Goal: Task Accomplishment & Management: Complete application form

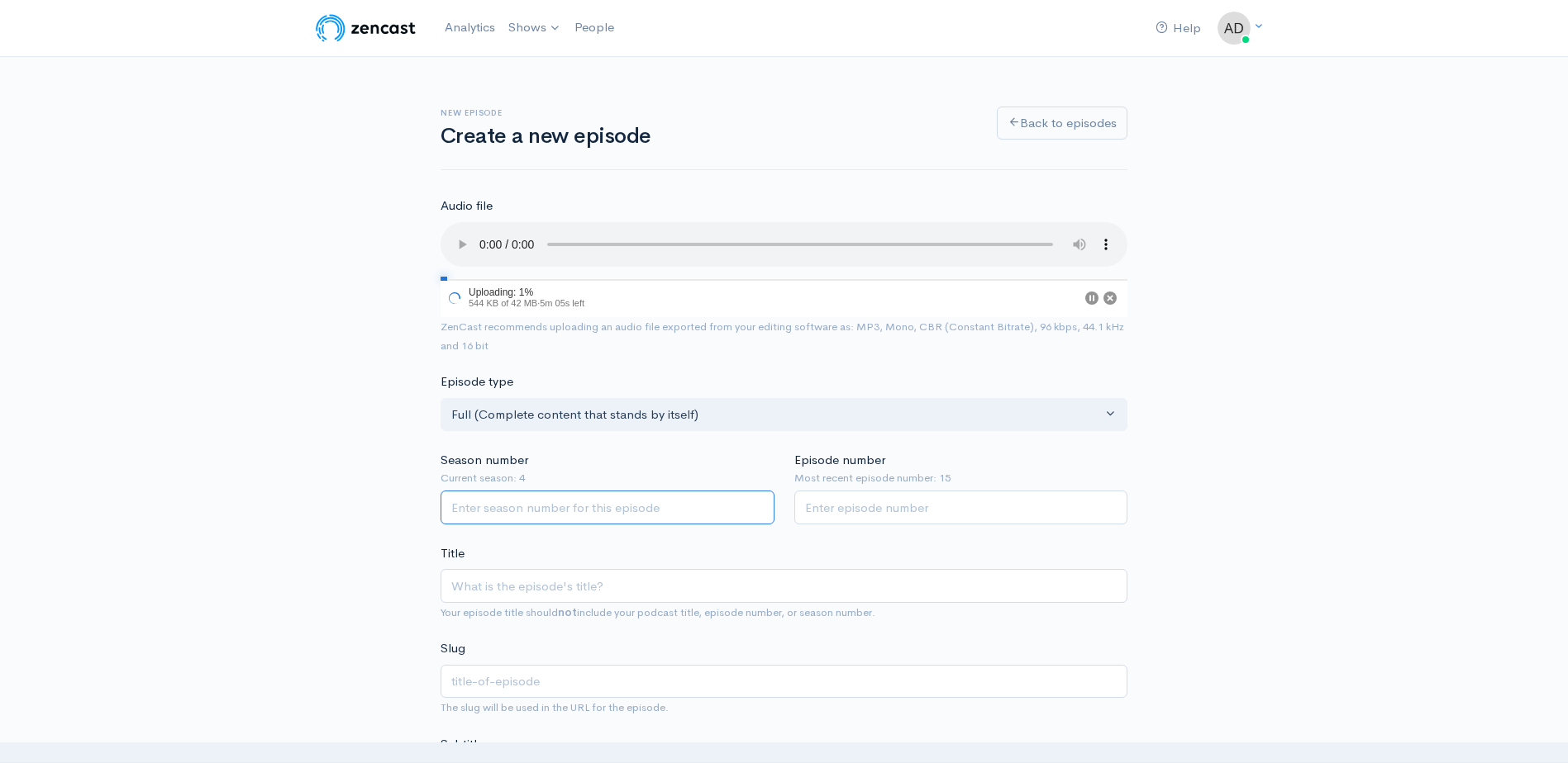
click at [563, 514] on input "Season number" at bounding box center [607, 508] width 334 height 34
click at [755, 504] on input "1" at bounding box center [607, 508] width 334 height 34
click at [755, 504] on input "2" at bounding box center [607, 508] width 334 height 34
click at [755, 504] on input "3" at bounding box center [607, 508] width 334 height 34
type input "4"
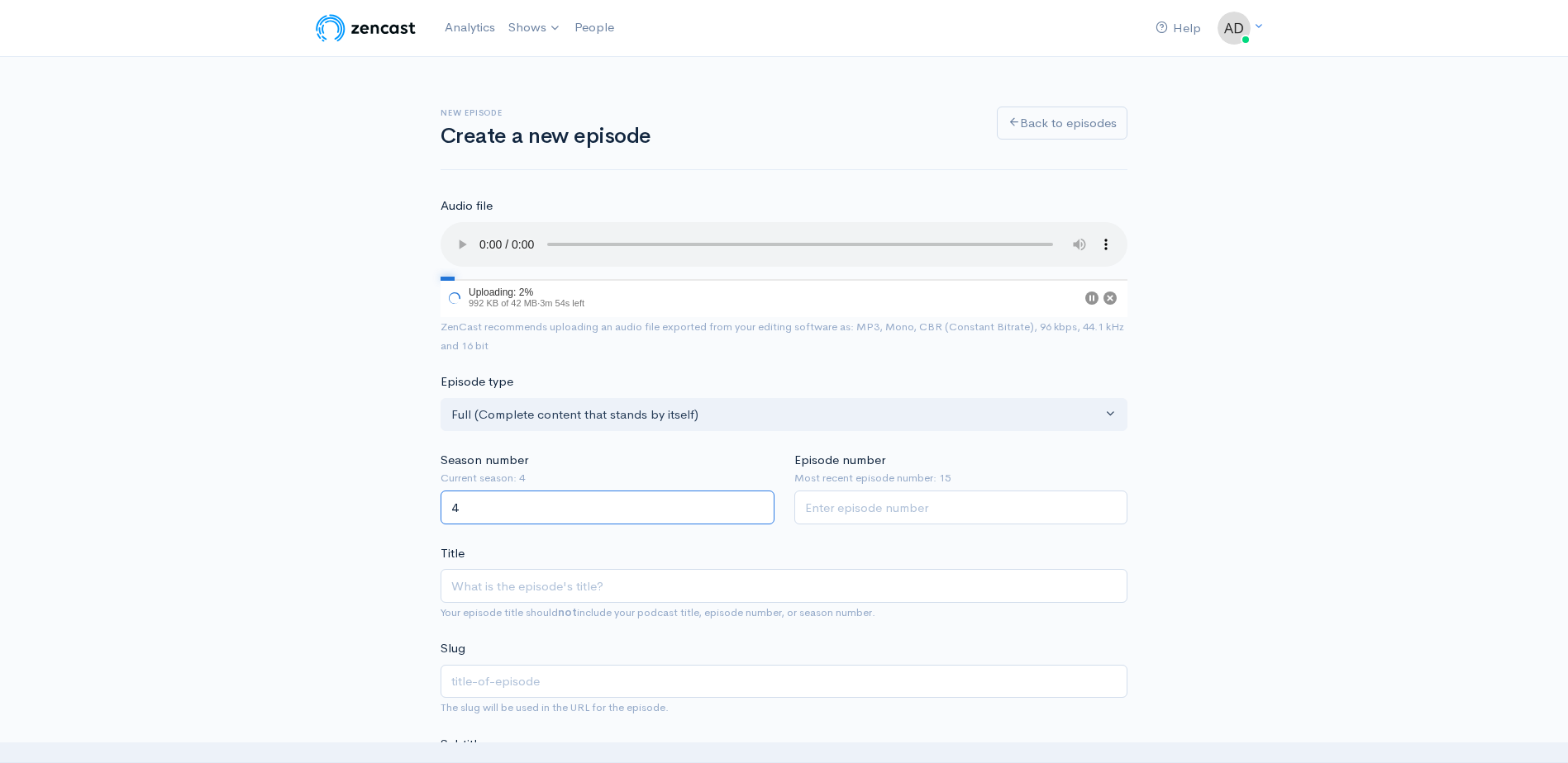
click at [755, 504] on input "4" at bounding box center [607, 508] width 334 height 34
click at [1113, 505] on input "1" at bounding box center [961, 508] width 334 height 34
click at [1113, 505] on input "2" at bounding box center [961, 508] width 334 height 34
click at [1113, 505] on input "3" at bounding box center [961, 508] width 334 height 34
click at [1113, 505] on input "4" at bounding box center [961, 508] width 334 height 34
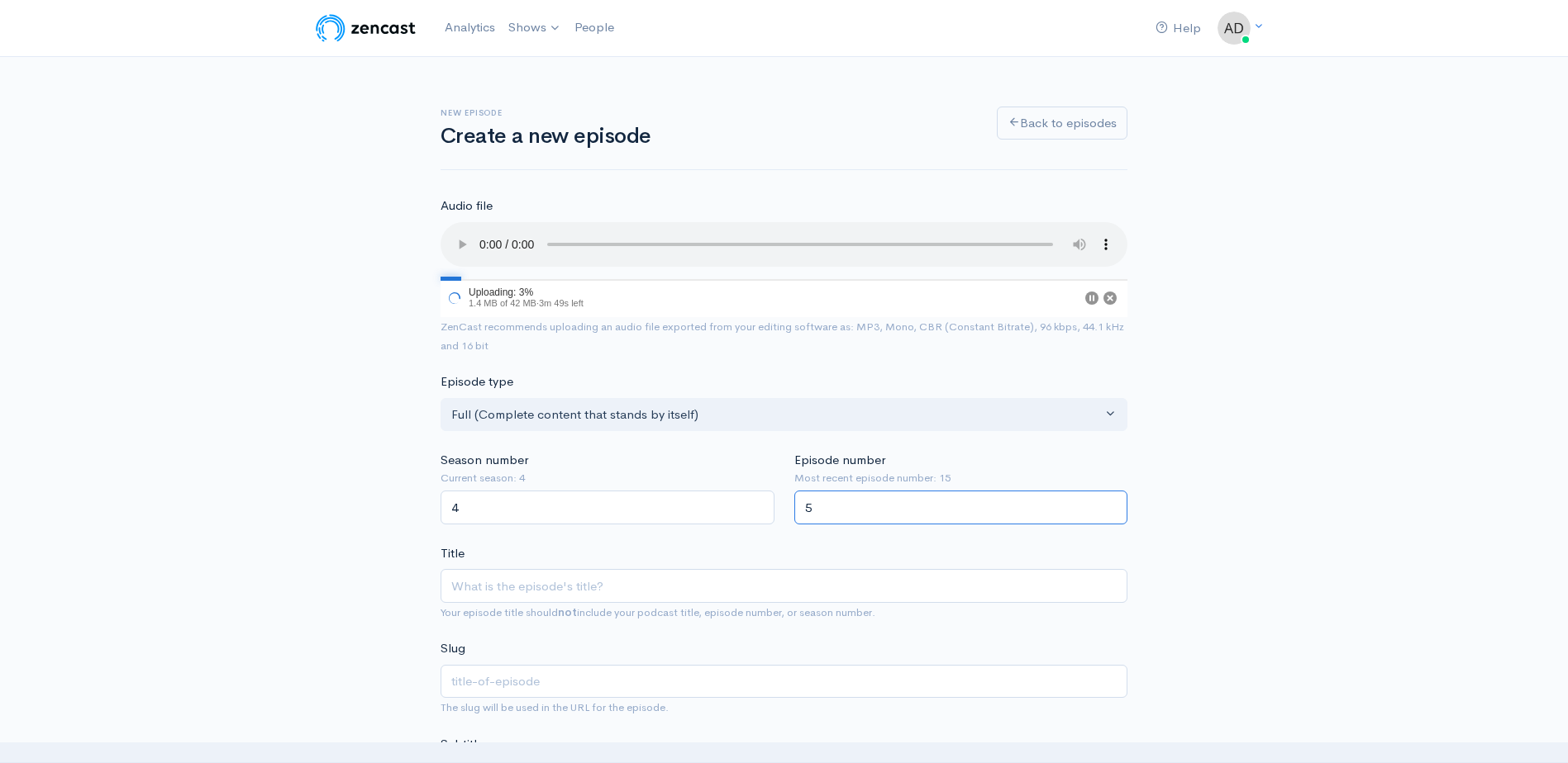
click at [1113, 505] on input "5" at bounding box center [961, 508] width 334 height 34
click at [1113, 505] on input "6" at bounding box center [961, 508] width 334 height 34
click at [1113, 505] on input "7" at bounding box center [961, 508] width 334 height 34
click at [1113, 505] on input "8" at bounding box center [961, 508] width 334 height 34
click at [1113, 505] on input "9" at bounding box center [961, 508] width 334 height 34
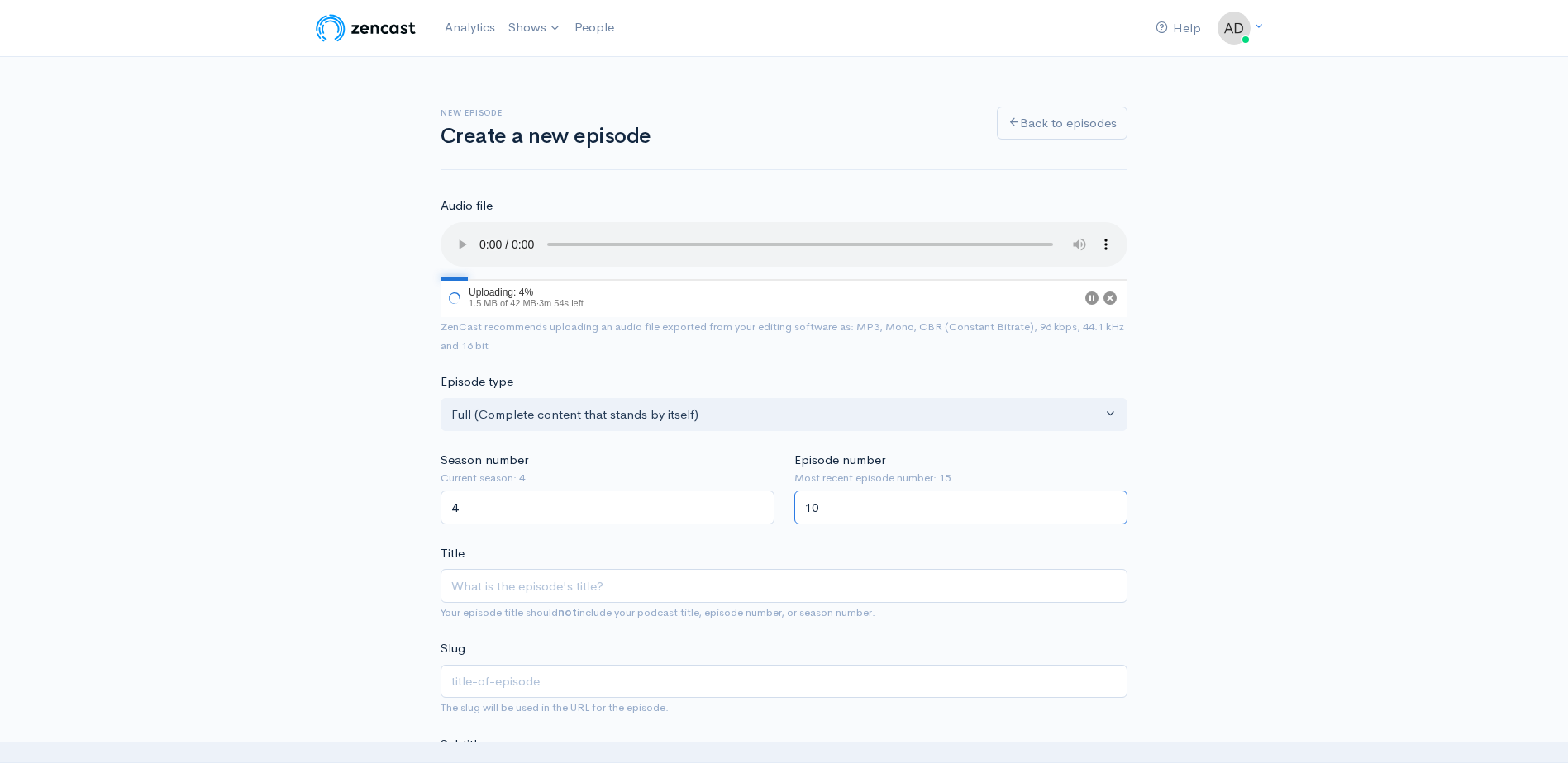
click at [1113, 505] on input "10" at bounding box center [961, 508] width 334 height 34
click at [1113, 505] on input "11" at bounding box center [961, 508] width 334 height 34
click at [1113, 505] on input "12" at bounding box center [961, 508] width 334 height 34
click at [1113, 505] on input "13" at bounding box center [961, 508] width 334 height 34
click at [1113, 505] on input "14" at bounding box center [961, 508] width 334 height 34
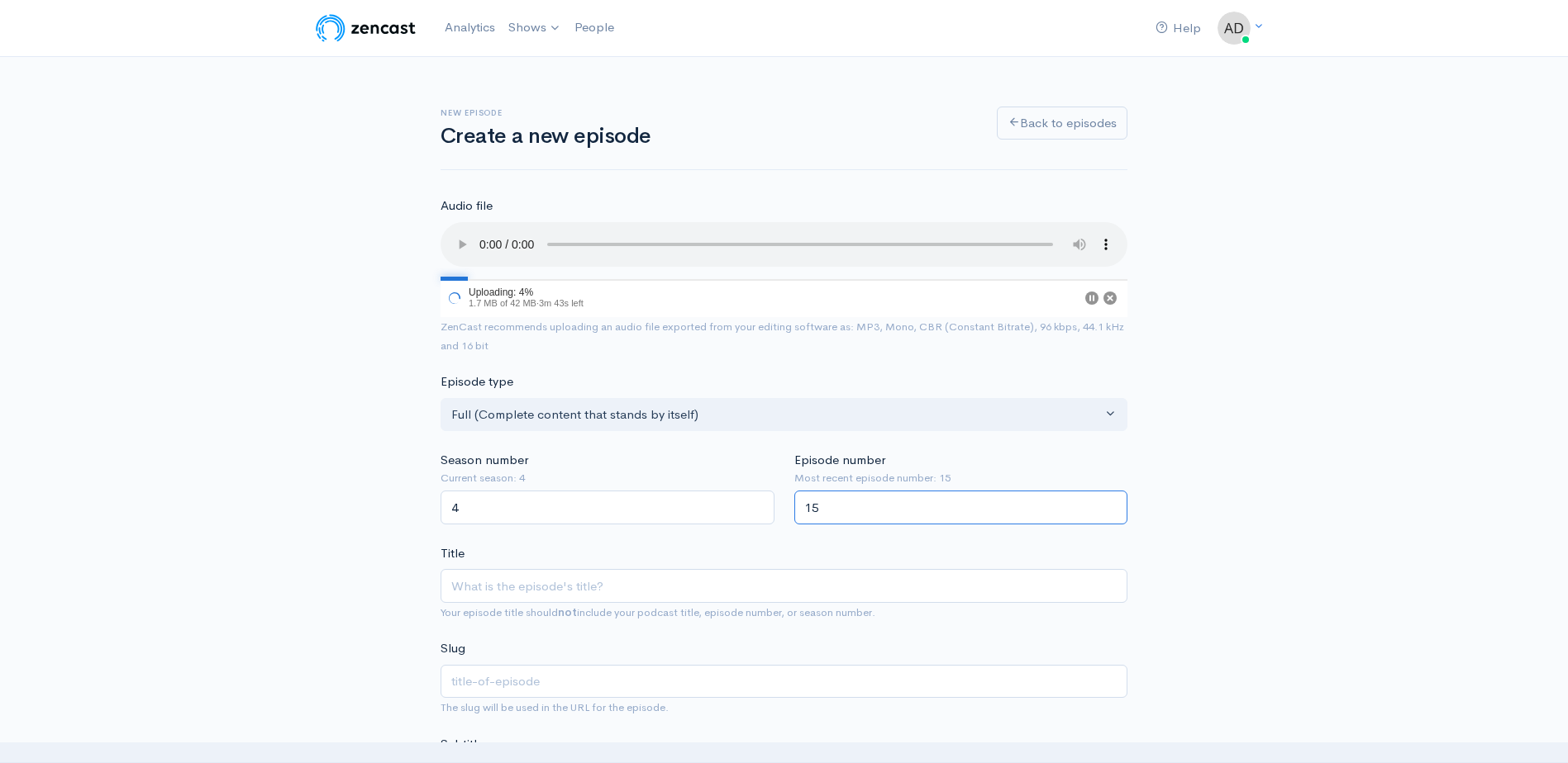
click at [1113, 505] on input "15" at bounding box center [961, 508] width 334 height 34
type input "16"
click at [1113, 505] on input "16" at bounding box center [961, 508] width 334 height 34
click at [545, 584] on input "Title" at bounding box center [784, 586] width 687 height 34
type input "S"
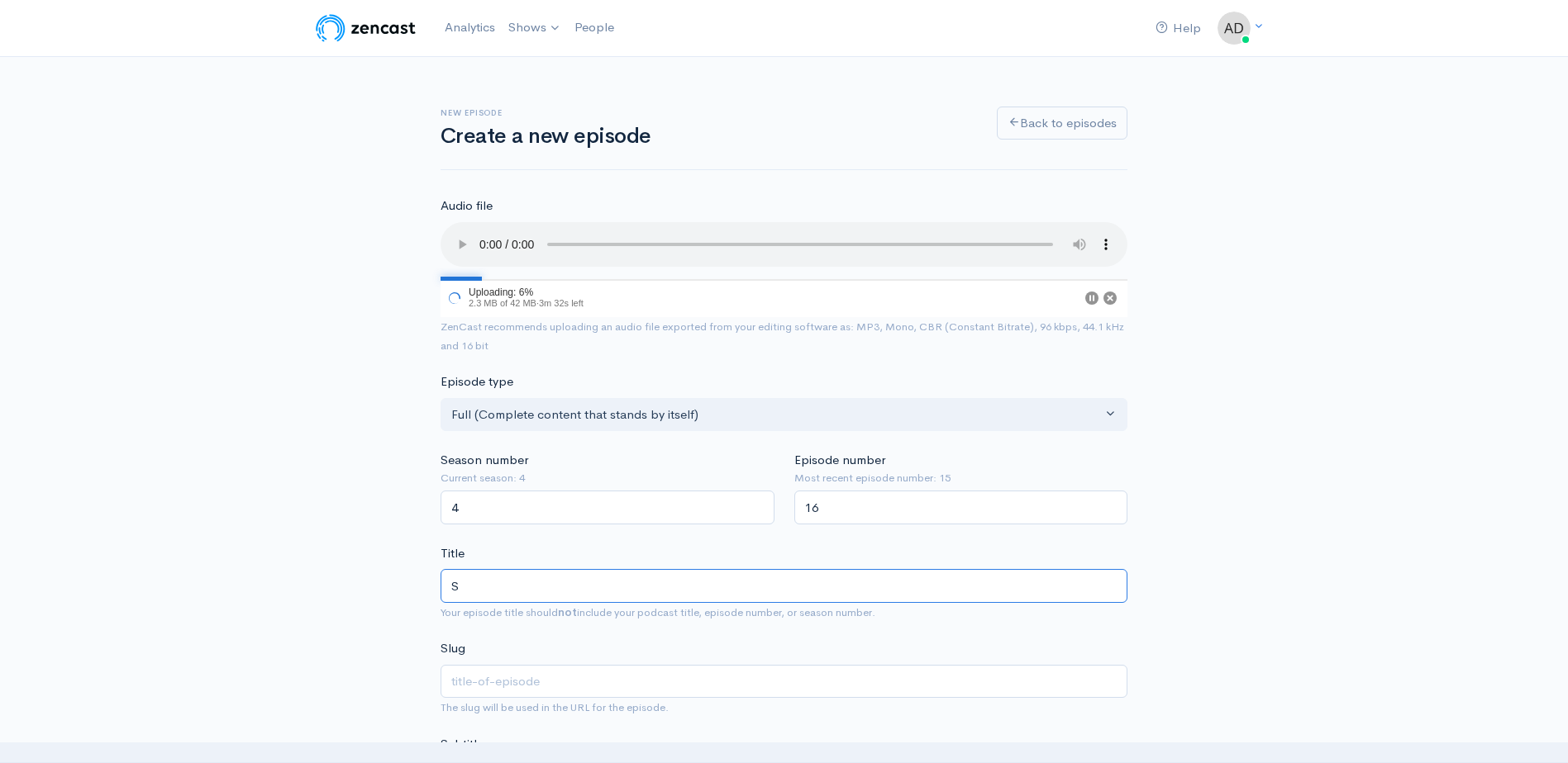
type input "s"
type input "S4"
type input "s4"
type input "S4E"
type input "s4e"
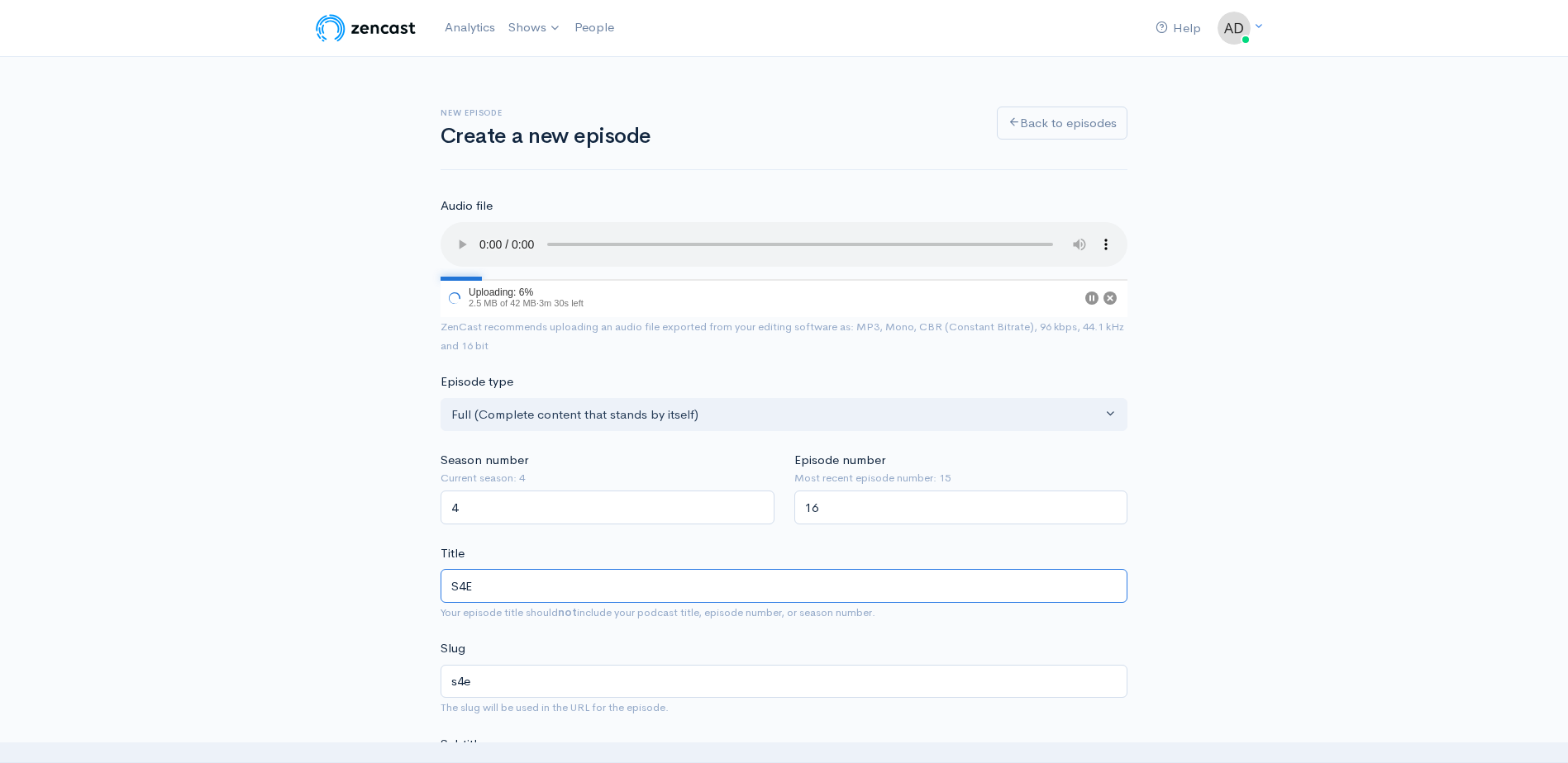
type input "S4E1"
type input "s4e1"
type input "S4E15"
type input "s4e15"
type input "S4E1"
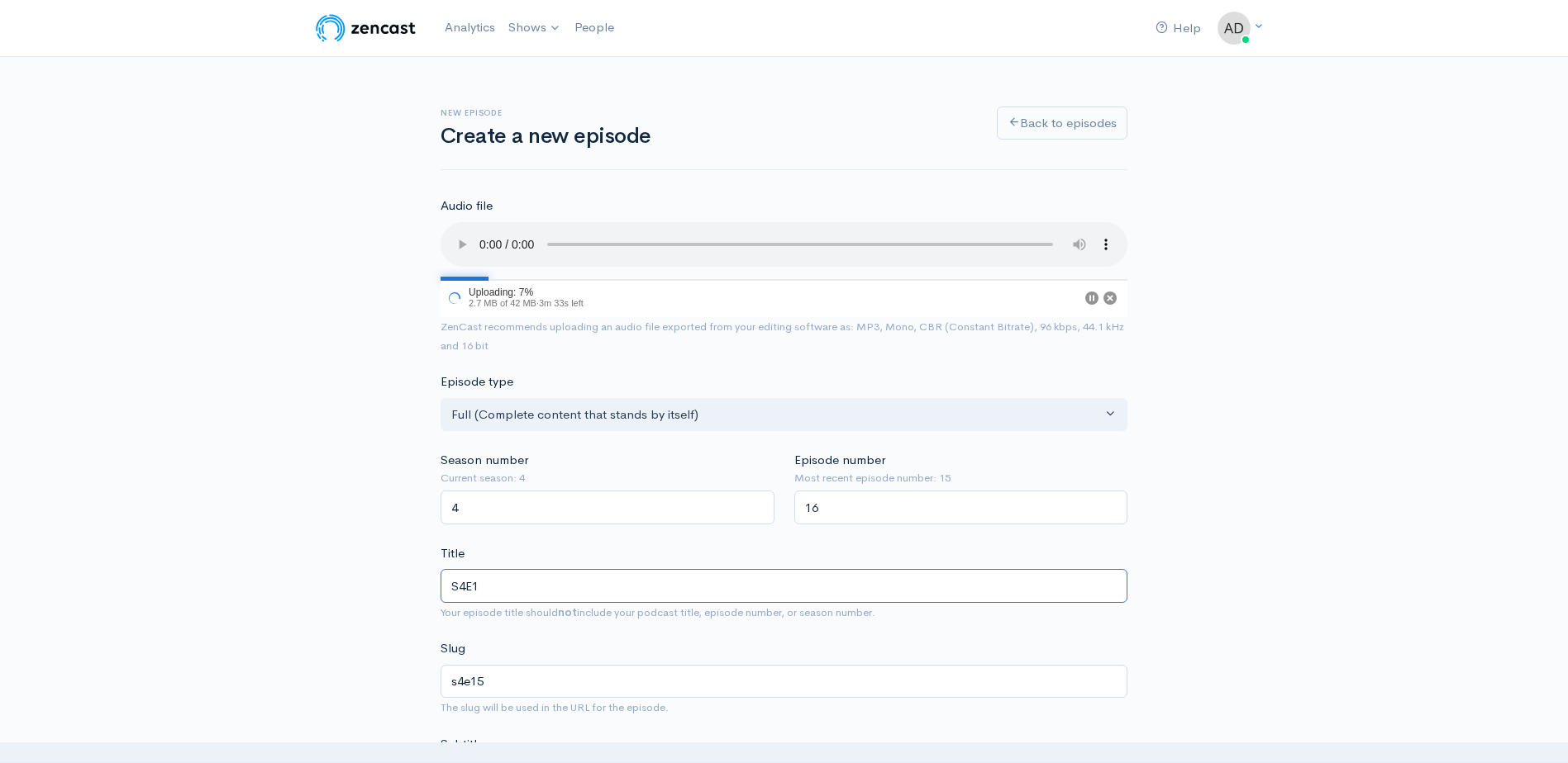
type input "s4e1"
type input "S4E"
type input "s4e"
type input "S4E12"
type input "s4e12"
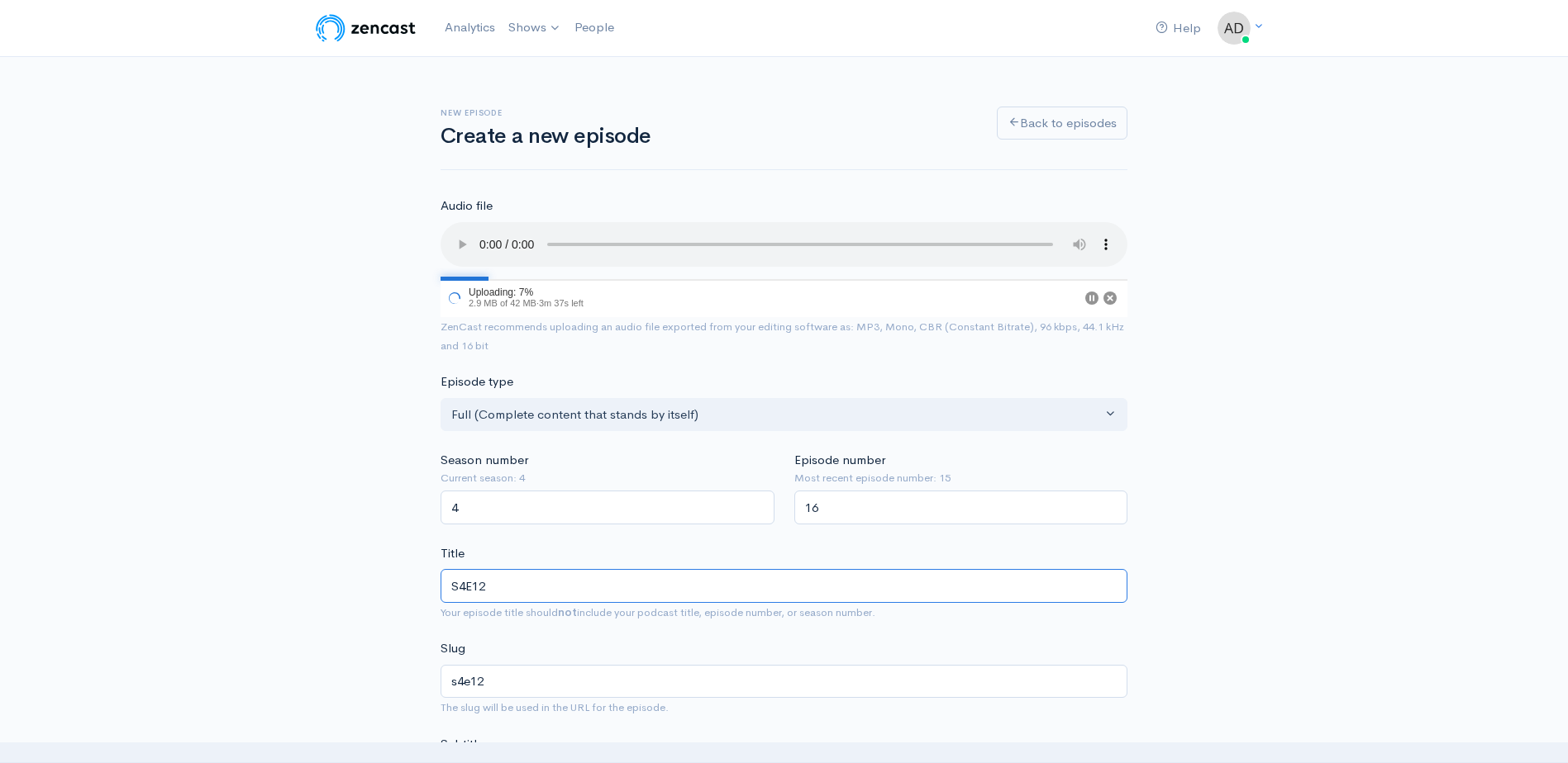
type input "S4E126"
type input "s4e126"
type input "S4E12"
type input "s4e12"
type input "S4E1"
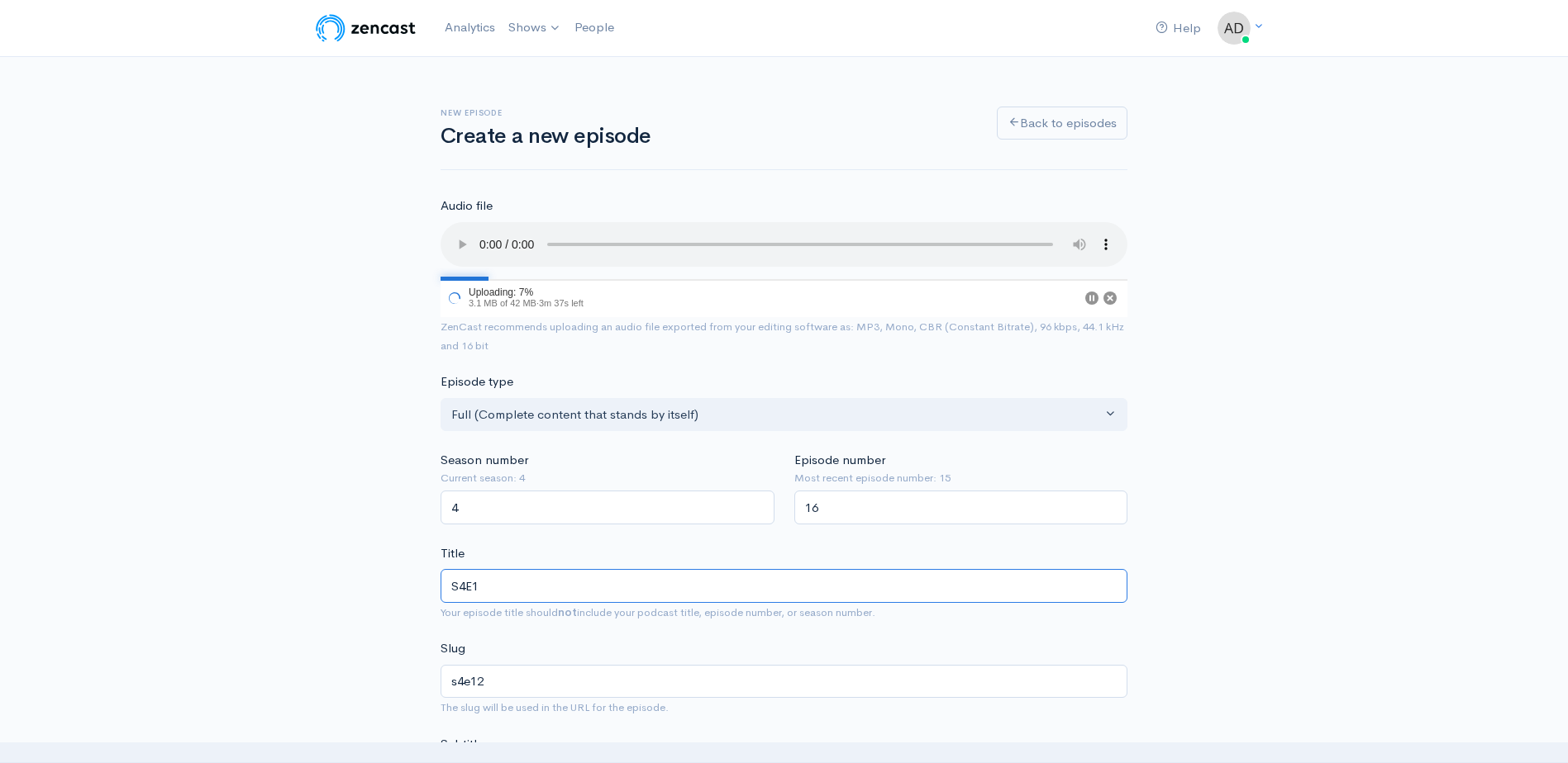
type input "s4e1"
type input "S4E16"
type input "s4e16"
type input "S4E16 - G"
type input "s4e16-g"
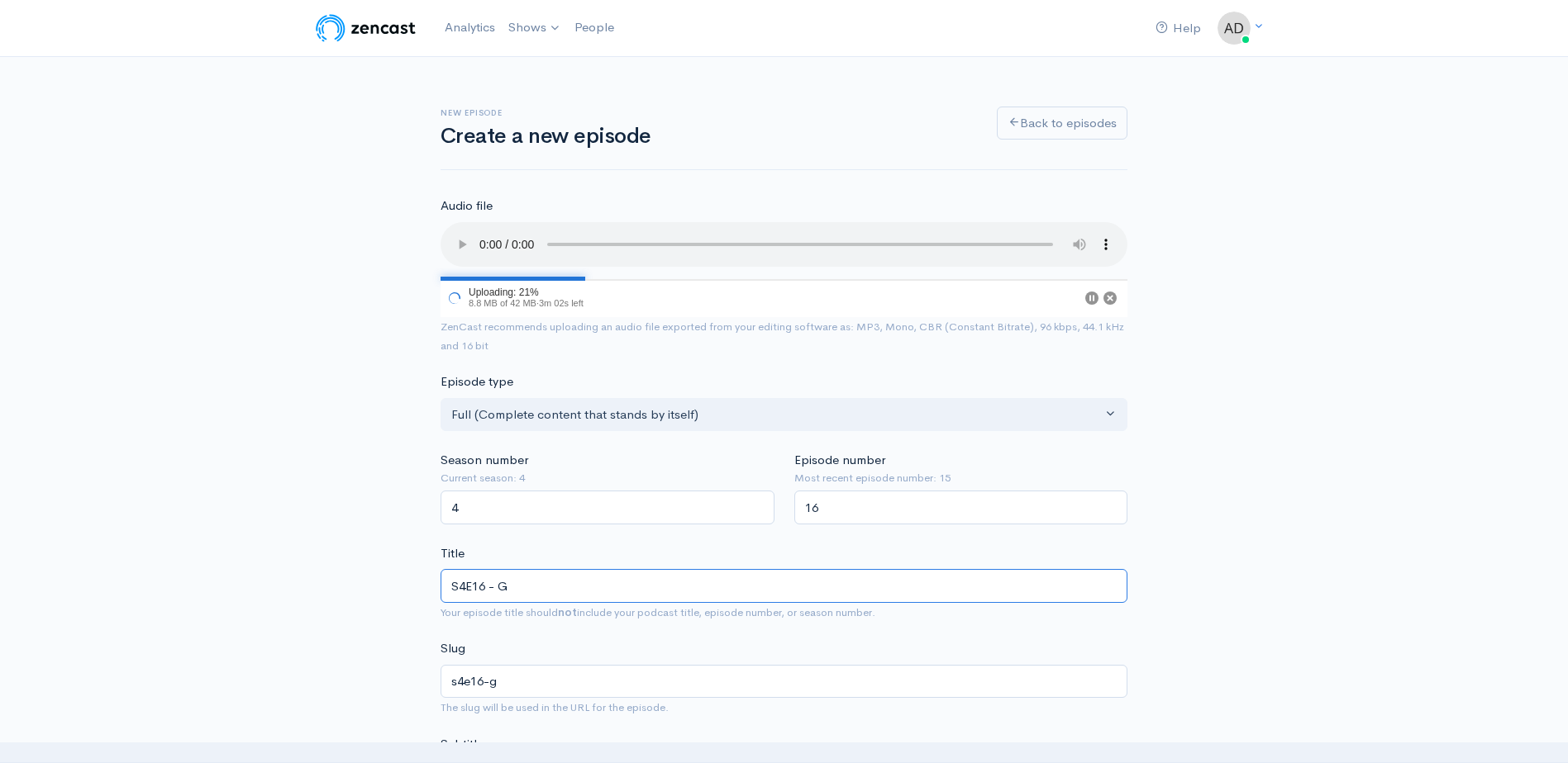
type input "S4E16 - Go"
type input "s4e16-go"
type input "S4E16 - Goo"
type input "s4e16-goo"
type input "S4E16 - Goon"
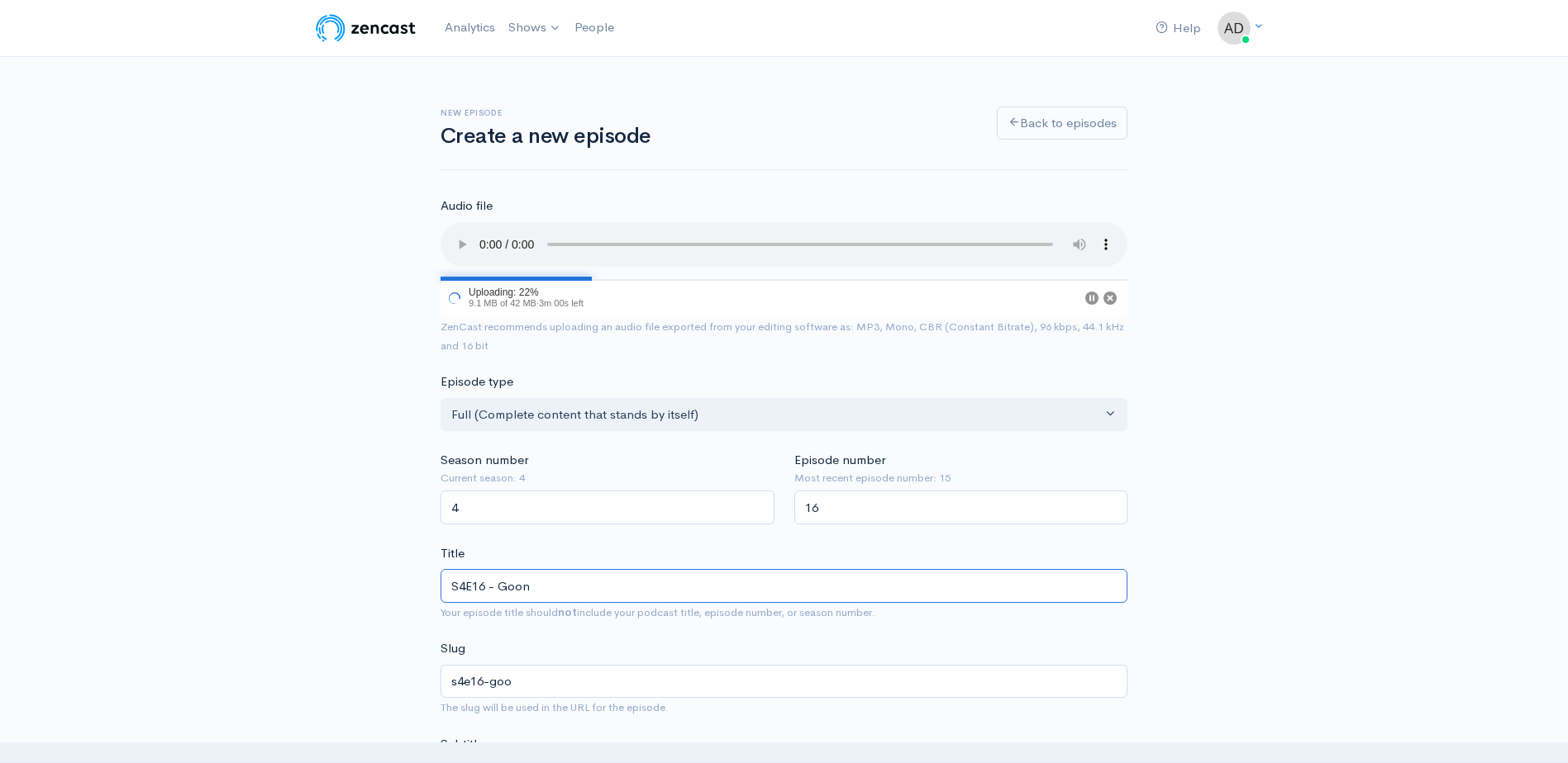
type input "s4e16-goon"
type input "S4E16 - Goon L"
type input "s4e16-goon-l"
type input "S4E16 - Goon La"
type input "s4e16-goon-la"
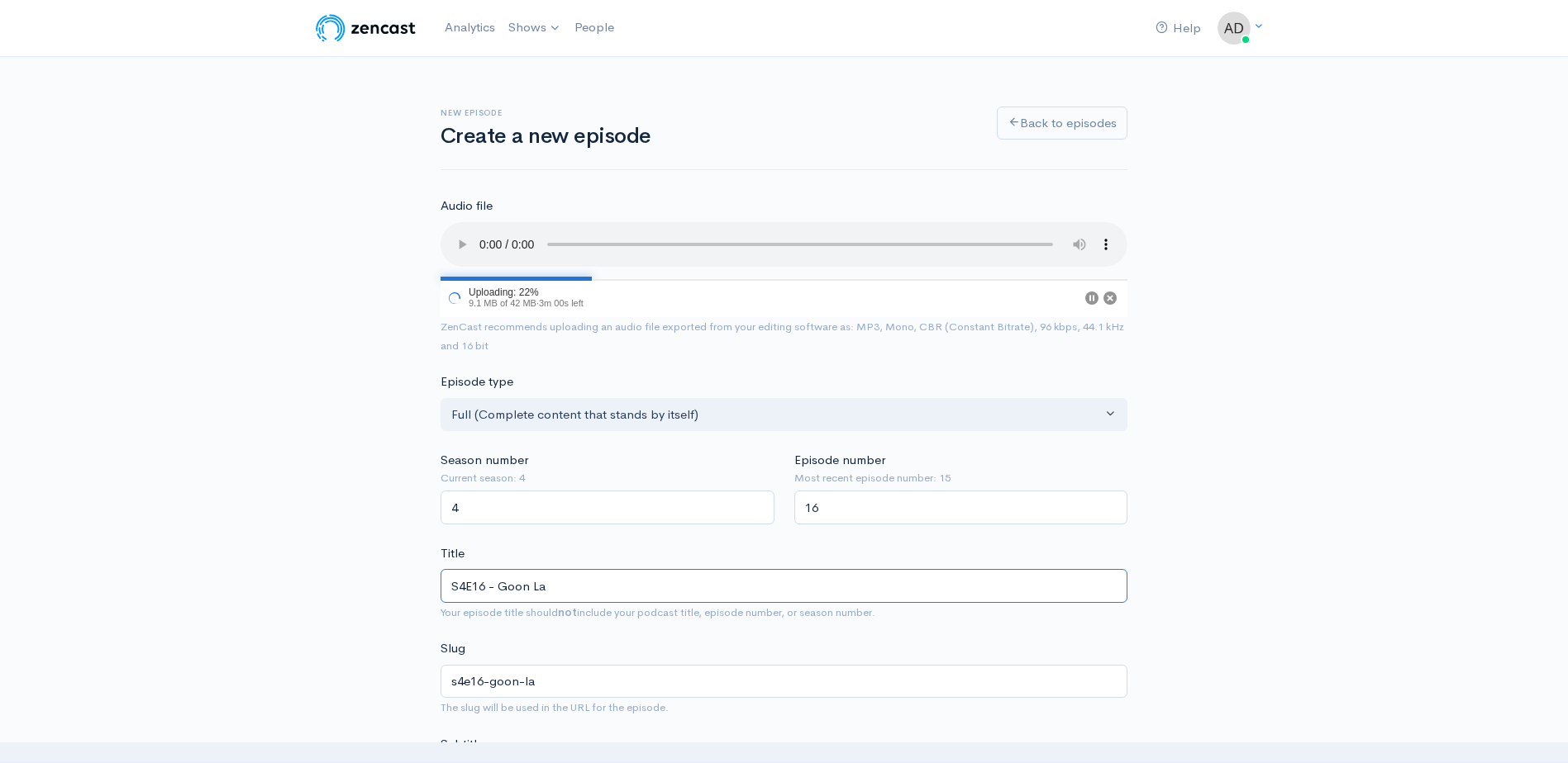
type input "S4E16 - Goon Lag"
type input "s4e16-goon-lag"
type input "S4E16 - Goon Lago"
type input "s4e16-goon-lago"
type input "S4E16 - Goon [PERSON_NAME]"
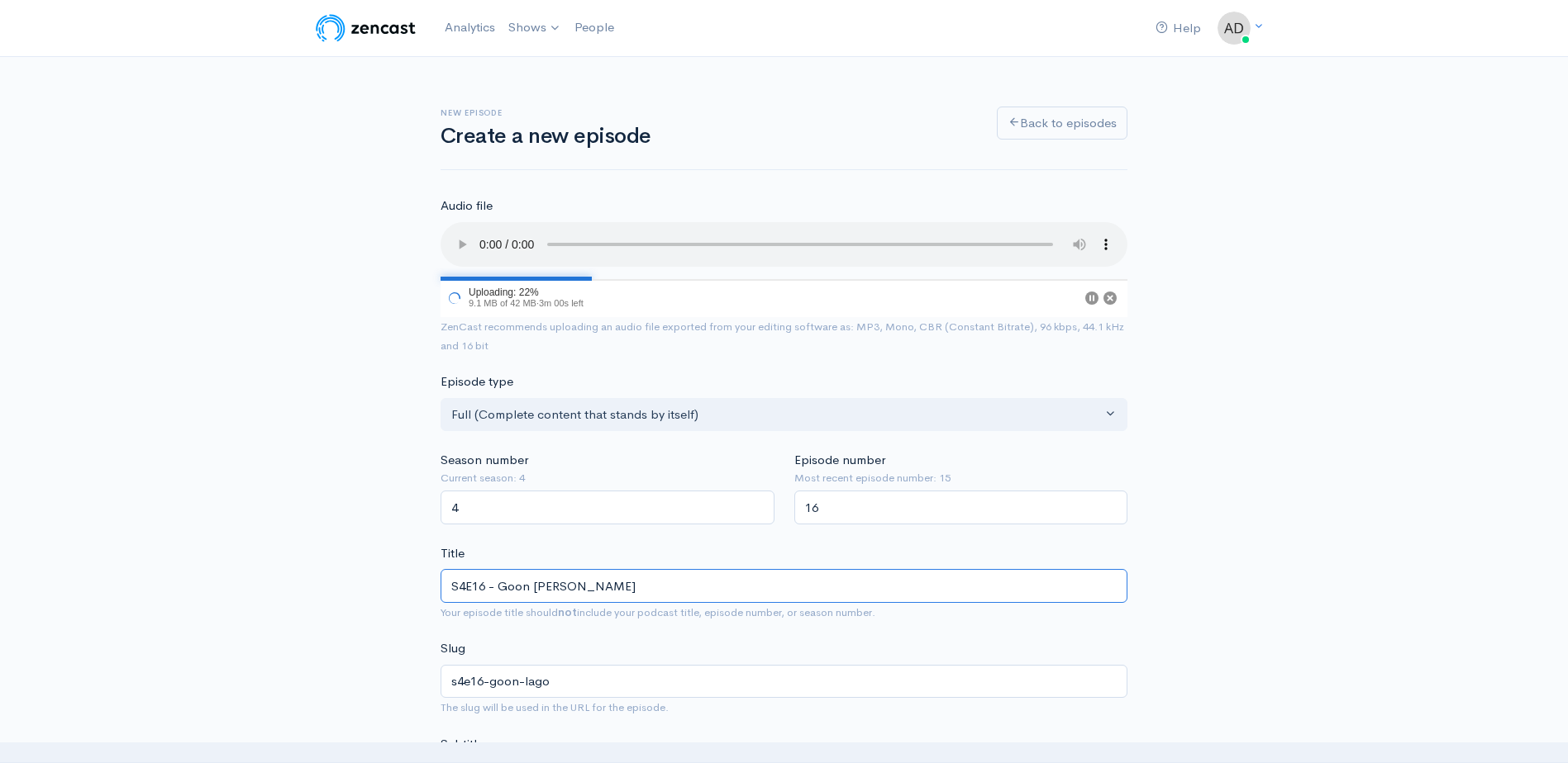
type input "s4e16-[PERSON_NAME]"
type input "S4E16 - [GEOGRAPHIC_DATA]"
type input "s4e16-goon-lagoon"
click at [503, 586] on input "S4E16 - [GEOGRAPHIC_DATA]" at bounding box center [784, 586] width 687 height 34
type input "S4E16 - [GEOGRAPHIC_DATA]"
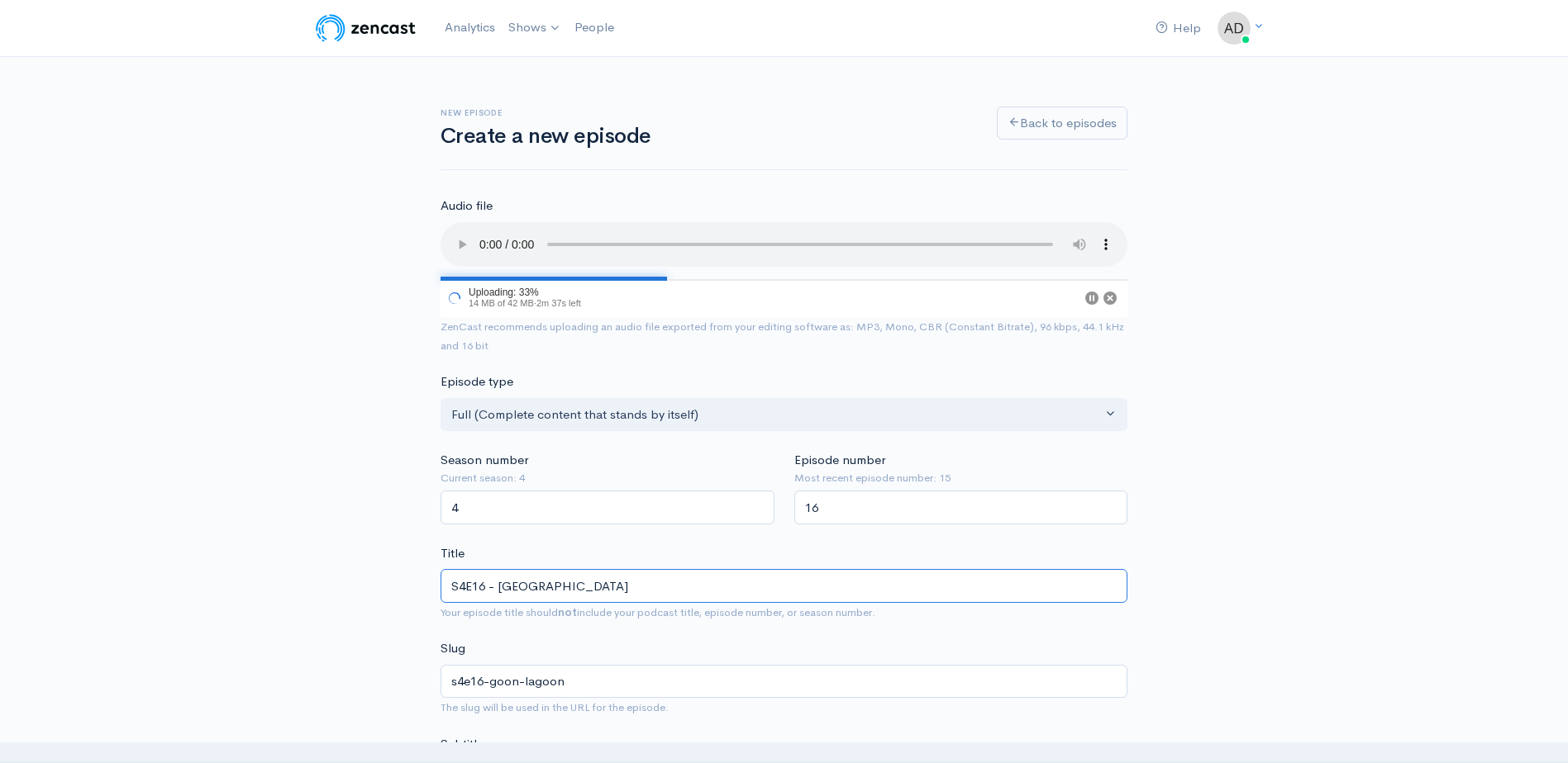
type input "s4e16-bgoon-lagoon"
type input "S4E16 - [GEOGRAPHIC_DATA]"
type input "s4e16-blagoon-lagoon"
type input "S4E16 - [GEOGRAPHIC_DATA]"
type input "s4e16-blacgoon-lagoon"
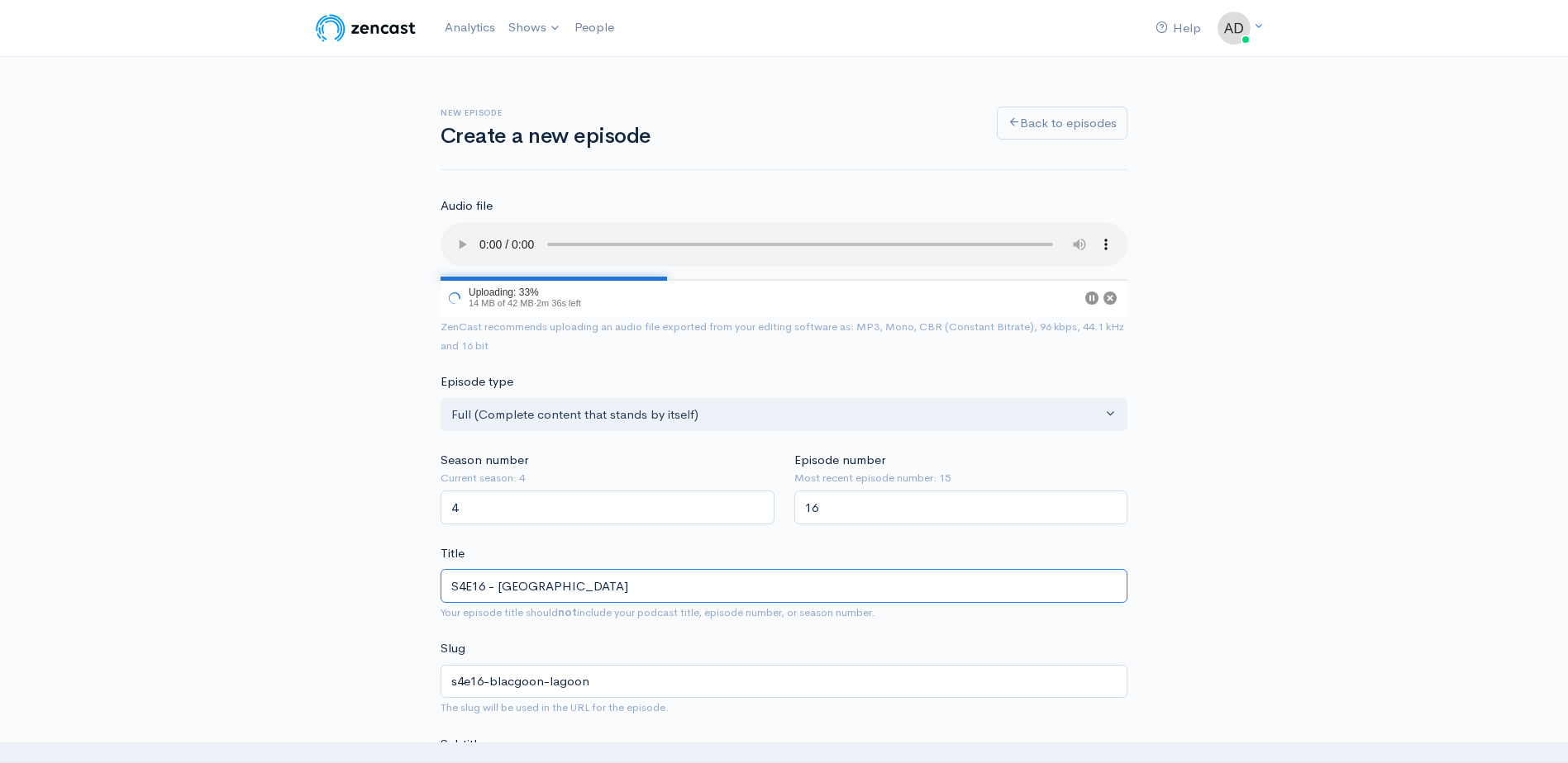
type input "S4E16 - [GEOGRAPHIC_DATA]"
type input "s4e16-blackgoon-lagoon"
type input "S4E16 - BlacksGoon Lagoon"
type input "s4e16-blacksgoon-lagoon"
type input "S4E16 - BlackstGoon Lagoon"
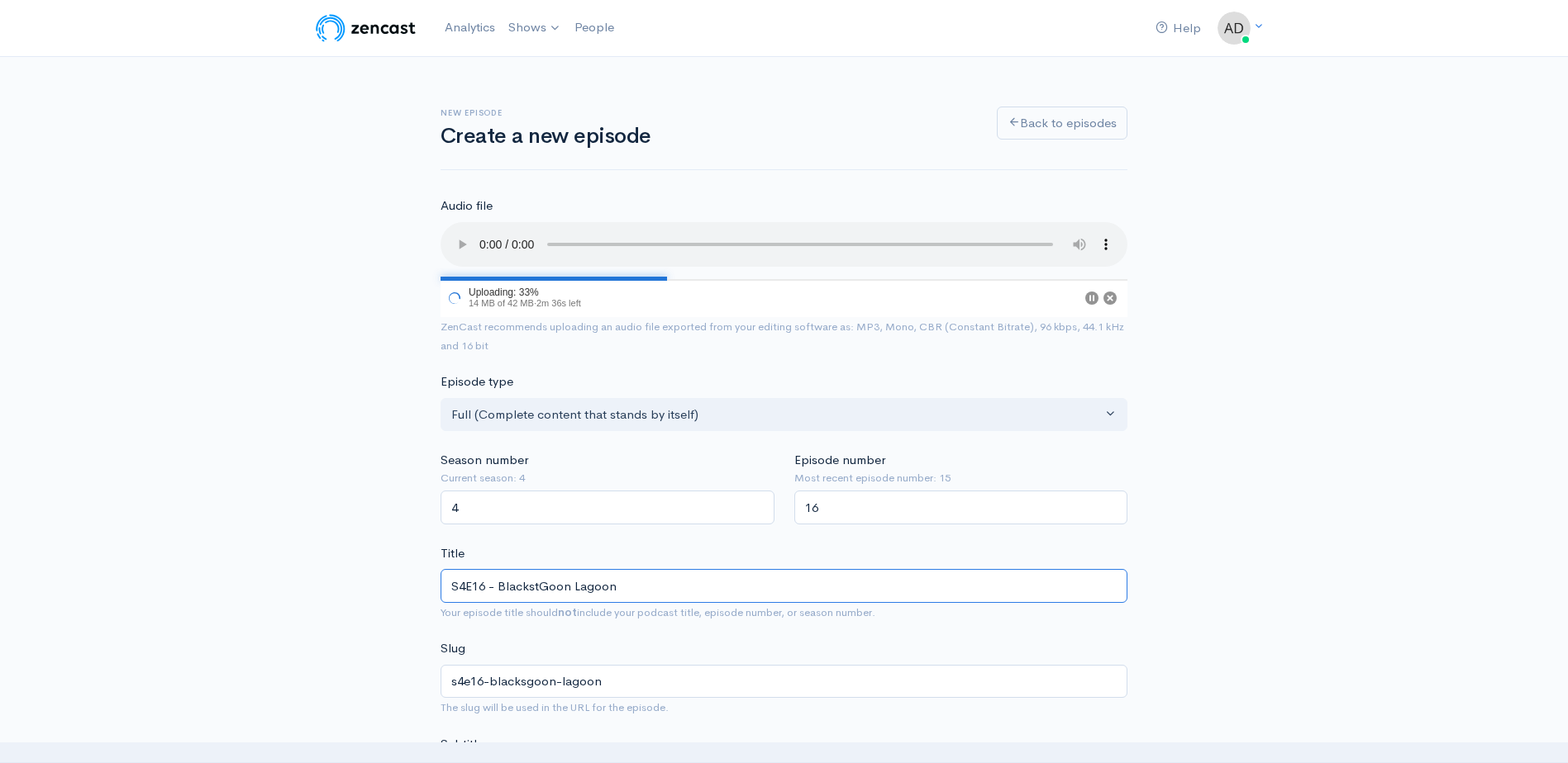
type input "s4e16-blackstgoon-lagoon"
type input "S4E16 - [GEOGRAPHIC_DATA]"
type input "s4e16-blackstogoon-lagoon"
type input "S4E16 - [GEOGRAPHIC_DATA]"
type input "s4e16-blackstongoon-lagoon"
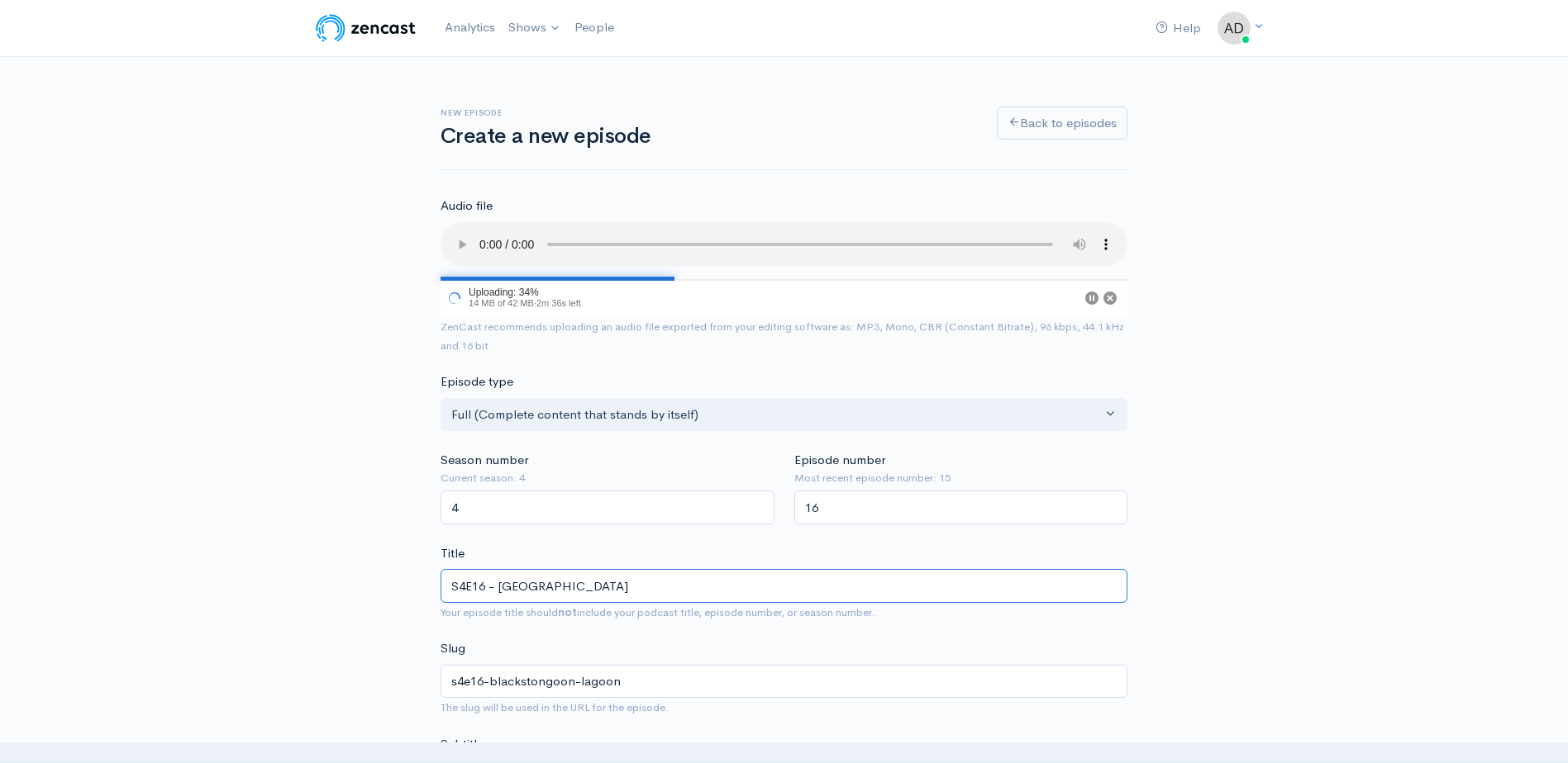
type input "S4E16 - [GEOGRAPHIC_DATA]"
type input "s4e16-blackstoningoon-lagoon"
type input "S4E16 - BlackstoningGoon Lagoon"
type input "s4e16-[GEOGRAPHIC_DATA]"
type input "S4E16 - Blackstoning [GEOGRAPHIC_DATA]"
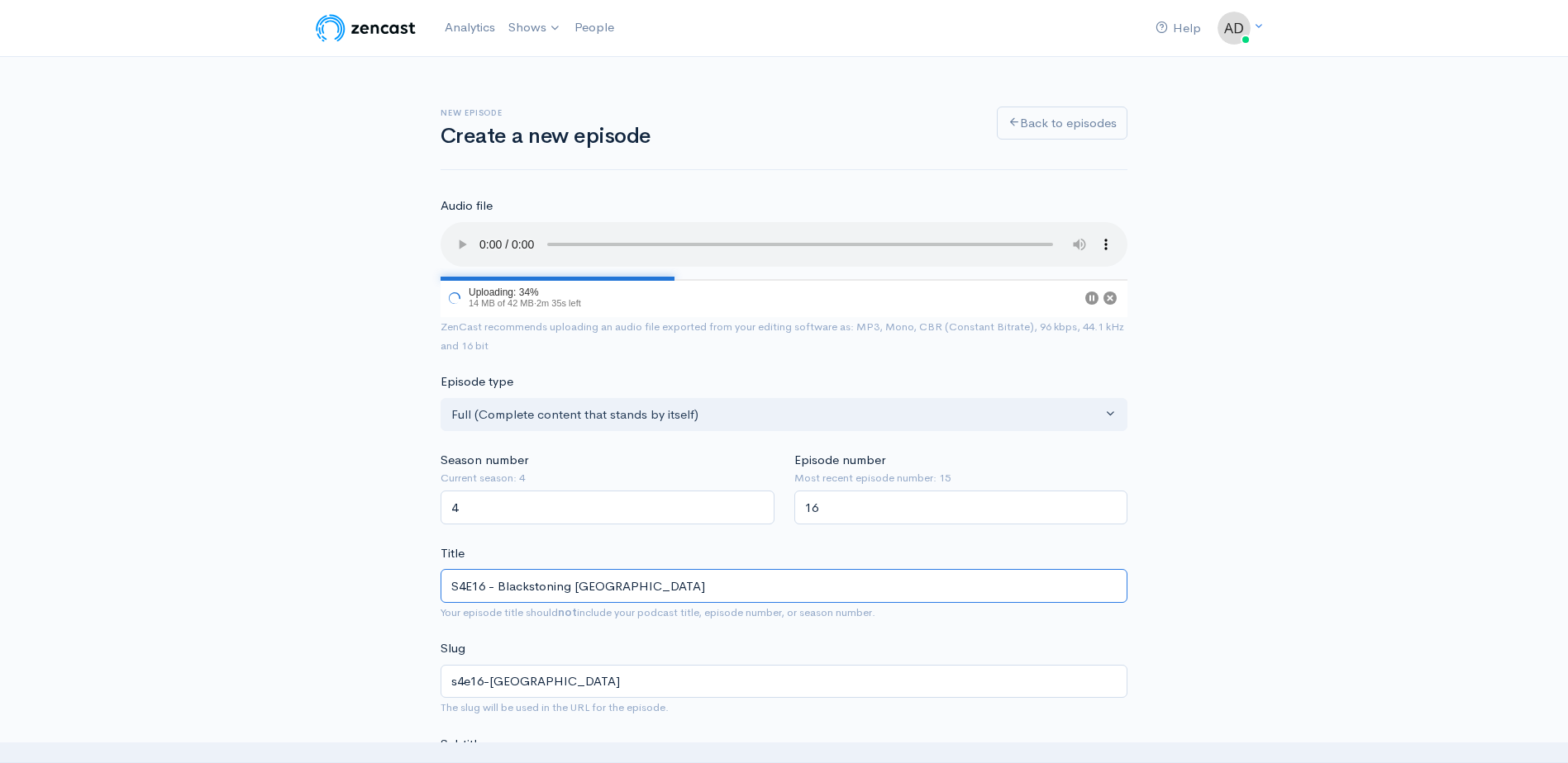
type input "s4e16-blackstoning-goon-lagoon"
type input "S4E16 - [GEOGRAPHIC_DATA]"
type input "s4e16-blackstongoon-lagoon"
type input "S4E16 - [GEOGRAPHIC_DATA]"
type input "s4e16-blackstogoon-lagoon"
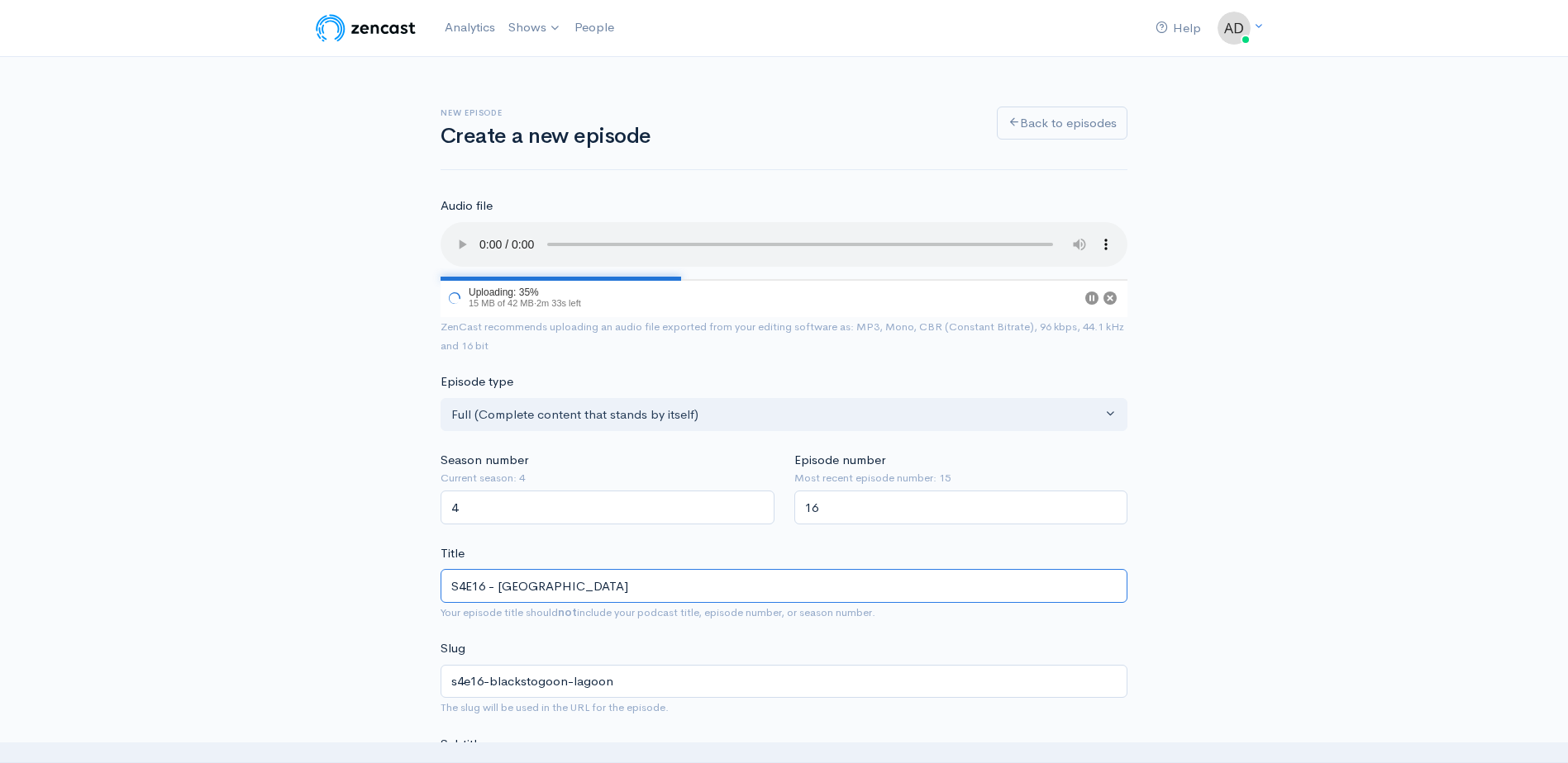
type input "S4E16 - BlackstGoon Lagoon"
type input "s4e16-blackstgoon-lagoon"
type input "S4E16 - BlacksGoon Lagoon"
type input "s4e16-blacksgoon-lagoon"
type input "S4E16 - [GEOGRAPHIC_DATA]"
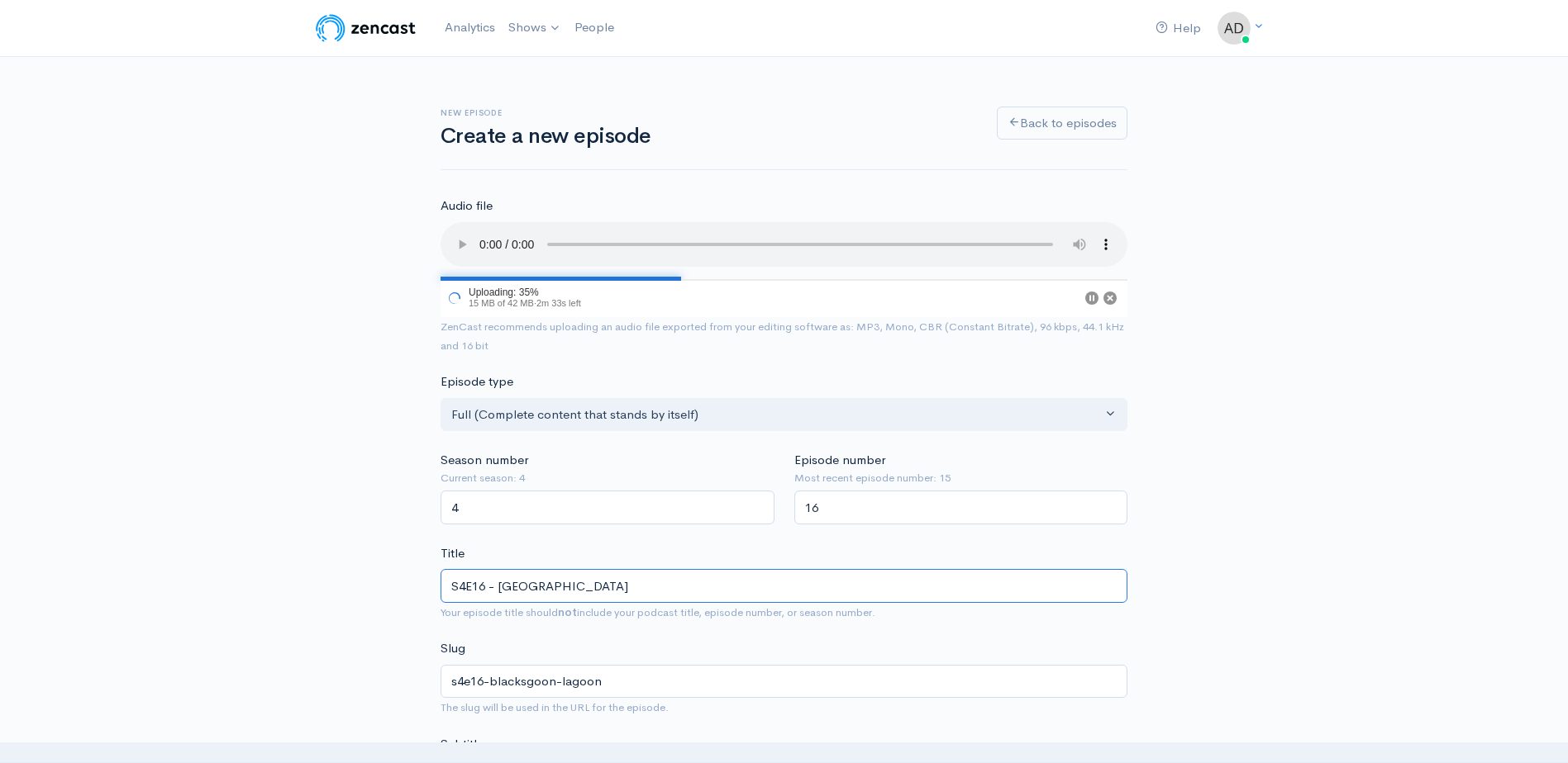
type input "s4e16-blackgoon-lagoon"
type input "S4E16 - BlackSGoon Lagoon"
type input "s4e16-blacksgoon-lagoon"
type input "S4E16 - [GEOGRAPHIC_DATA]"
type input "s4e16-blackgoon-lagoon"
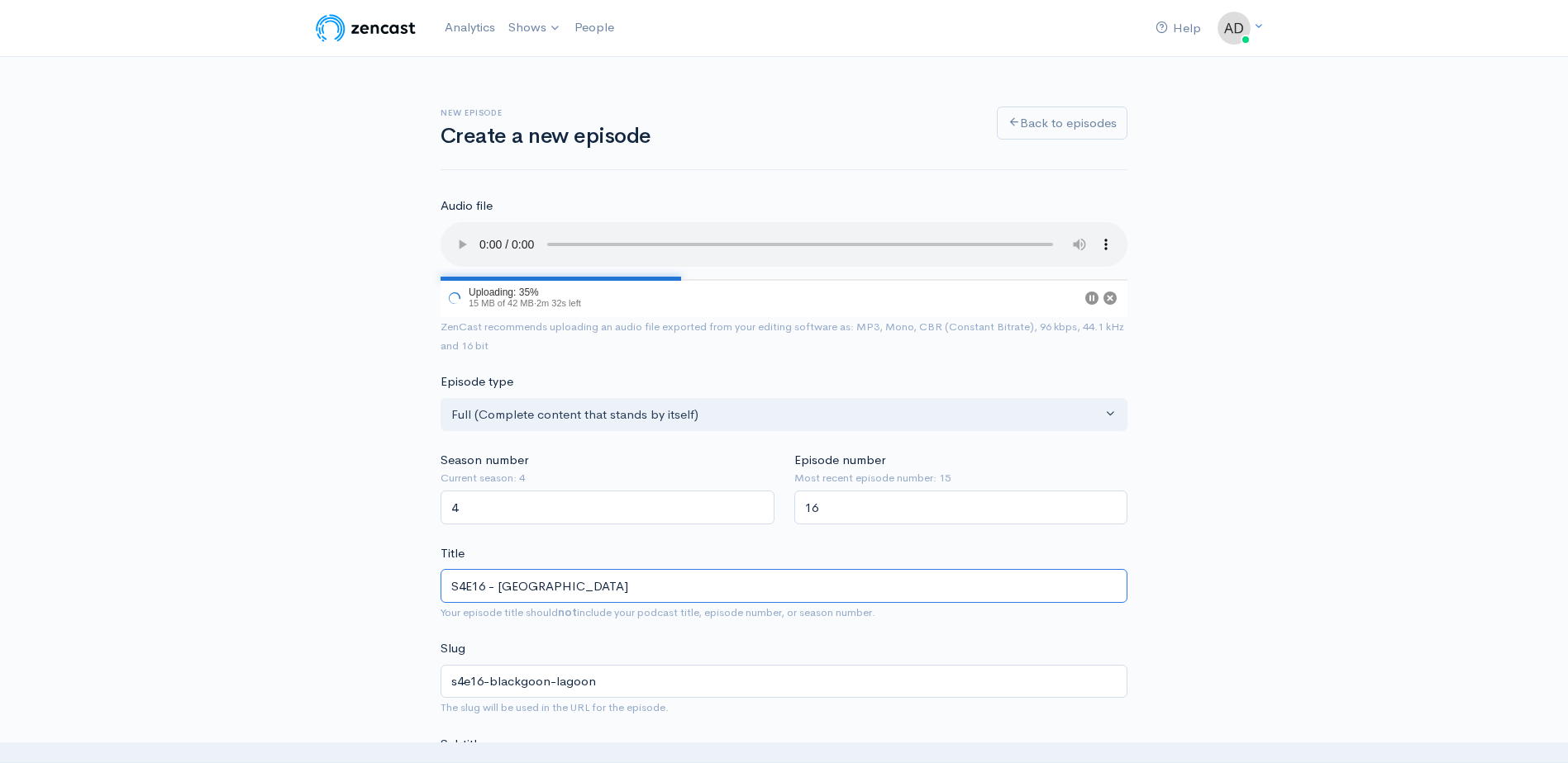
type input "S4E16 - [GEOGRAPHIC_DATA]"
type input "s4e16-black-sgoon-lagoon"
type input "S4E16 - Black StoGoon Lagoon"
type input "s4e16-black-stgoon-lagoon"
type input "S4E16 - [GEOGRAPHIC_DATA]"
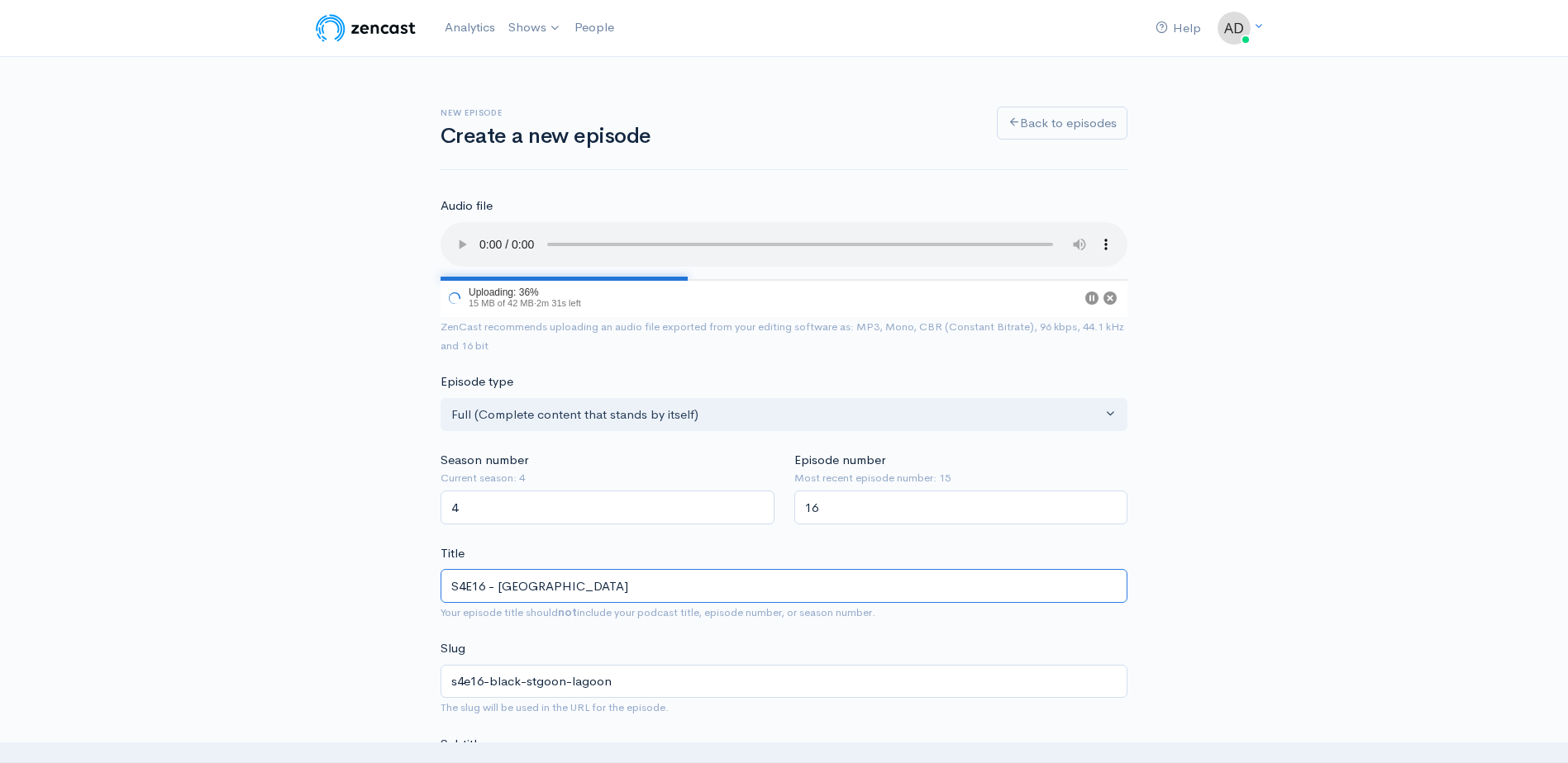
type input "s4e16-black-stongoon-lagoon"
type input "S4E16 - Black StoninGoon Lagoon"
type input "s4e16-black-stoningoon-lagoon"
type input "S4E16 - Black StoningGoon Lagoon"
type input "s4e16-black-stoninggoon-lagoon"
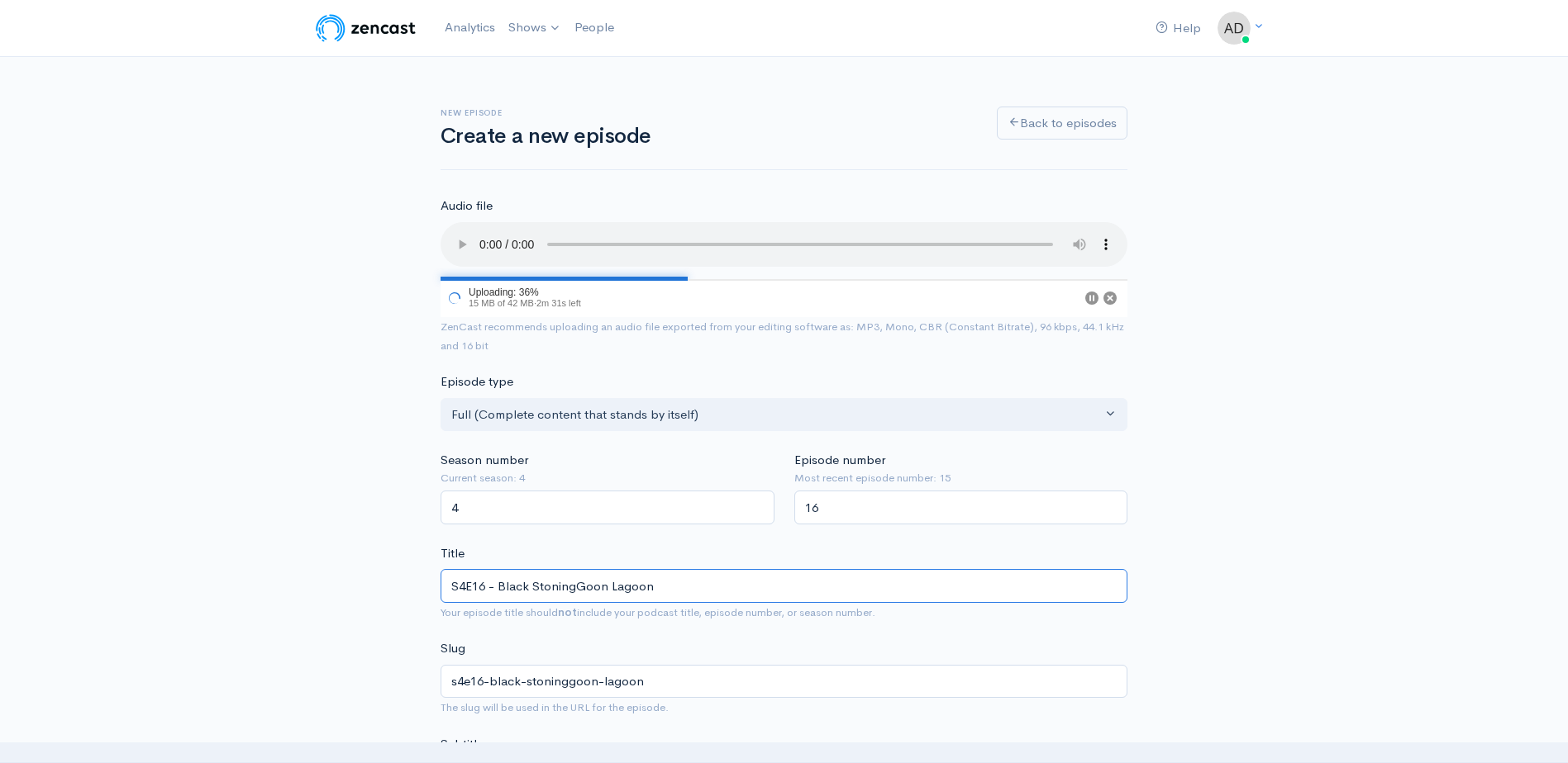
type input "S4E16 - Black [MEDICAL_DATA] [GEOGRAPHIC_DATA]"
type input "s4e16-black-[MEDICAL_DATA]-goon-lagoon"
type input "S4E16 - Black [MEDICAL_DATA] aGoon Lagoon"
type input "s4e16-black-[MEDICAL_DATA]-agoon-lagoon"
type input "S4E16 - Black [MEDICAL_DATA] [GEOGRAPHIC_DATA]"
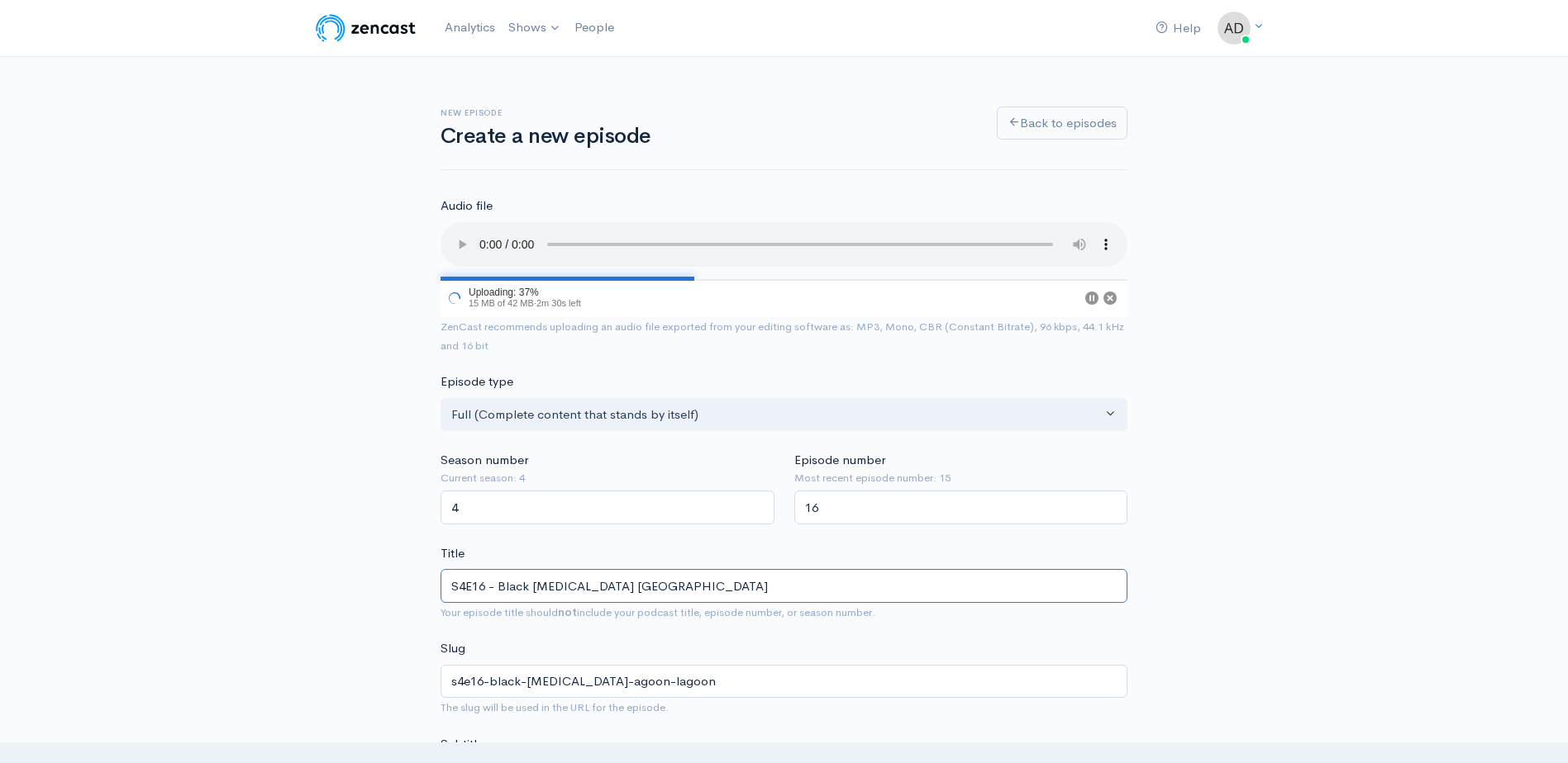
type input "s4e16-black-[MEDICAL_DATA]-[GEOGRAPHIC_DATA]"
type input "S4E16 - Black [MEDICAL_DATA] at [GEOGRAPHIC_DATA]"
type input "s4e16-black-[MEDICAL_DATA]-at-[GEOGRAPHIC_DATA]"
click at [535, 584] on input "S4E16 - Black [MEDICAL_DATA] at [GEOGRAPHIC_DATA]" at bounding box center [784, 586] width 687 height 34
type input "S4E16 - Black toning at [GEOGRAPHIC_DATA]"
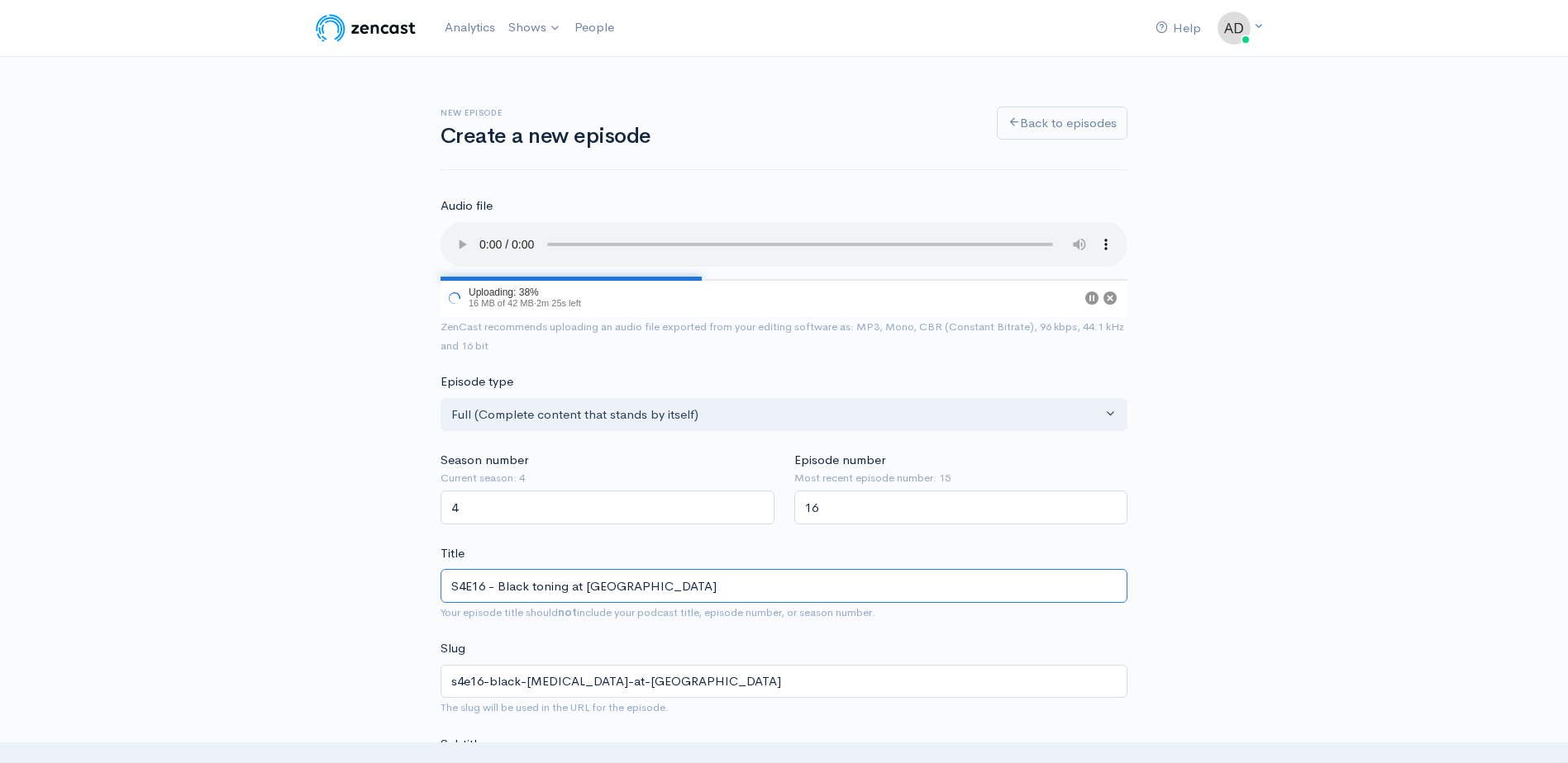
type input "s4e16-black-toning-at-[GEOGRAPHIC_DATA]"
type input "S4E16 - Blacktoning at [GEOGRAPHIC_DATA]"
type input "s4e16-blacktoning-at-[GEOGRAPHIC_DATA]"
type input "S4E16 - Blackstoning at [GEOGRAPHIC_DATA]"
type input "s4e16-blackstoning-at-[GEOGRAPHIC_DATA]"
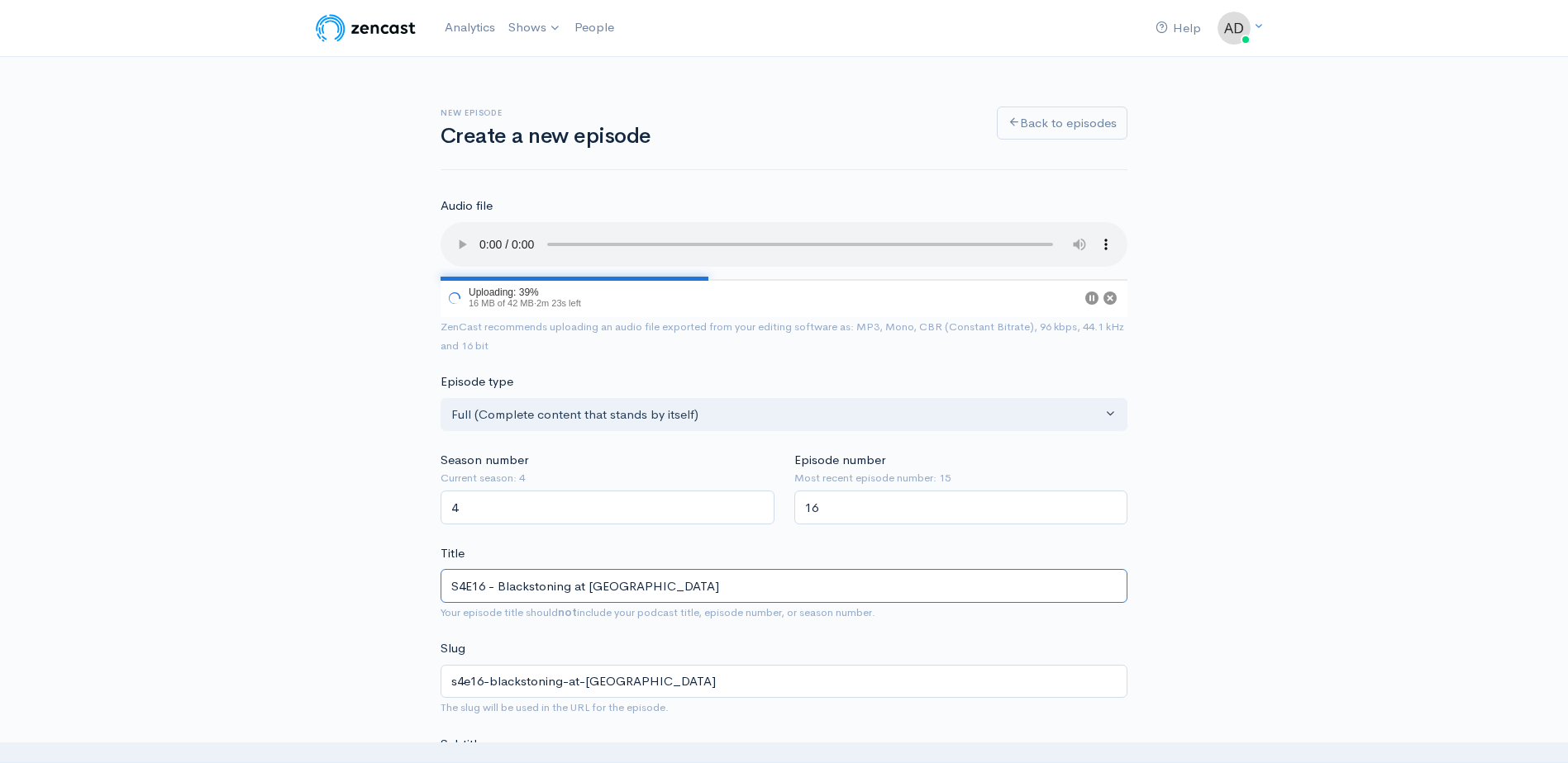
click at [723, 583] on input "S4E16 - Blackstoning at [GEOGRAPHIC_DATA]" at bounding box center [784, 586] width 687 height 34
type input "S4E16 - Blackstonin at [GEOGRAPHIC_DATA]"
type input "s4e16-blackstonin-at-[GEOGRAPHIC_DATA]"
type input "S4E16 - Blackstoni at [GEOGRAPHIC_DATA]"
type input "s4e16-blackstoni-at-[GEOGRAPHIC_DATA]"
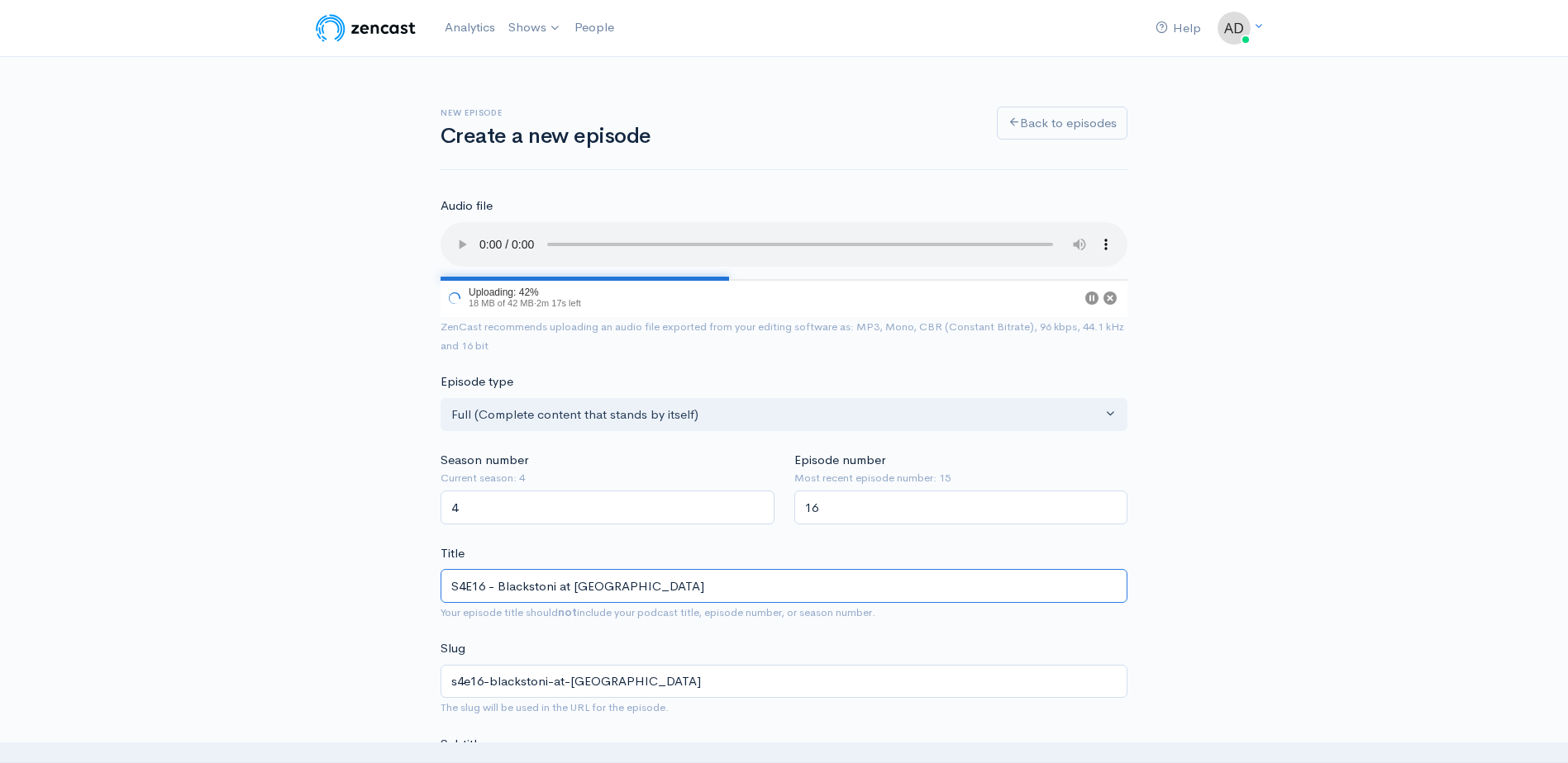
type input "S4E16 - [PERSON_NAME] at [GEOGRAPHIC_DATA]"
type input "s4e16-[GEOGRAPHIC_DATA]-[GEOGRAPHIC_DATA]"
type input "S4E16 - Blacksto at [GEOGRAPHIC_DATA]"
type input "s4e16-blacksto-at-[GEOGRAPHIC_DATA]"
type input "S4E16 - Blackst at [GEOGRAPHIC_DATA]"
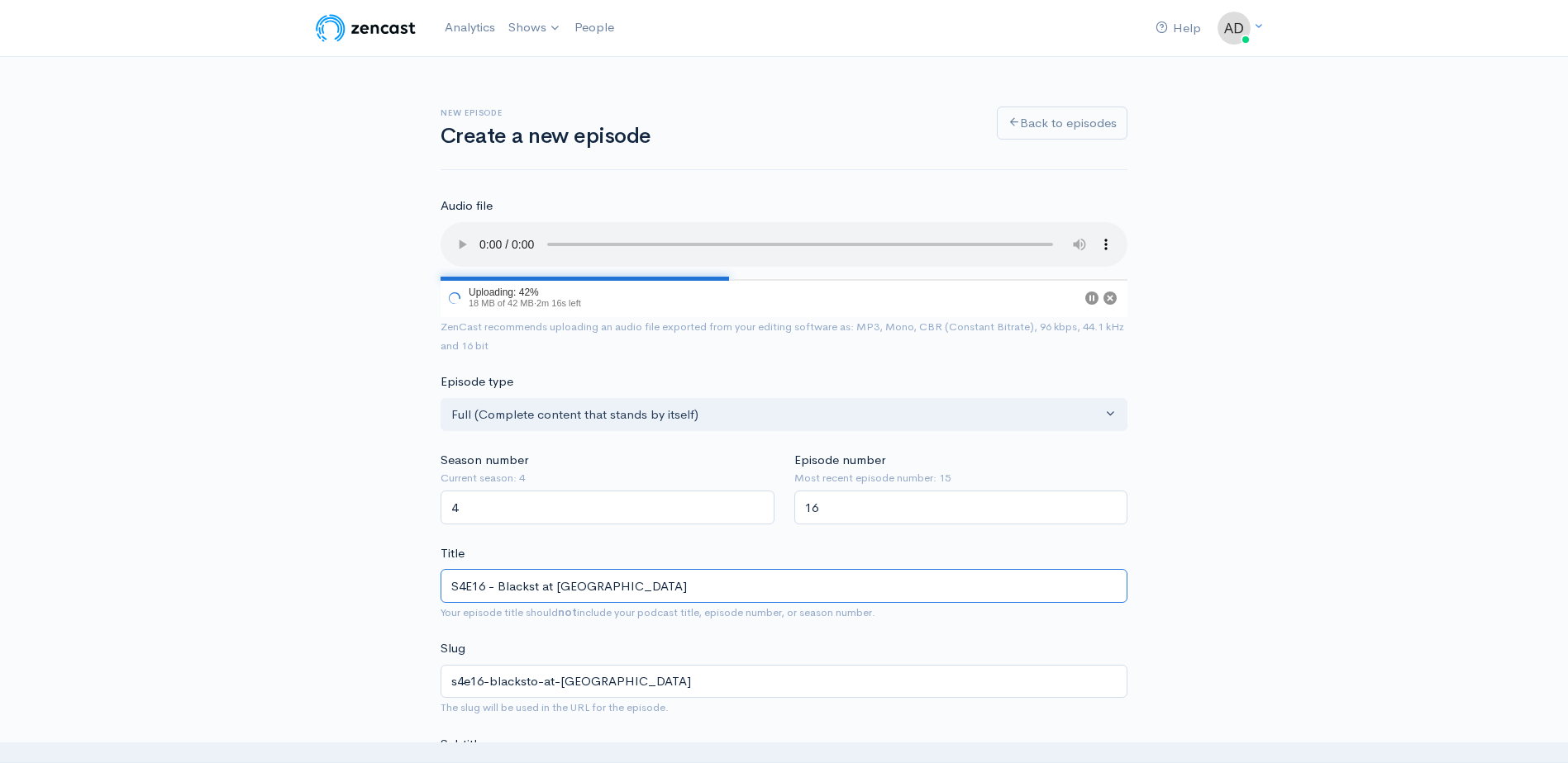
type input "s4e16-blackst-at-[GEOGRAPHIC_DATA]"
type input "S4E16 - Blacksto at [GEOGRAPHIC_DATA]"
type input "s4e16-blacksto-at-[GEOGRAPHIC_DATA]"
type input "S4E16 - [PERSON_NAME] at [GEOGRAPHIC_DATA]"
type input "s4e16-[GEOGRAPHIC_DATA]-[GEOGRAPHIC_DATA]"
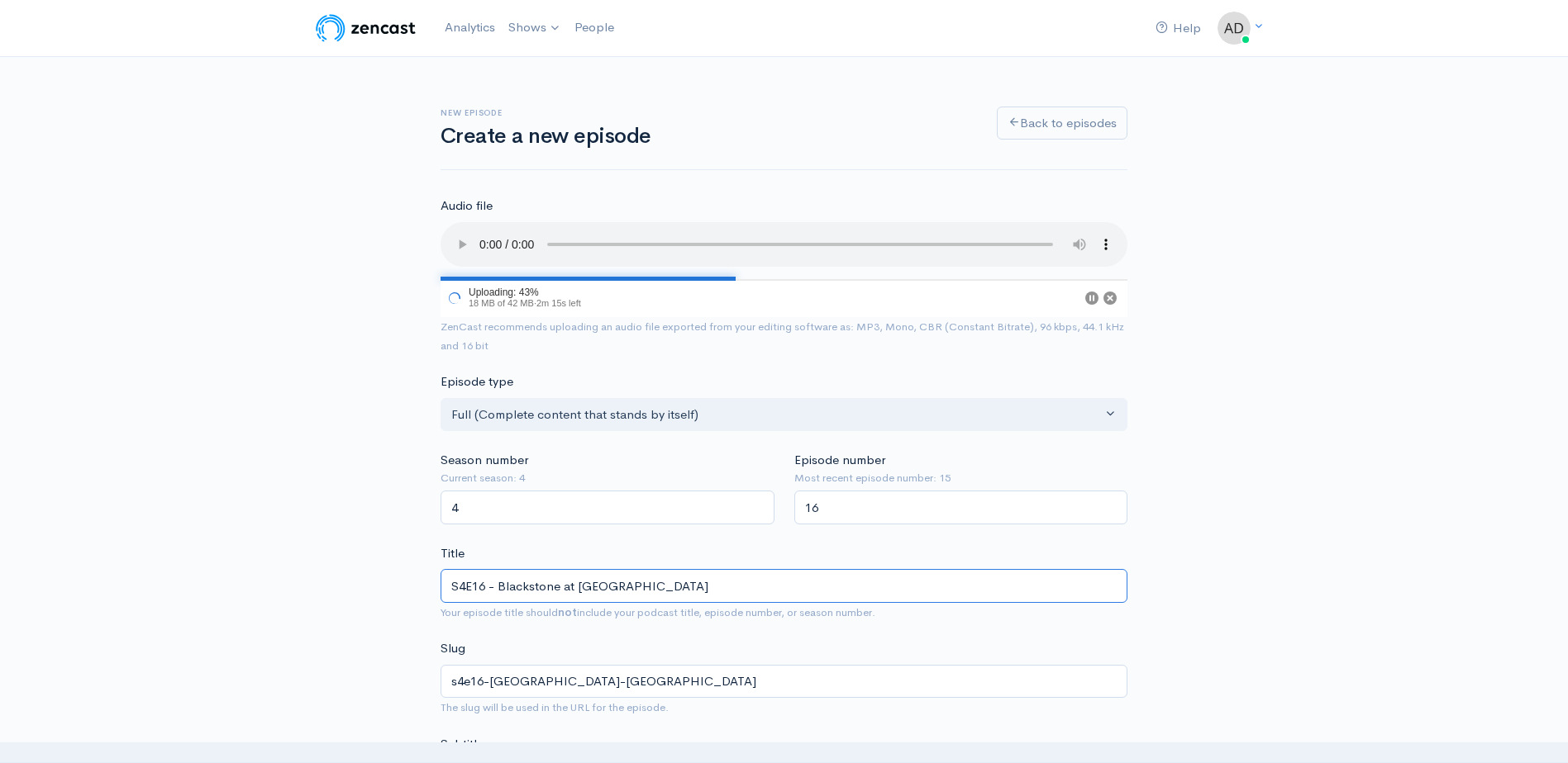
type input "S4E16 - Blackstoner at [GEOGRAPHIC_DATA]"
type input "s4e16-blackstoner-at-[GEOGRAPHIC_DATA]"
type input "S4E16 - Blackstoners at [GEOGRAPHIC_DATA]"
type input "s4e16-blackstoners-[GEOGRAPHIC_DATA]"
click at [714, 587] on input "S4E16 - Blackstoners at [GEOGRAPHIC_DATA]" at bounding box center [784, 586] width 687 height 34
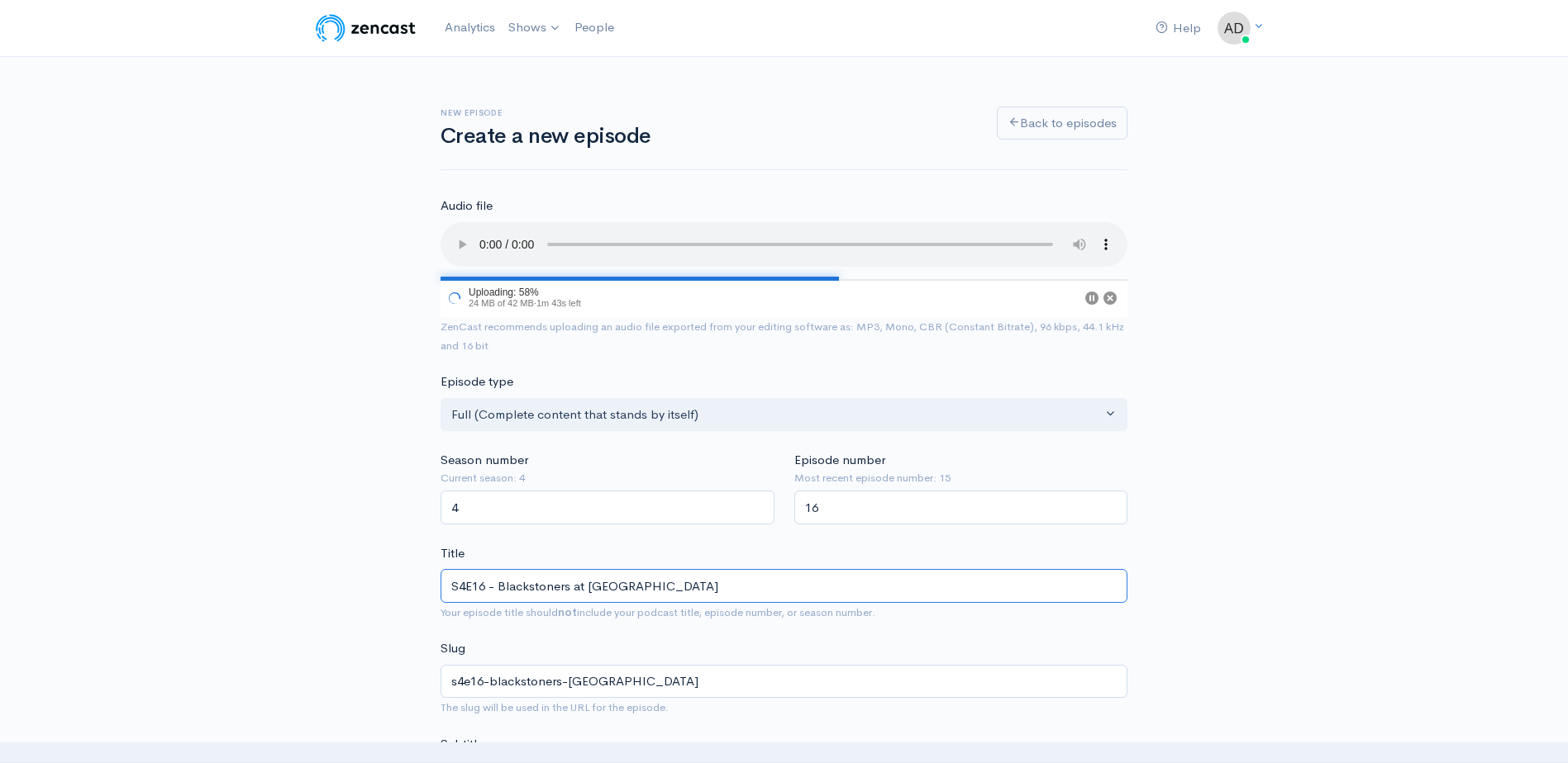
click at [679, 583] on input "S4E16 - Blackstoners at [GEOGRAPHIC_DATA]" at bounding box center [784, 586] width 687 height 34
type input "S4E16 - Blackstoners at [GEOGRAPHIC_DATA] C"
type input "s4e16-blackstoners-at-[GEOGRAPHIC_DATA]-c"
type input "S4E16 - Blackstoners at [GEOGRAPHIC_DATA]"
type input "s4e16-blackstoners-at-[GEOGRAPHIC_DATA]-cn"
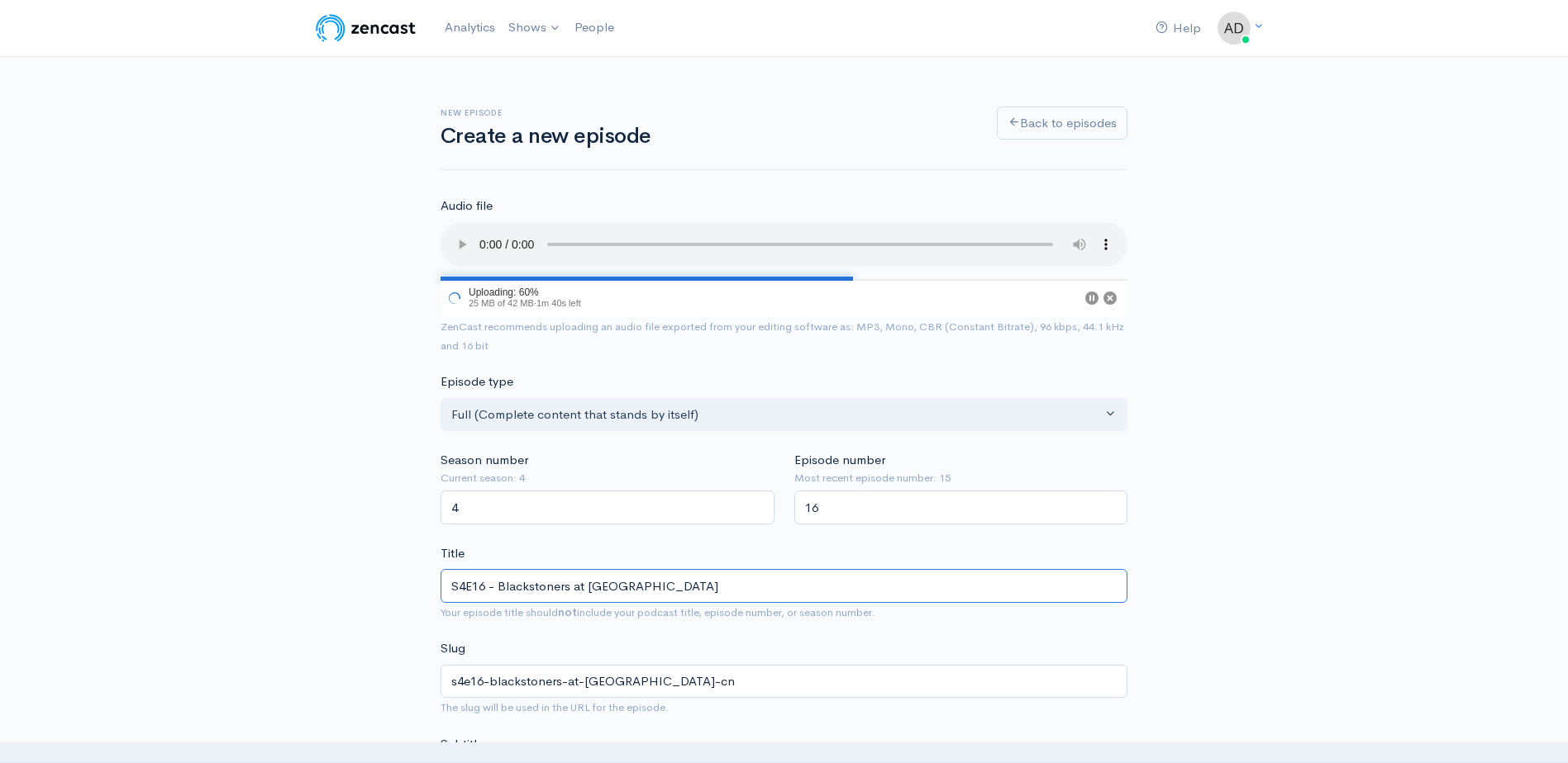
type input "S4E16 - Blackstoners at [GEOGRAPHIC_DATA]"
type input "s4e16-blackstoners-at-[GEOGRAPHIC_DATA]-[GEOGRAPHIC_DATA]"
type input "S4E16 - Blackstoners at [GEOGRAPHIC_DATA]"
type input "s4e16-blackstoners-at-[GEOGRAPHIC_DATA]-cn"
type input "S4E16 - Blackstoners at [GEOGRAPHIC_DATA] C"
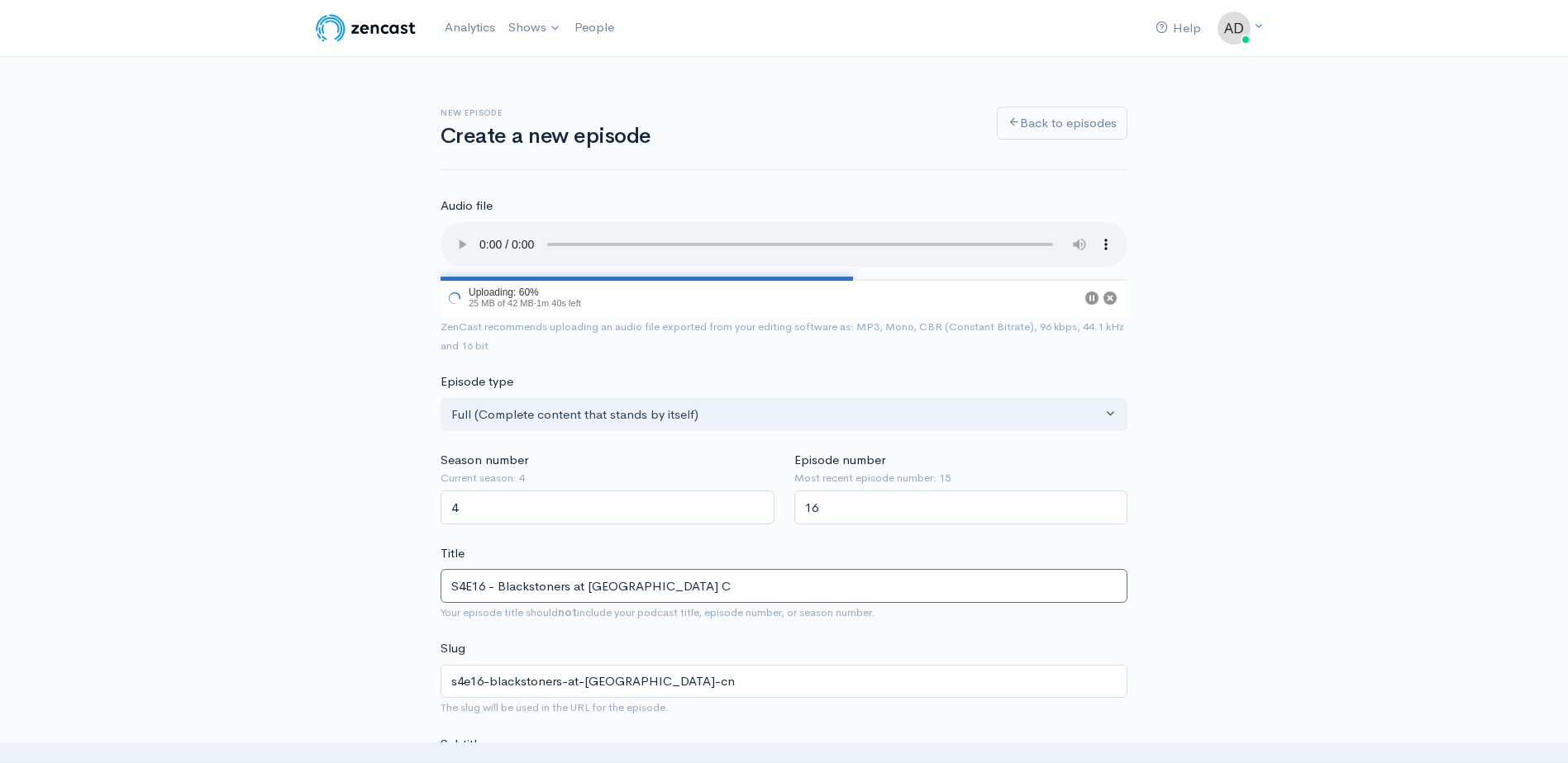
type input "s4e16-blackstoners-at-[GEOGRAPHIC_DATA]-c"
type input "S4E16 - Blackstoners at [GEOGRAPHIC_DATA]"
type input "s4e16-blackstoners-at-[GEOGRAPHIC_DATA]-[GEOGRAPHIC_DATA]"
type input "S4E16 - Blackstoners at [GEOGRAPHIC_DATA]"
type input "s4e16-blackstoners-at-[GEOGRAPHIC_DATA]-can"
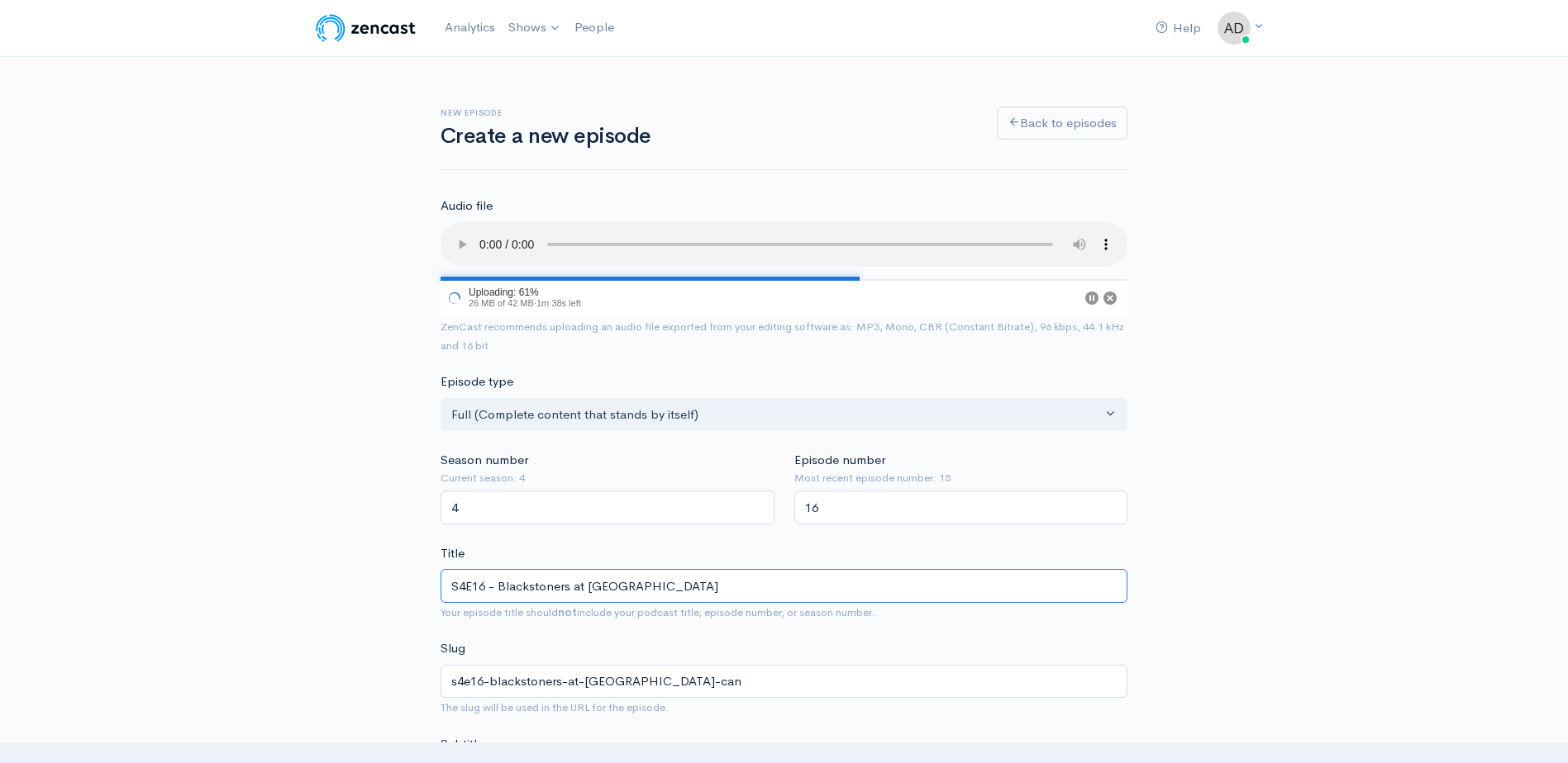
type input "S4E16 - Blackstoners at [GEOGRAPHIC_DATA] [GEOGRAPHIC_DATA]"
type input "s4e16-blackstoners-at-[GEOGRAPHIC_DATA]-can-s"
type input "S4E16 - Blackstoners at [GEOGRAPHIC_DATA] [GEOGRAPHIC_DATA]"
type input "s4e16-blackstoners-at-[GEOGRAPHIC_DATA]-can-sho"
type input "S4E16 - Blackstoners at [GEOGRAPHIC_DATA] Can Shoot"
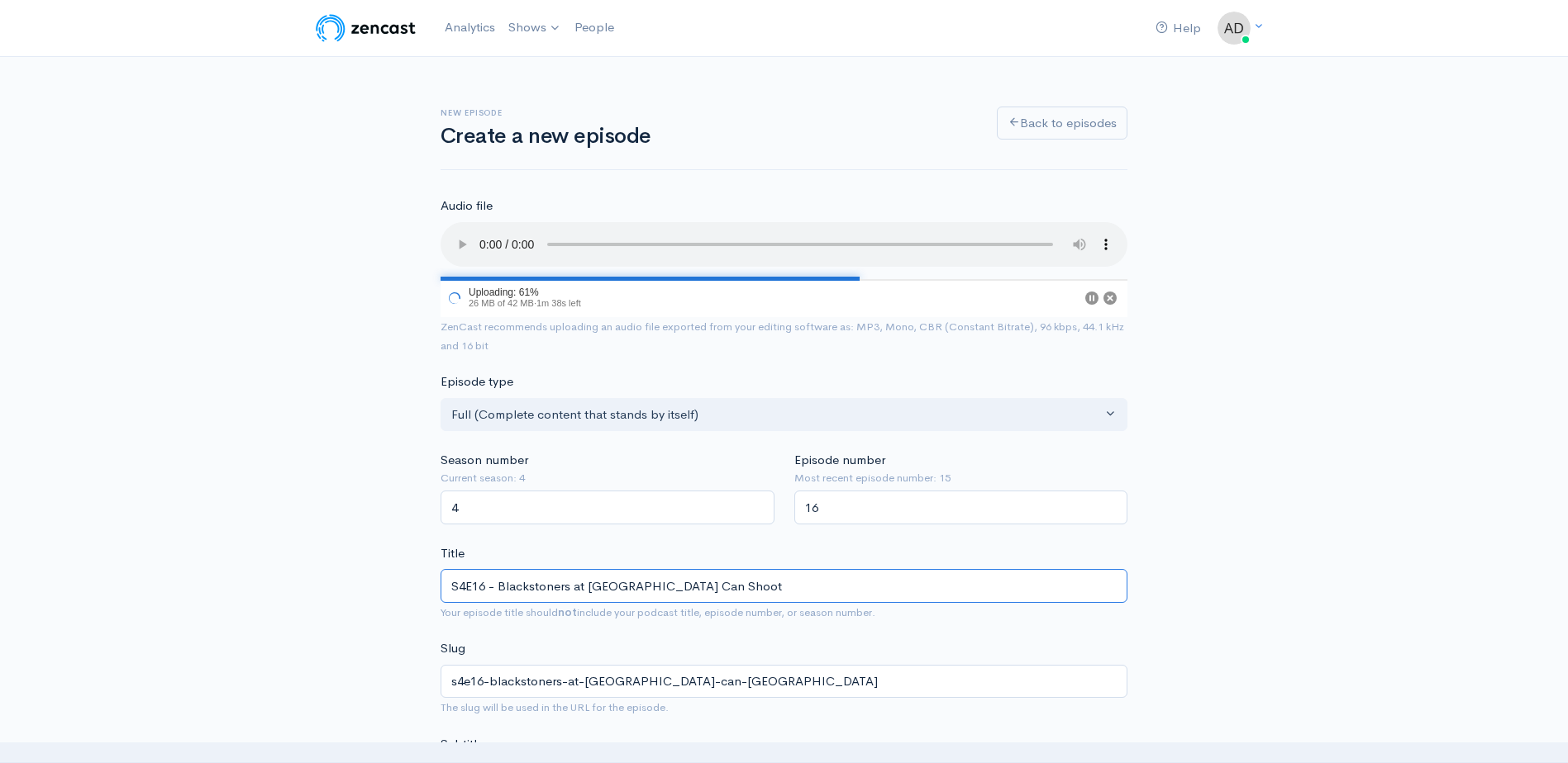
type input "s4e16-blackstoners-at-[GEOGRAPHIC_DATA]-can-shoot"
type input "S4E16 - Blackstoners at [GEOGRAPHIC_DATA] Can Shoot C"
type input "s4e16-blackstoners-at-goon-lagoon-can-shoot-c"
type input "S4E16 - Blackstoners at [GEOGRAPHIC_DATA] Can Shoot"
type input "s4e16-blackstoners-at-[GEOGRAPHIC_DATA]-can-shoot"
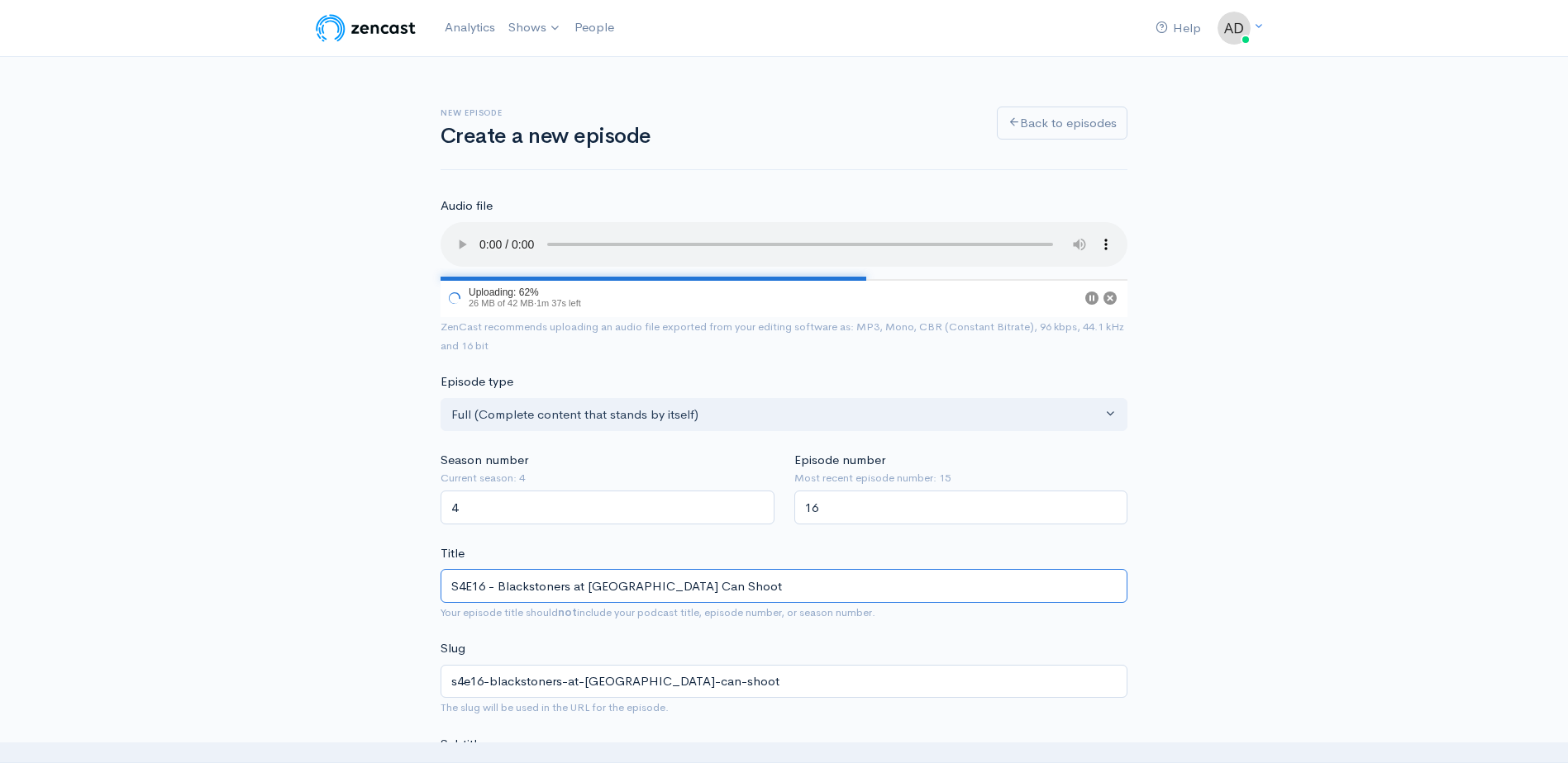
type input "S4E16 - Blackstoners at [GEOGRAPHIC_DATA] Can Shoot K"
type input "s4e16-blackstoners-at-goon-lagoon-can-shoot-k"
type input "S4E16 - Blackstoners at [GEOGRAPHIC_DATA] Can Shoot Ka"
type input "s4e16-blackstoners-at-goon-lagoon-can-shoot-ka"
type input "S4E16 - Blackstoners at [GEOGRAPHIC_DATA] Can Shoot Kam"
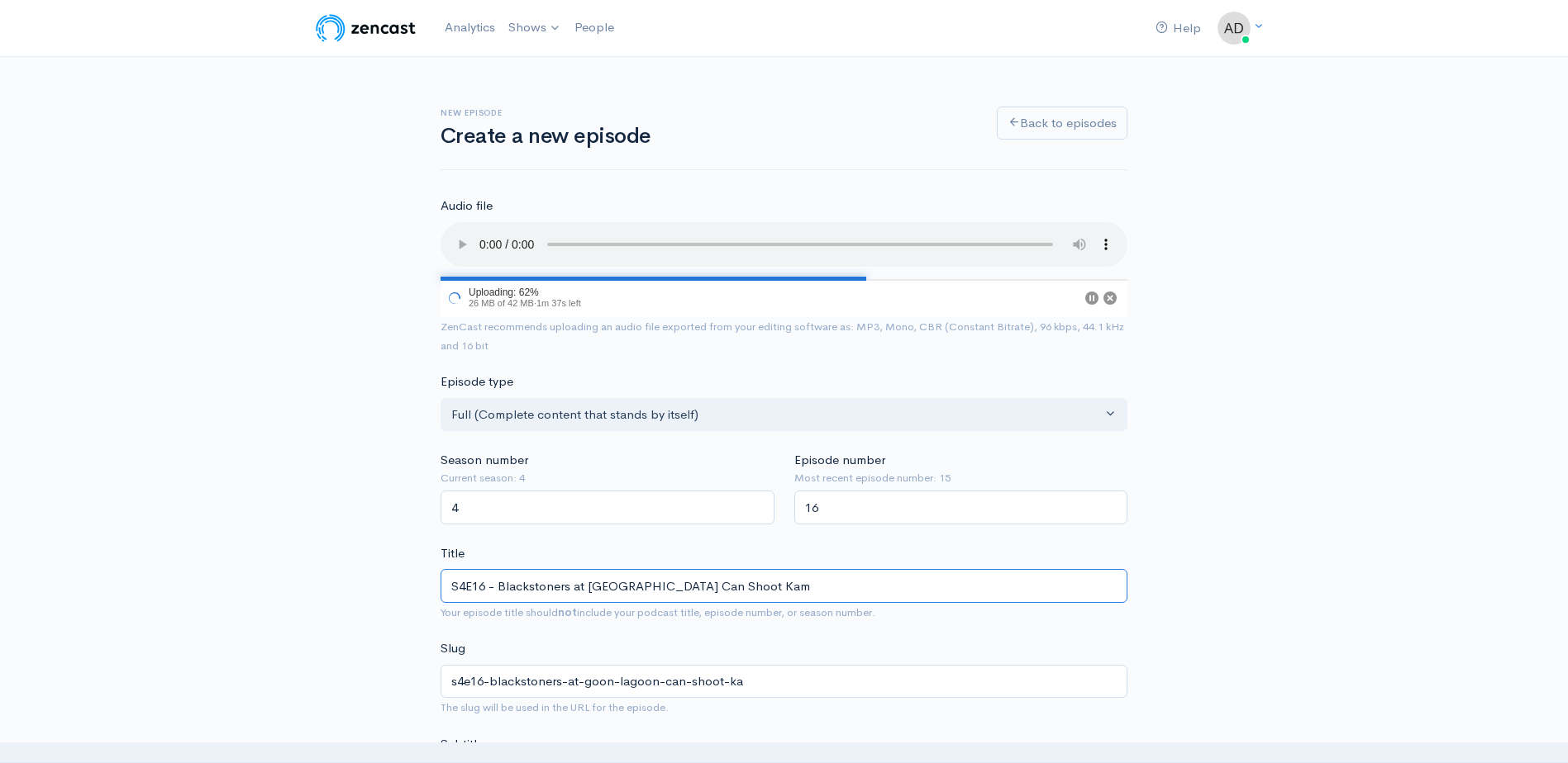
type input "s4e16-blackstoners-at-goon-lagoon-can-shoot-kam"
type input "S4E16 - Blackstoners at [GEOGRAPHIC_DATA] Can Shoot Kama"
type input "s4e16-blackstoners-at-goon-lagoon-can-shoot-kama"
type input "S4E16 - Blackstoners at [GEOGRAPHIC_DATA] Can Shoot Kam"
type input "s4e16-blackstoners-at-goon-lagoon-can-shoot-kam"
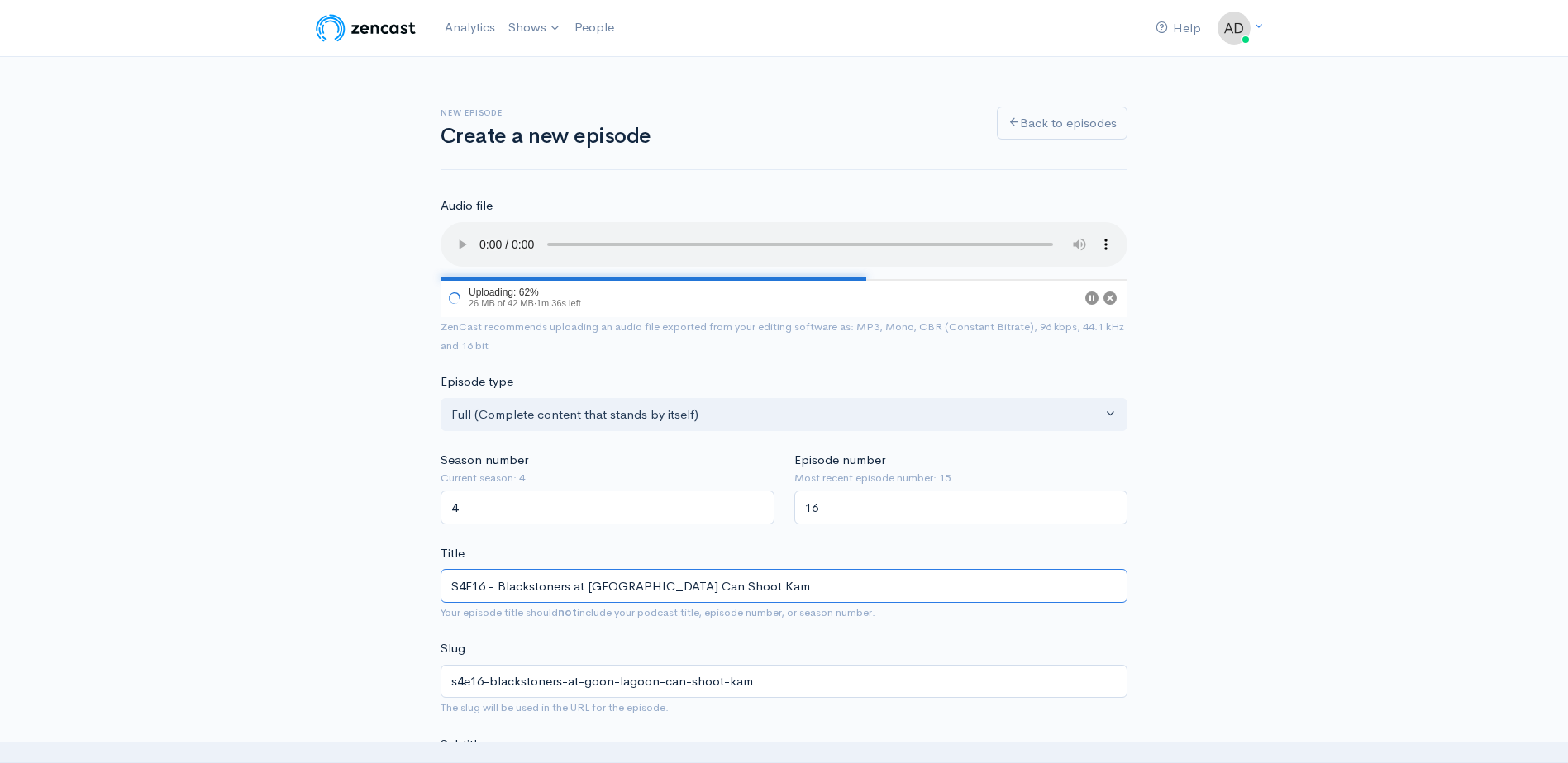
type input "S4E16 - Blackstoners at [GEOGRAPHIC_DATA] Can Shoot Kame"
type input "s4e16-blackstoners-at-goon-lagoon-can-shoot-kame"
type input "S4E16 - Blackstoners at [GEOGRAPHIC_DATA] Can Shoot Kameh"
type input "s4e16-blackstoners-at-goon-lagoon-can-shoot-kameh"
type input "S4E16 - Blackstoners at [GEOGRAPHIC_DATA] Can Shoot Kameha"
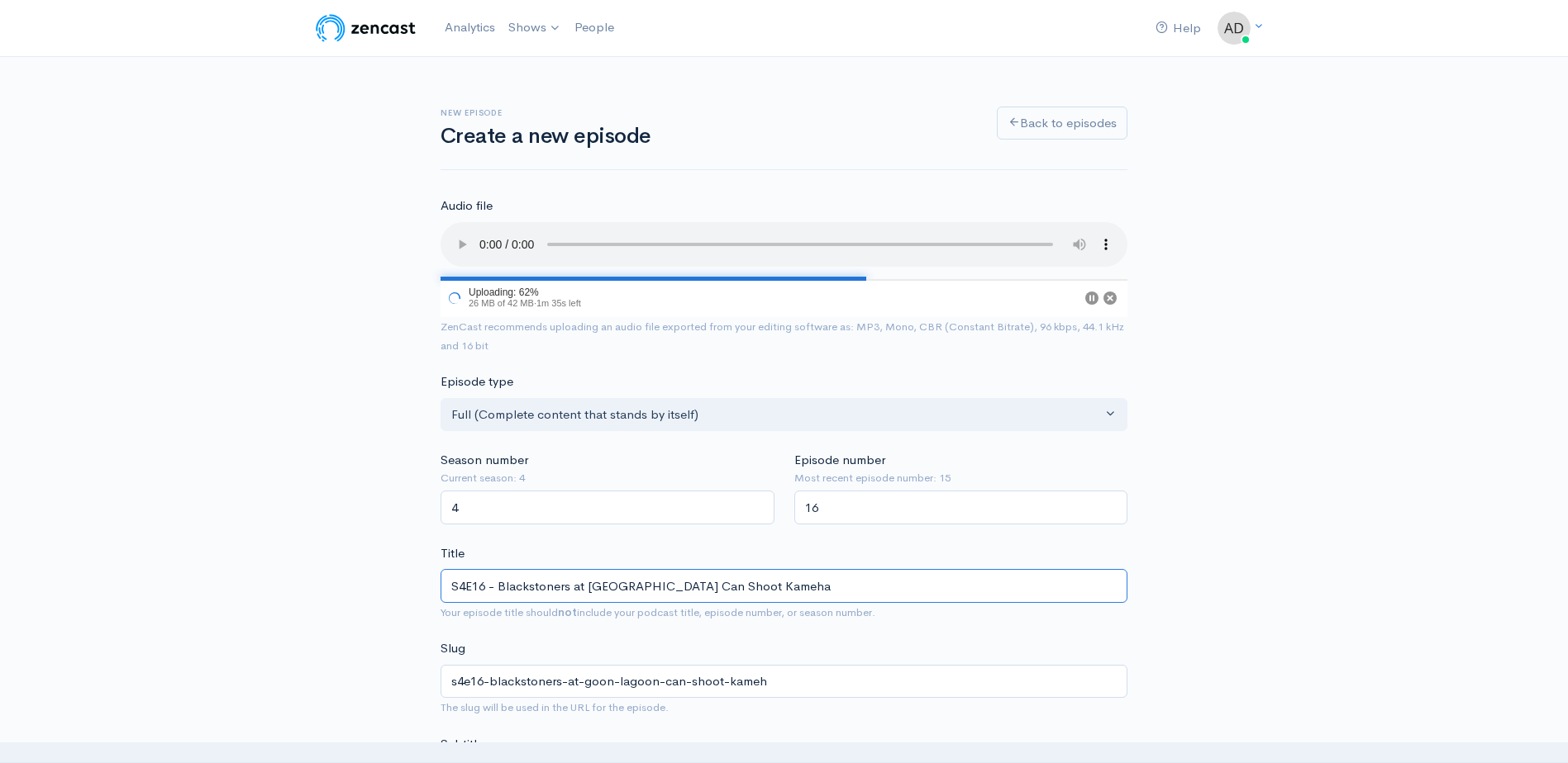
type input "s4e16-blackstoners-at-[GEOGRAPHIC_DATA]-can-shoot-[GEOGRAPHIC_DATA]"
type input "S4E16 - Blackstoners at [GEOGRAPHIC_DATA] Can Shoot Kameham"
type input "s4e16-blackstoners-at-[GEOGRAPHIC_DATA]-can-shoot-kameham"
type input "S4E16 - Blackstoners at [GEOGRAPHIC_DATA] Can Shoot Kamehame"
type input "s4e16-blackstoners-at-[GEOGRAPHIC_DATA]-can-shoot-kamehame"
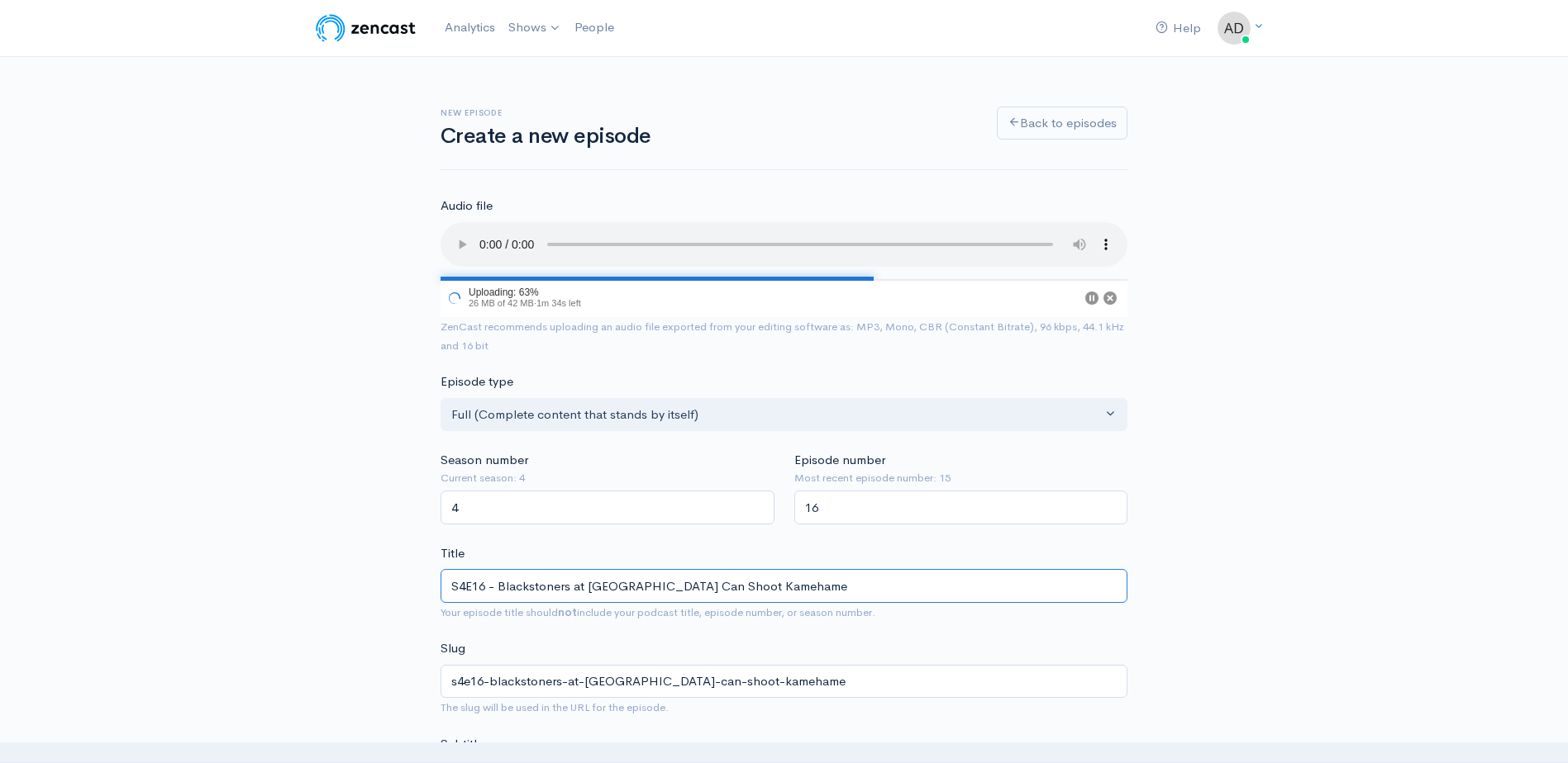
type input "S4E16 - Blackstoners at [GEOGRAPHIC_DATA] Can Shoot [GEOGRAPHIC_DATA]"
type input "s4e16-blackstoners-at-[GEOGRAPHIC_DATA]-can-shoot-kamehameh"
type input "S4E16 - Blackstoners at [GEOGRAPHIC_DATA] Can Shoot Kamehameha"
type input "s4e16-blackstoners-at-[GEOGRAPHIC_DATA]-can-shoot-kamehameha"
type input "S4E16 - Blackstoners at [GEOGRAPHIC_DATA] Can Shoot Kamehameha F"
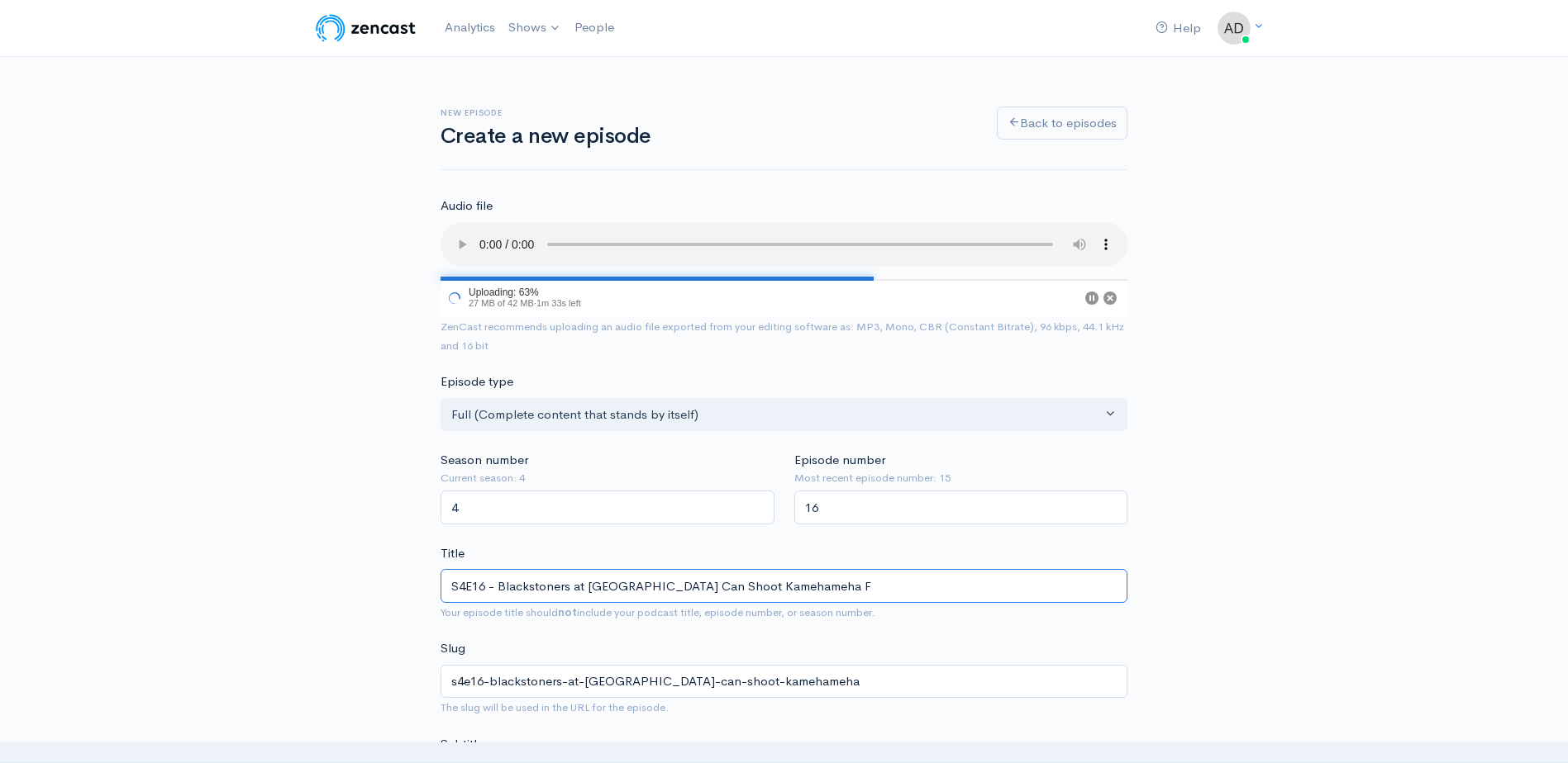
type input "s4e16-blackstoners-at-[GEOGRAPHIC_DATA]-can-shoot-kamehameha-f"
type input "S4E16 - Blackstoners at [GEOGRAPHIC_DATA] Can Shoot Kamehameha Fro"
type input "s4e16-blackstoners-at-[GEOGRAPHIC_DATA]-can-shoot-kamehameha-fr"
type input "S4E16 - Blackstoners at [GEOGRAPHIC_DATA] Can Shoot Kamehameha From"
type input "s4e16-blackstoners-at-[GEOGRAPHIC_DATA]-can-shoot-kamehameha-from"
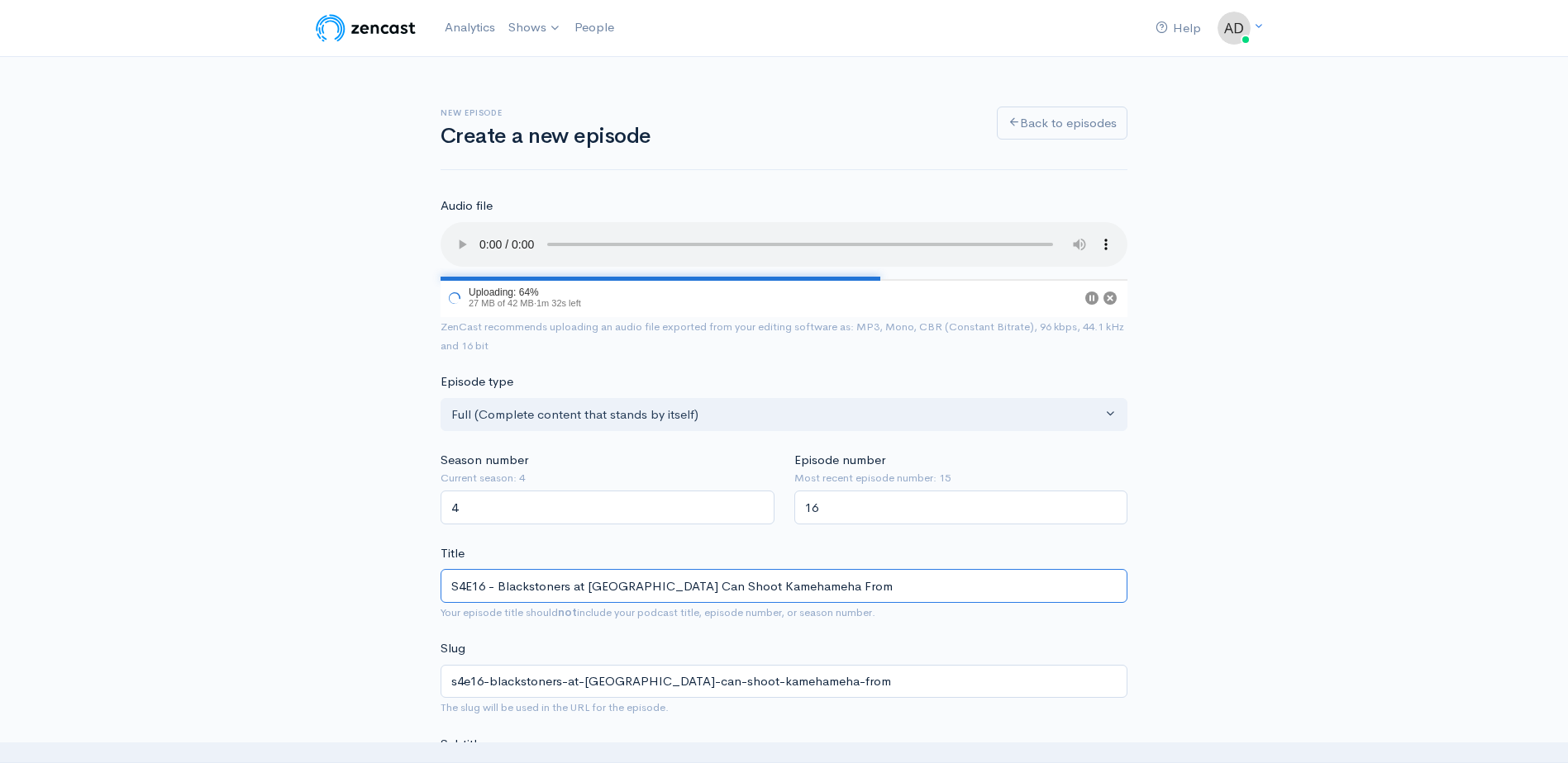
type input "S4E16 - Blackstoners at [GEOGRAPHIC_DATA] Can Shoot Kamehameha From T"
type input "s4e16-blackstoners-at-[GEOGRAPHIC_DATA]-can-shoot-kamehameha-from-t"
type input "S4E16 - Blackstoners at [GEOGRAPHIC_DATA] Can Shoot Kamehameha From The"
type input "s4e16-blackstoners-at-[GEOGRAPHIC_DATA]-can-shoot-kamehameha-from-the"
type input "S4E16 - Blackstoners at [GEOGRAPHIC_DATA] Can Shoot Kamehameha From [GEOGRAPHIC…"
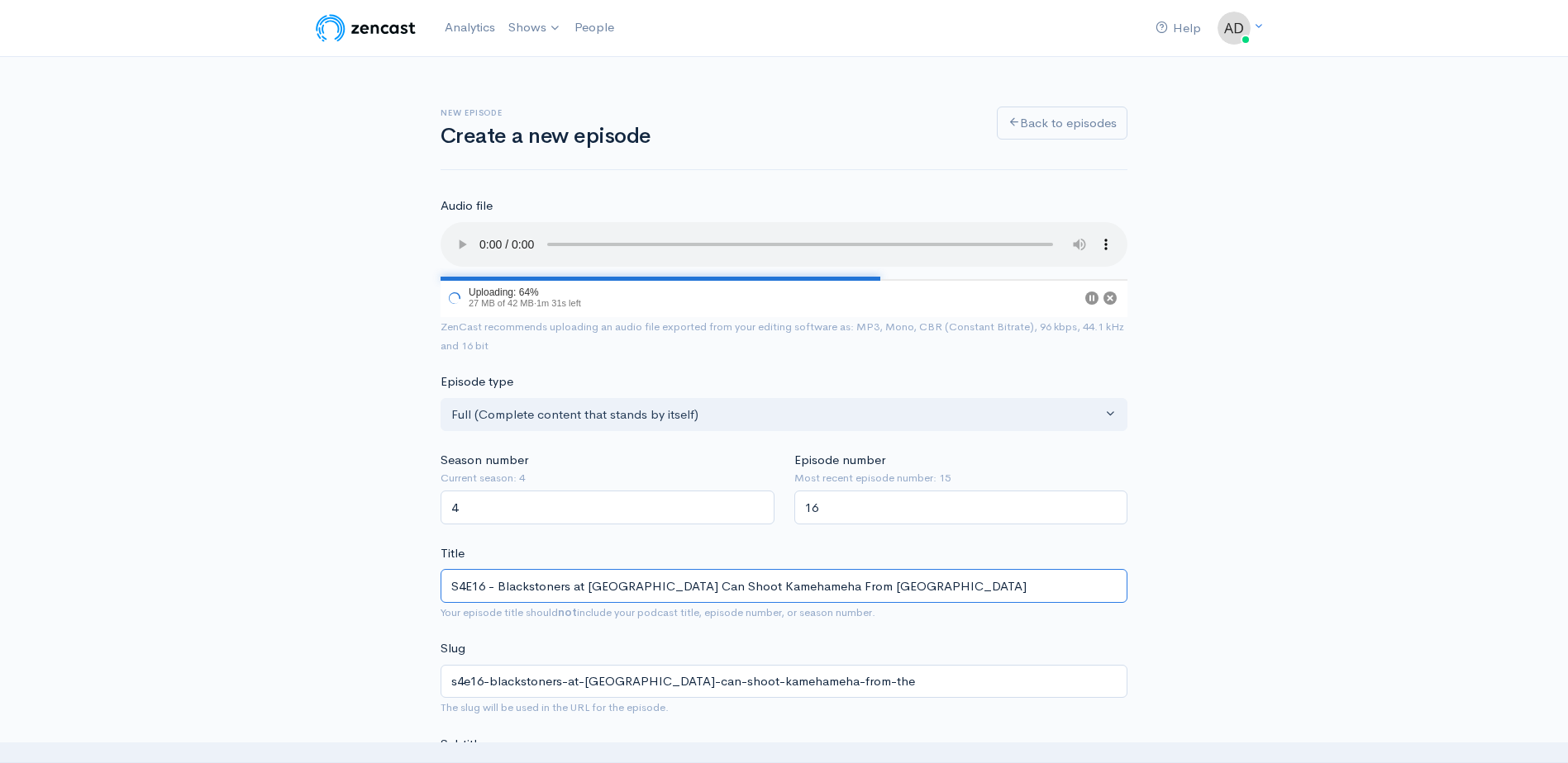
type input "s4e16-blackstoners-at-[GEOGRAPHIC_DATA]-can-shoot-kamehameha-from-thei"
type input "S4E16 - Blackstoners at [GEOGRAPHIC_DATA] Can Shoot Kamehameha From Their"
type input "s4e16-blackstoners-at-[GEOGRAPHIC_DATA]-can-shoot-kamehameha-from-their"
drag, startPoint x: 902, startPoint y: 589, endPoint x: 667, endPoint y: 590, distance: 235.0
click at [667, 590] on input "S4E16 - Blackstoners at [GEOGRAPHIC_DATA] Can Shoot Kamehameha From Their" at bounding box center [784, 586] width 687 height 34
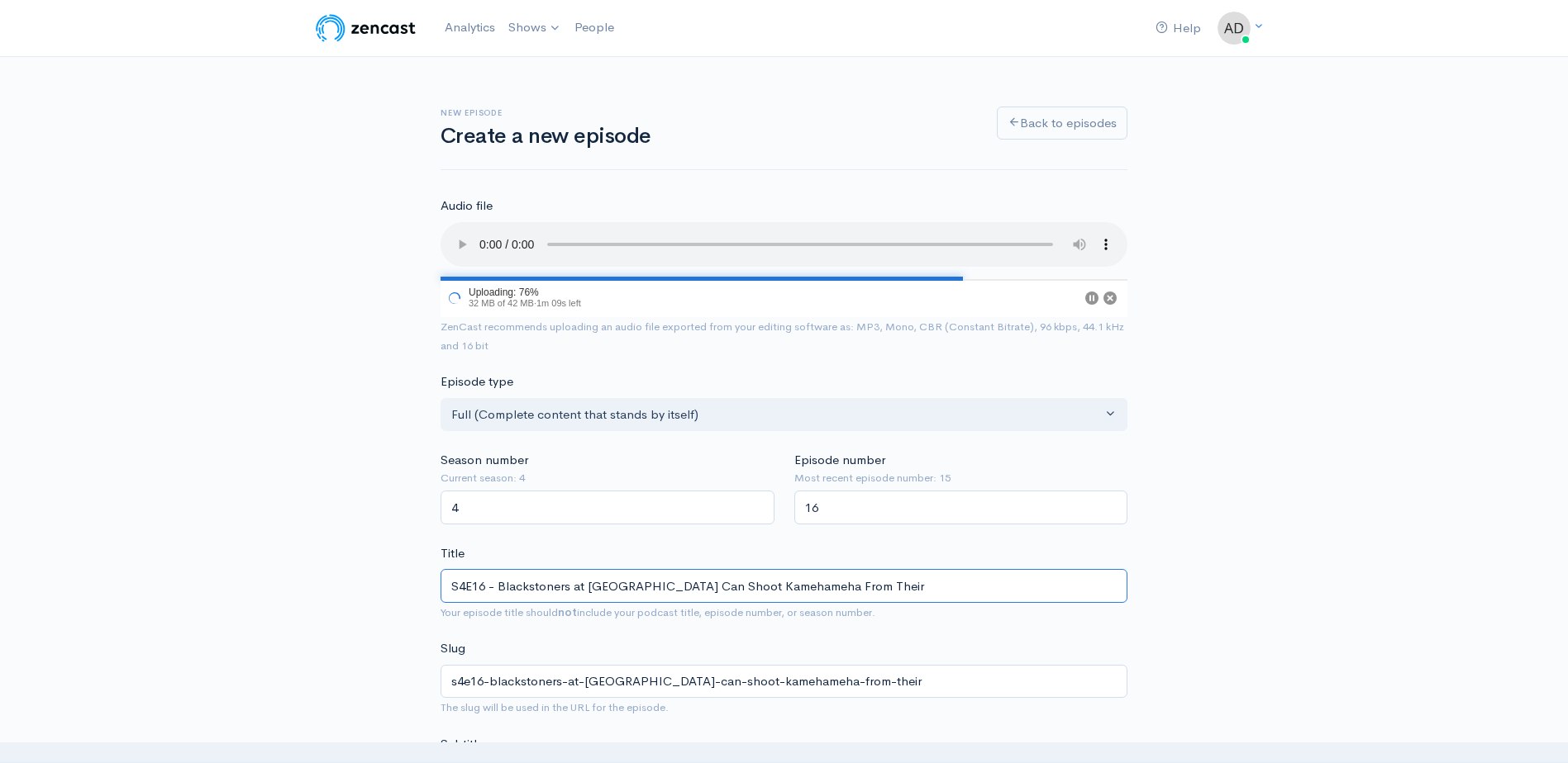
type input "S4E16 - Blackstoners at [GEOGRAPHIC_DATA]"
type input "s4e16-blackstoners-[GEOGRAPHIC_DATA]"
drag, startPoint x: 896, startPoint y: 545, endPoint x: 684, endPoint y: 584, distance: 215.6
click at [684, 584] on input "S4E16 - Blackstoners at [GEOGRAPHIC_DATA]" at bounding box center [784, 586] width 687 height 34
click at [588, 584] on input "S4E16 - Blackstoners at [GEOGRAPHIC_DATA]" at bounding box center [784, 586] width 687 height 34
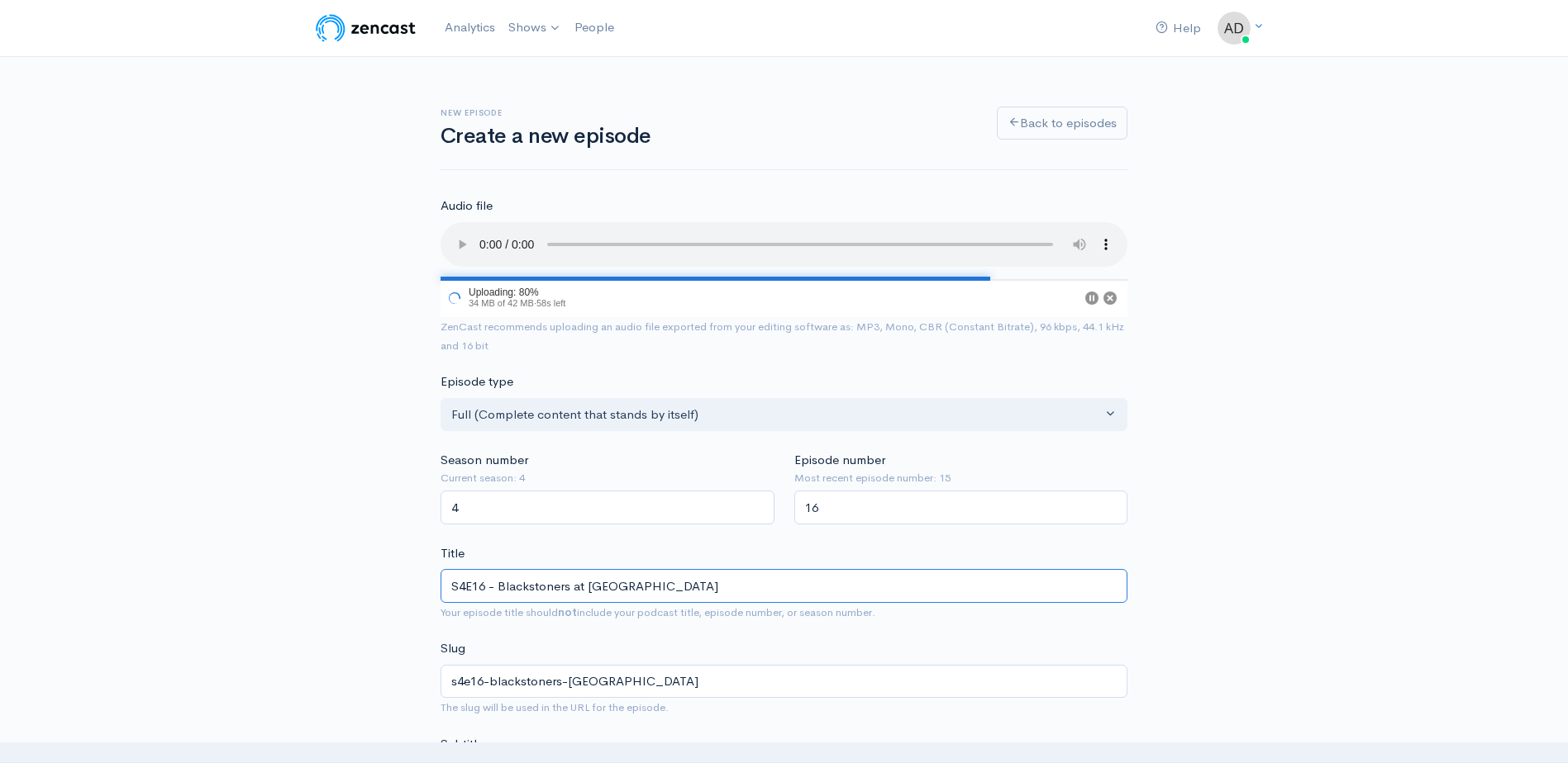
type input "S4E16 - Blackstoners at [GEOGRAPHIC_DATA]"
type input "s4e16-blackstoners-at-cxgoon-lagoon"
type input "S4E16 - Blackstoners at [GEOGRAPHIC_DATA]"
type input "s4e16-blackstoners-at-[GEOGRAPHIC_DATA]"
type input "S4E16 - Blackstoners at [GEOGRAPHIC_DATA]"
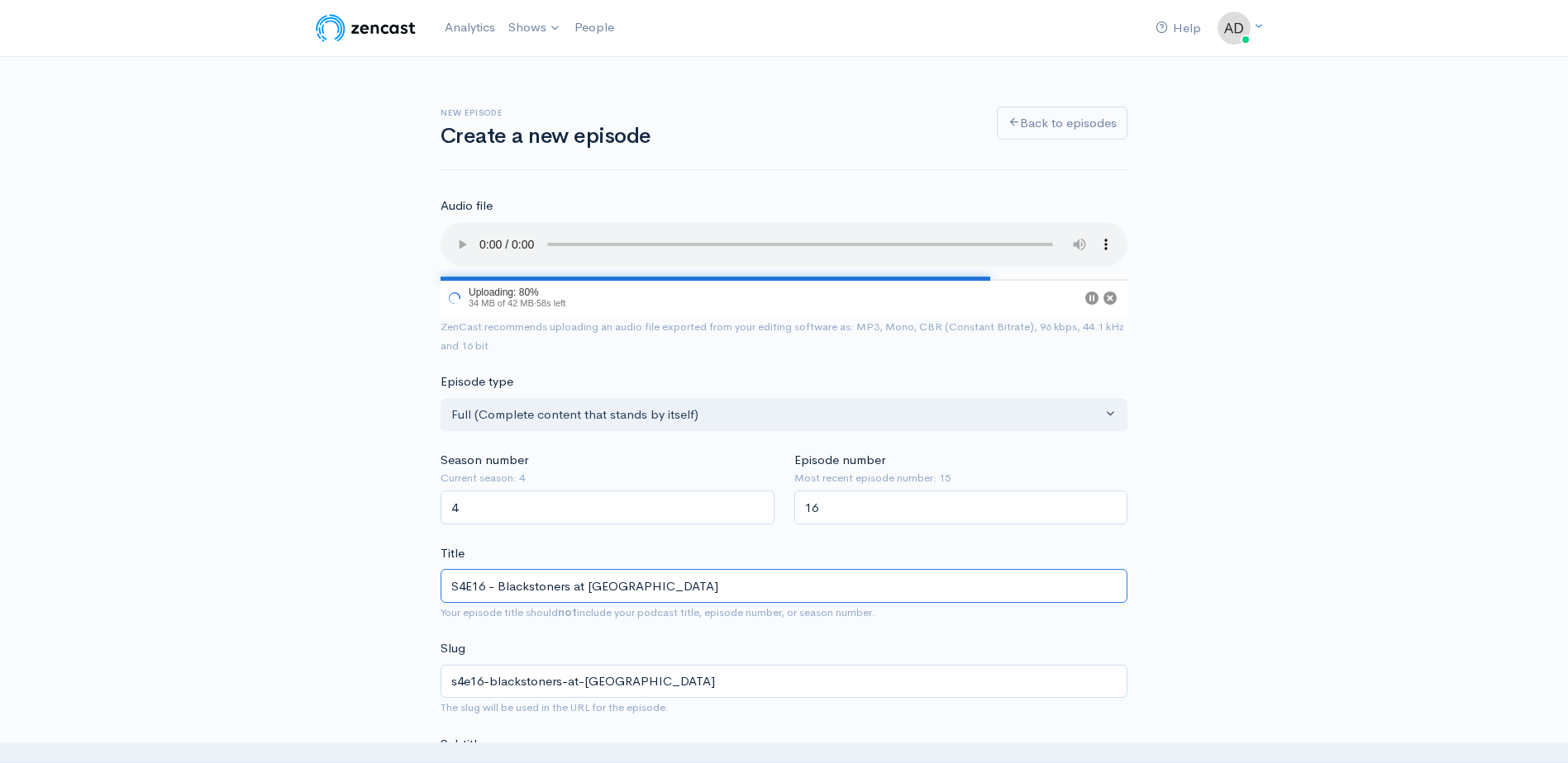
type input "s4e16-blackstoners-at-cxgoon-lagoon"
type input "S4E16 - Blackstoners at [GEOGRAPHIC_DATA]"
type input "s4e16-blackstoners-at-cgoon-lagoon"
type input "S4E16 - Blackstoners at [GEOGRAPHIC_DATA]"
type input "s4e16-blackstoners-at-[GEOGRAPHIC_DATA]"
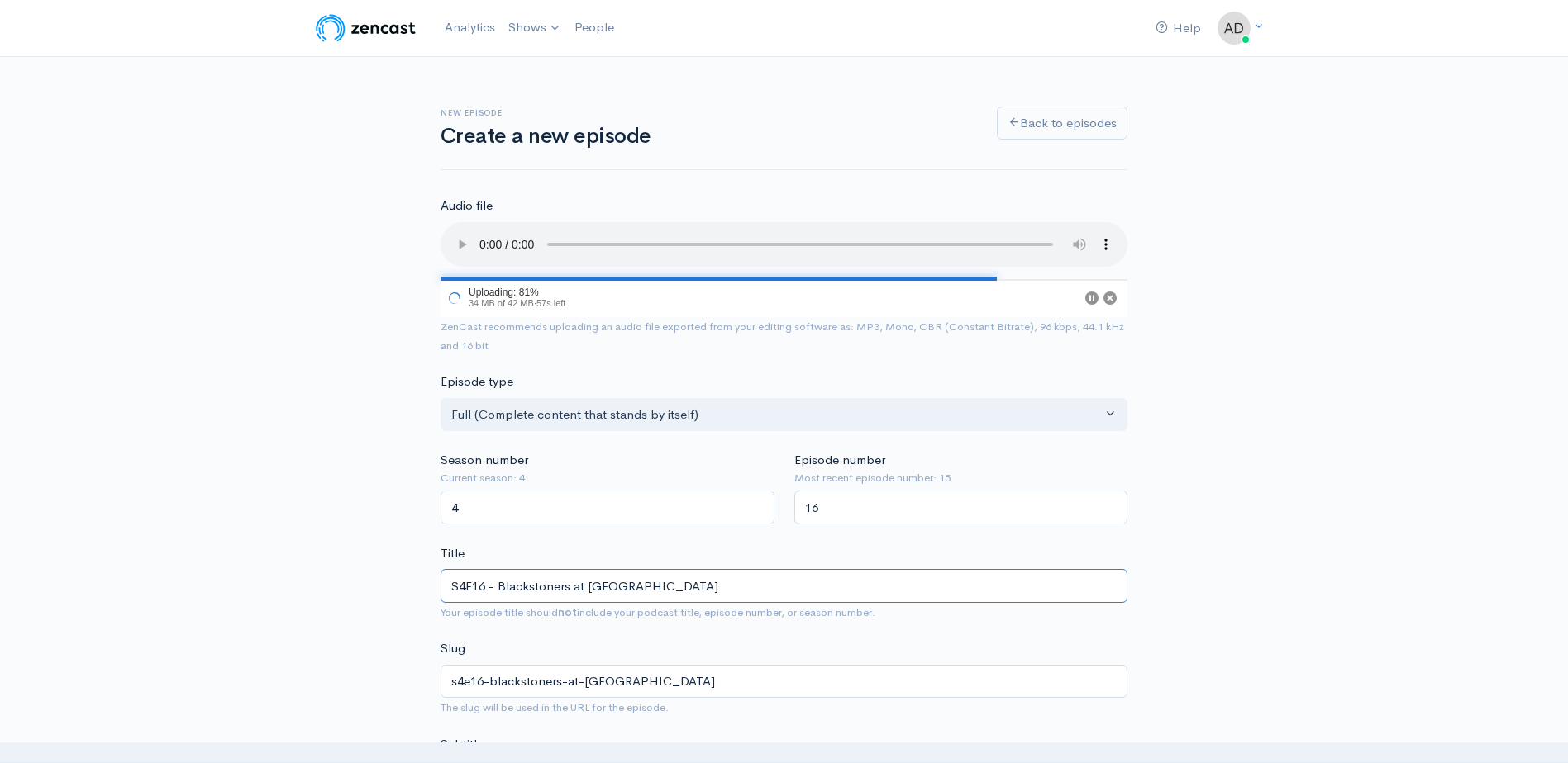
type input "S4E16 - Blackstoners at [GEOGRAPHIC_DATA]"
type input "s4e16-blackstoners-at-[GEOGRAPHIC_DATA]"
click at [642, 586] on input "S4E16 - Blackstoners at [GEOGRAPHIC_DATA]" at bounding box center [784, 586] width 687 height 34
click at [636, 581] on input "S4E16 - Blackstoners at [GEOGRAPHIC_DATA]" at bounding box center [784, 586] width 687 height 34
click at [631, 588] on input "S4E16 - Blackstoners at [GEOGRAPHIC_DATA]" at bounding box center [784, 586] width 687 height 34
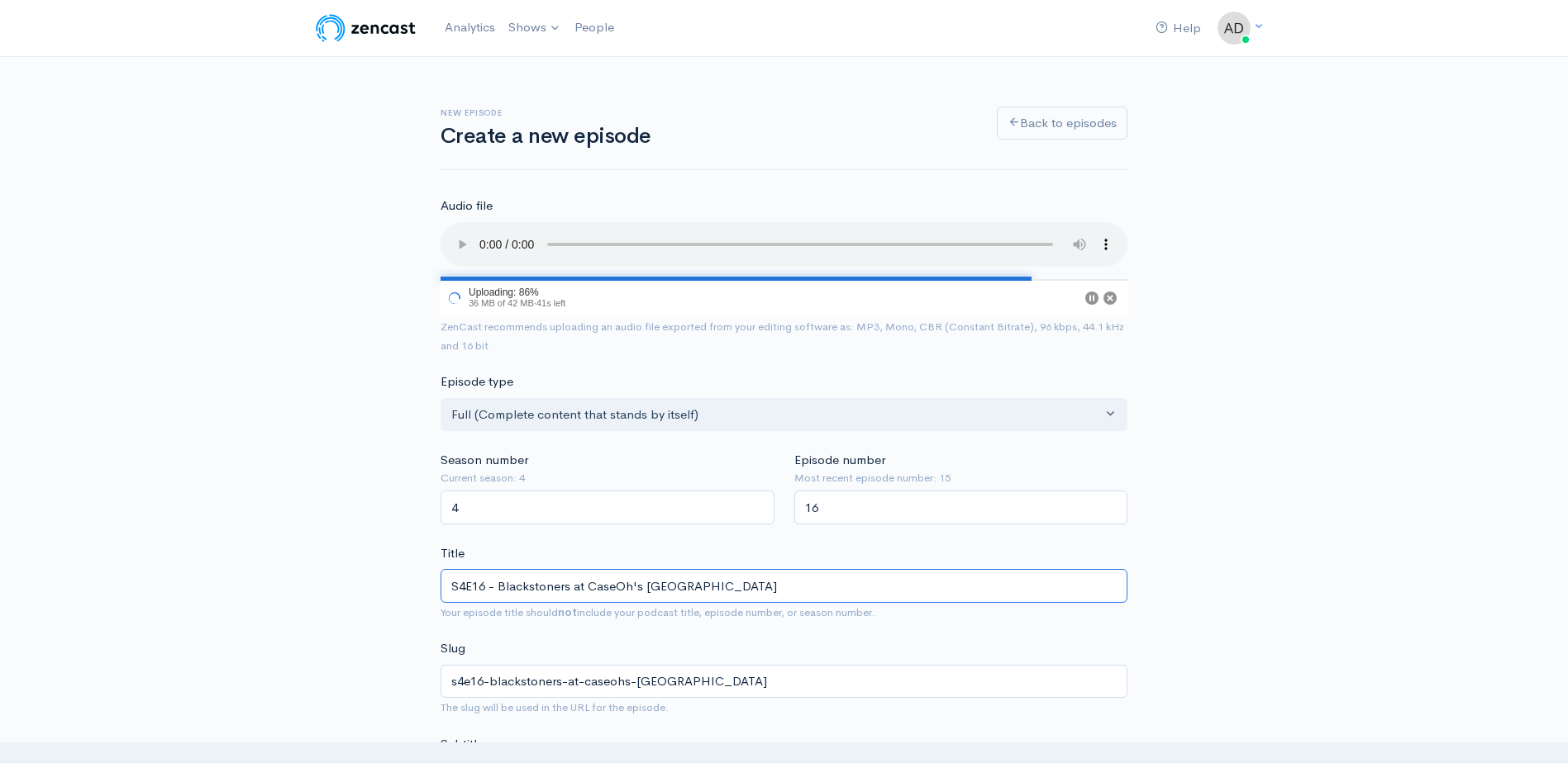
click at [773, 595] on input "S4E16 - Blackstoners at CaseOh's [GEOGRAPHIC_DATA]" at bounding box center [784, 586] width 687 height 34
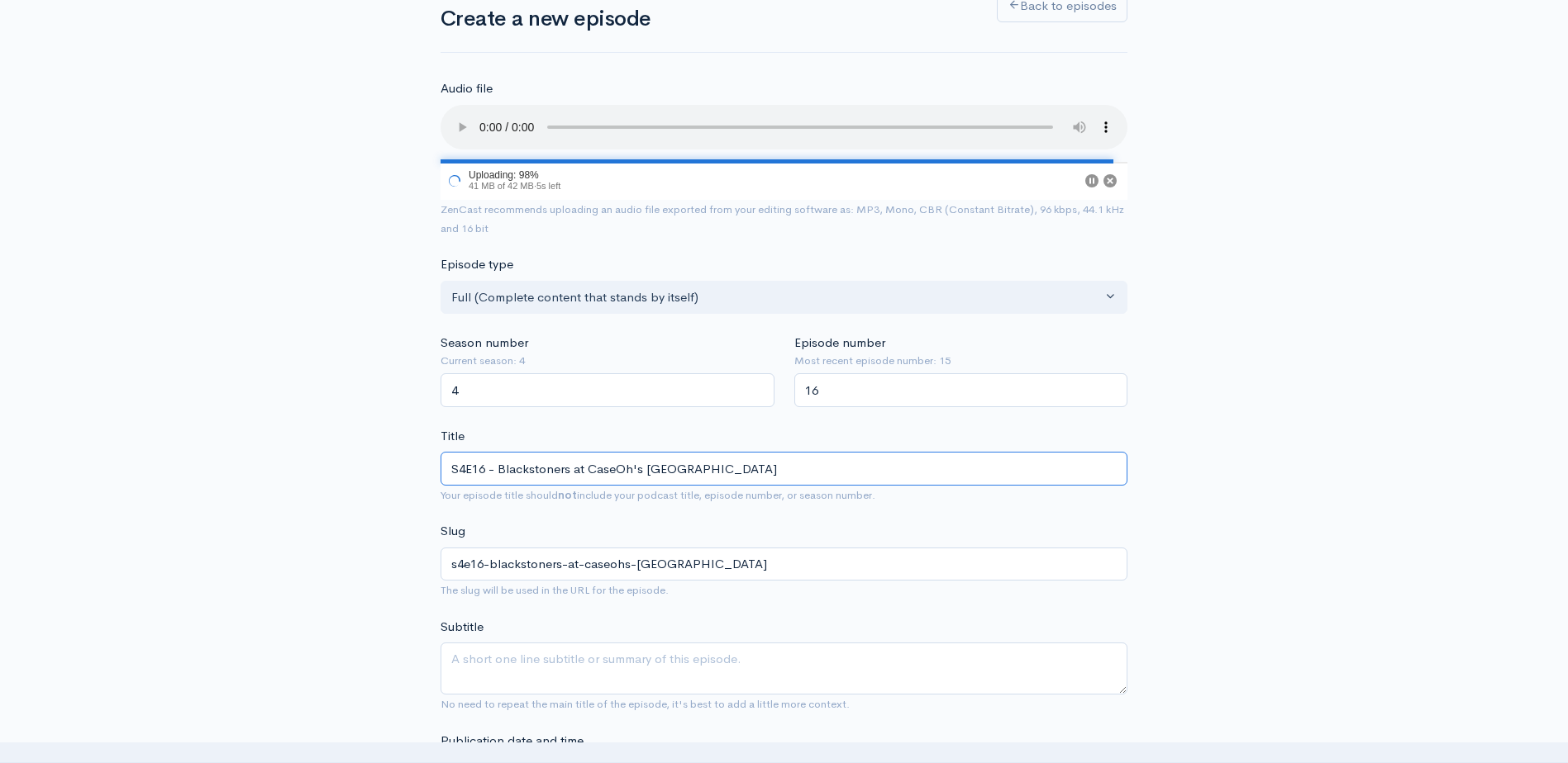
scroll to position [248, 0]
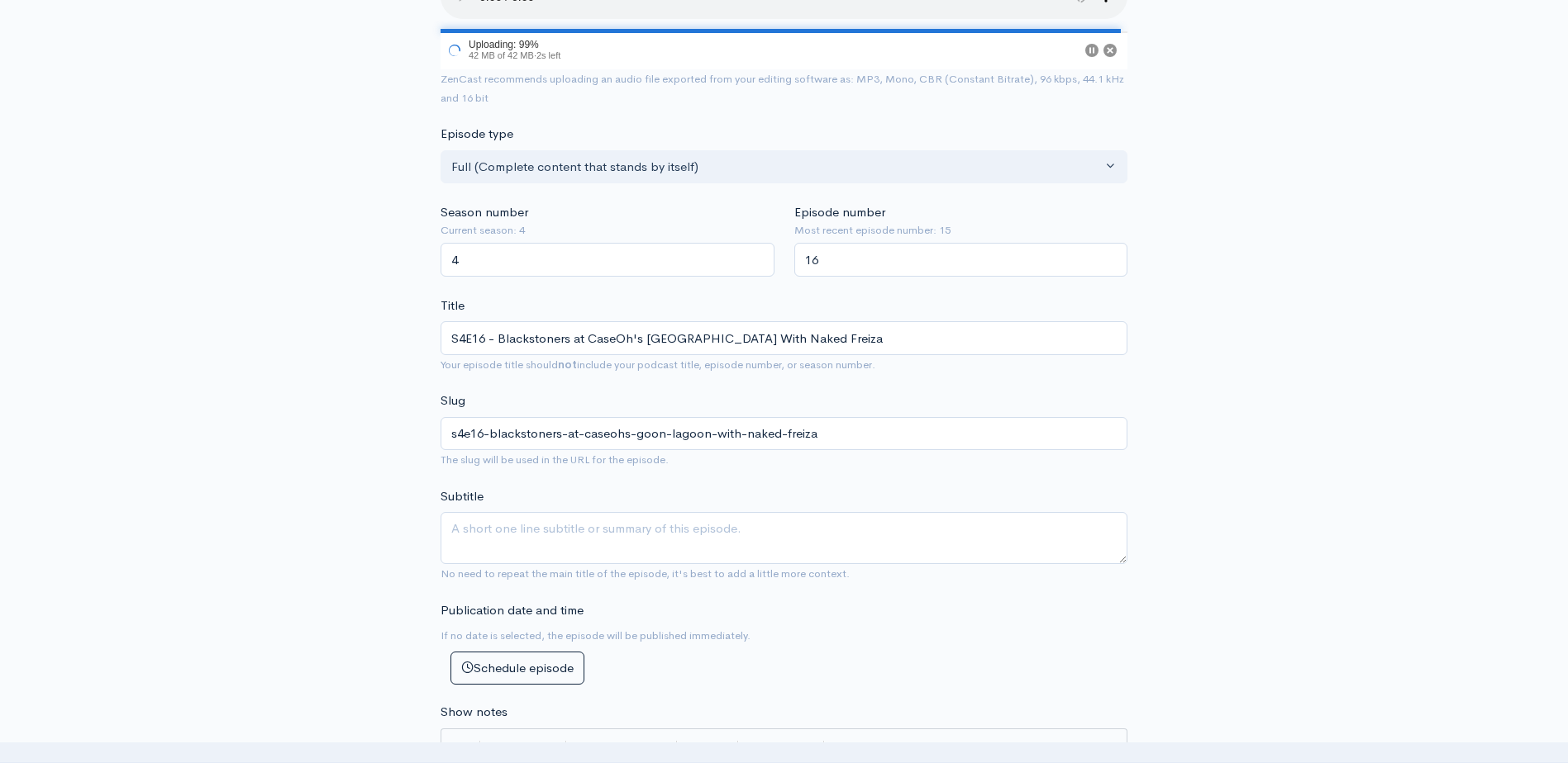
click at [301, 288] on div "New episode Create a new episode Back to episodes Audio file 99 Uploading: 99% …" at bounding box center [784, 703] width 1568 height 1787
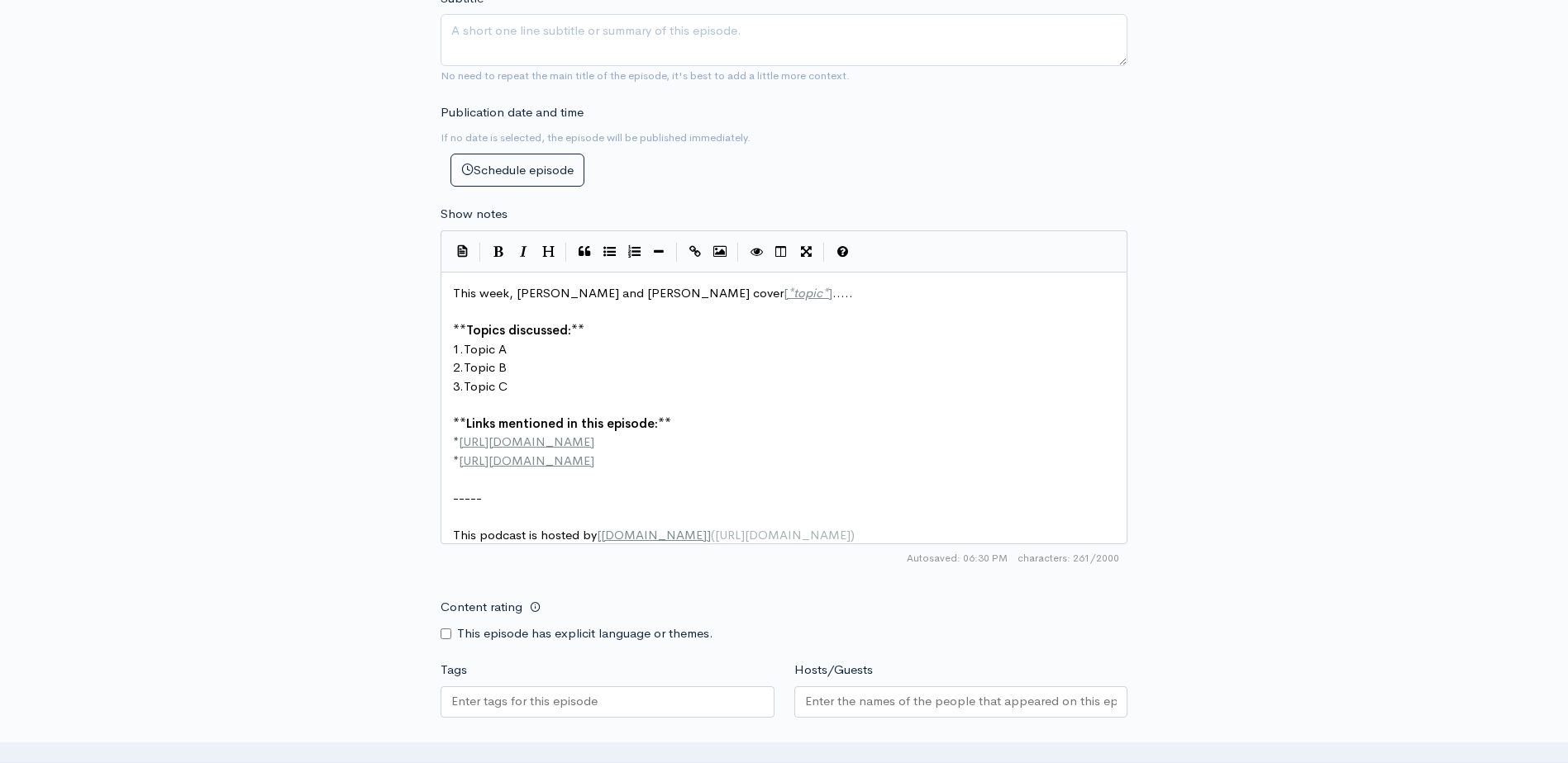
scroll to position [2, 0]
click at [647, 328] on pre "** Topics discussed: **" at bounding box center [790, 331] width 681 height 19
drag, startPoint x: 734, startPoint y: 296, endPoint x: 623, endPoint y: 296, distance: 111.0
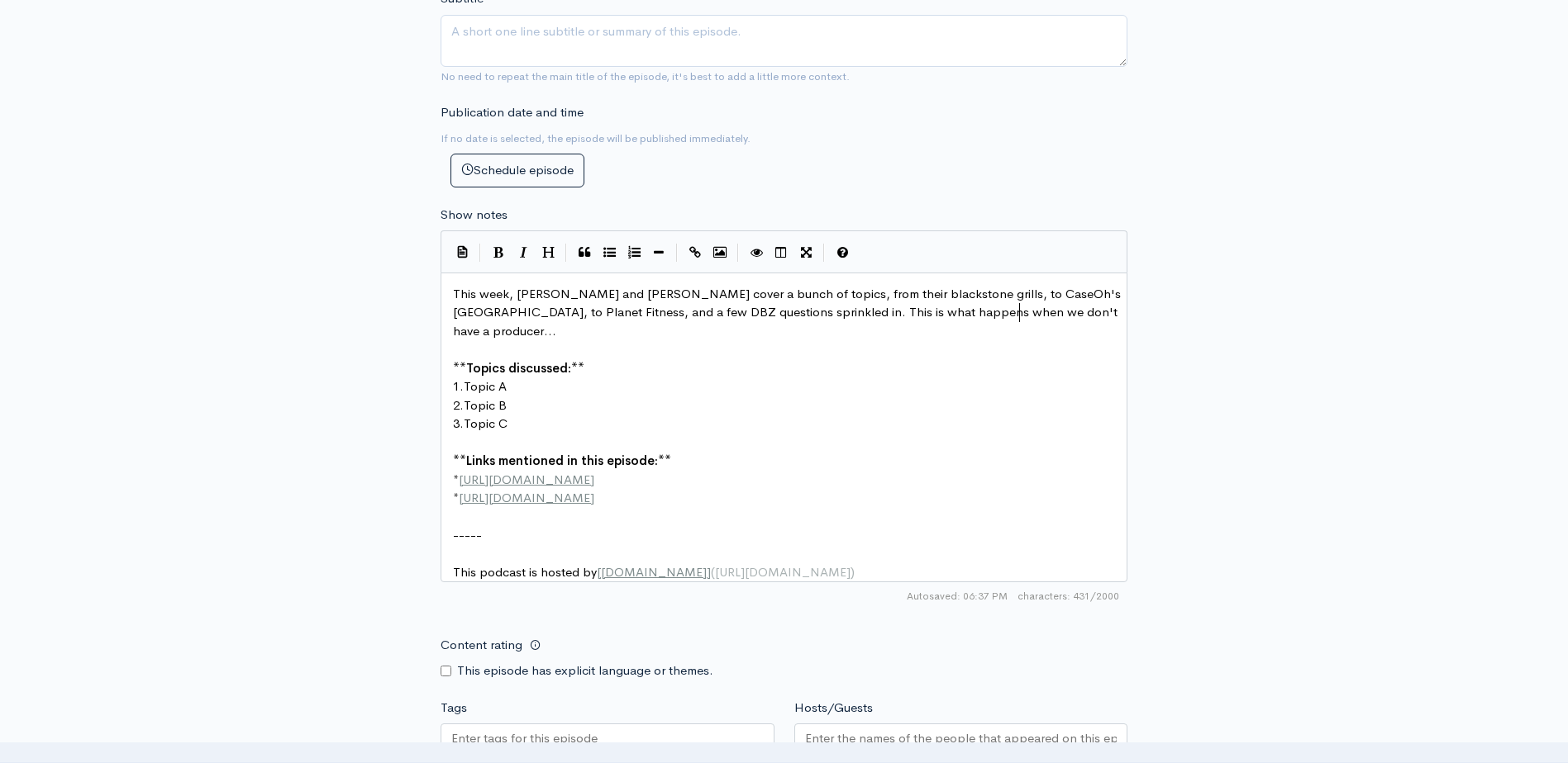
scroll to position [6, 334]
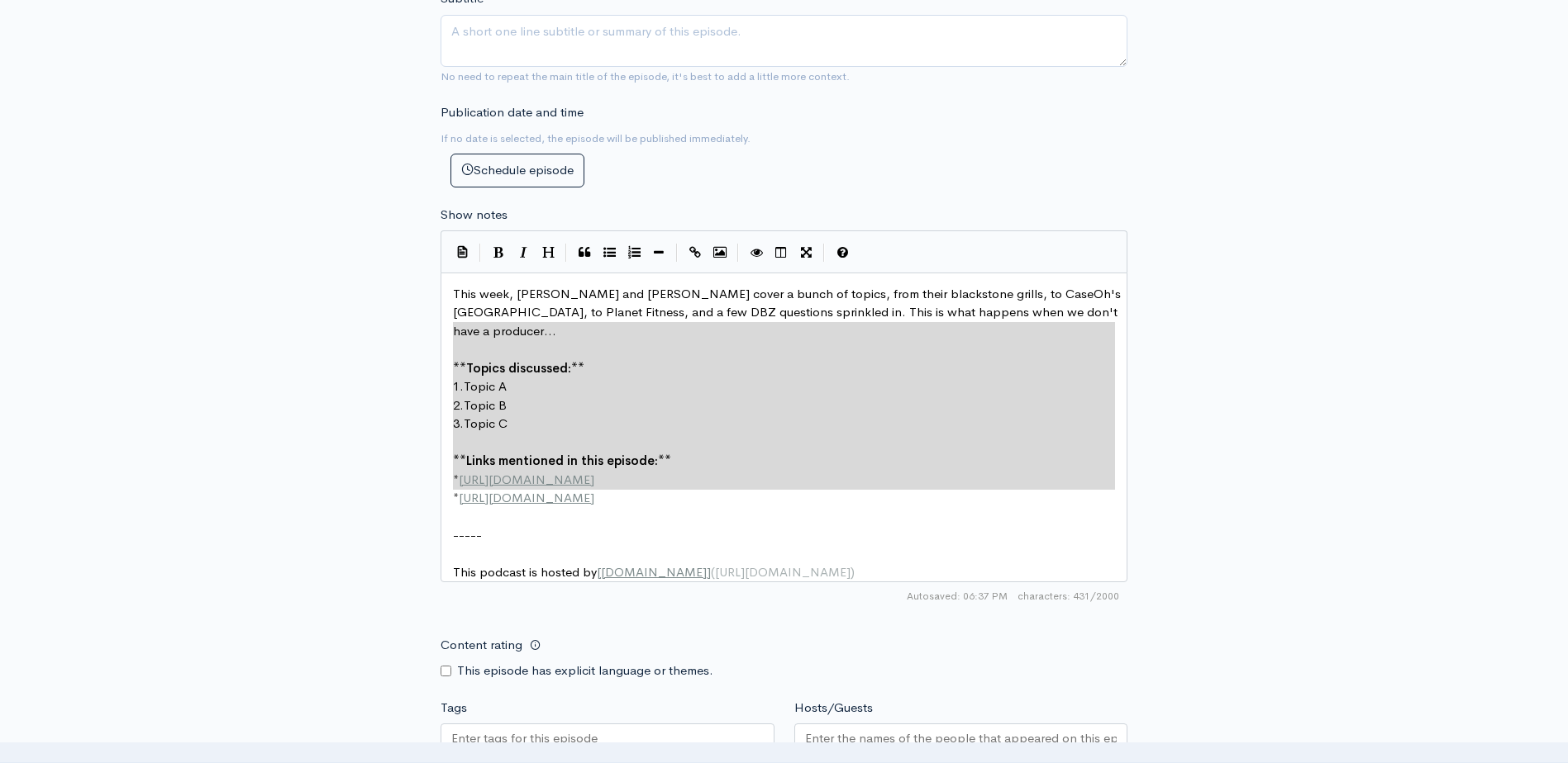
drag, startPoint x: 565, startPoint y: 458, endPoint x: 394, endPoint y: 335, distance: 210.6
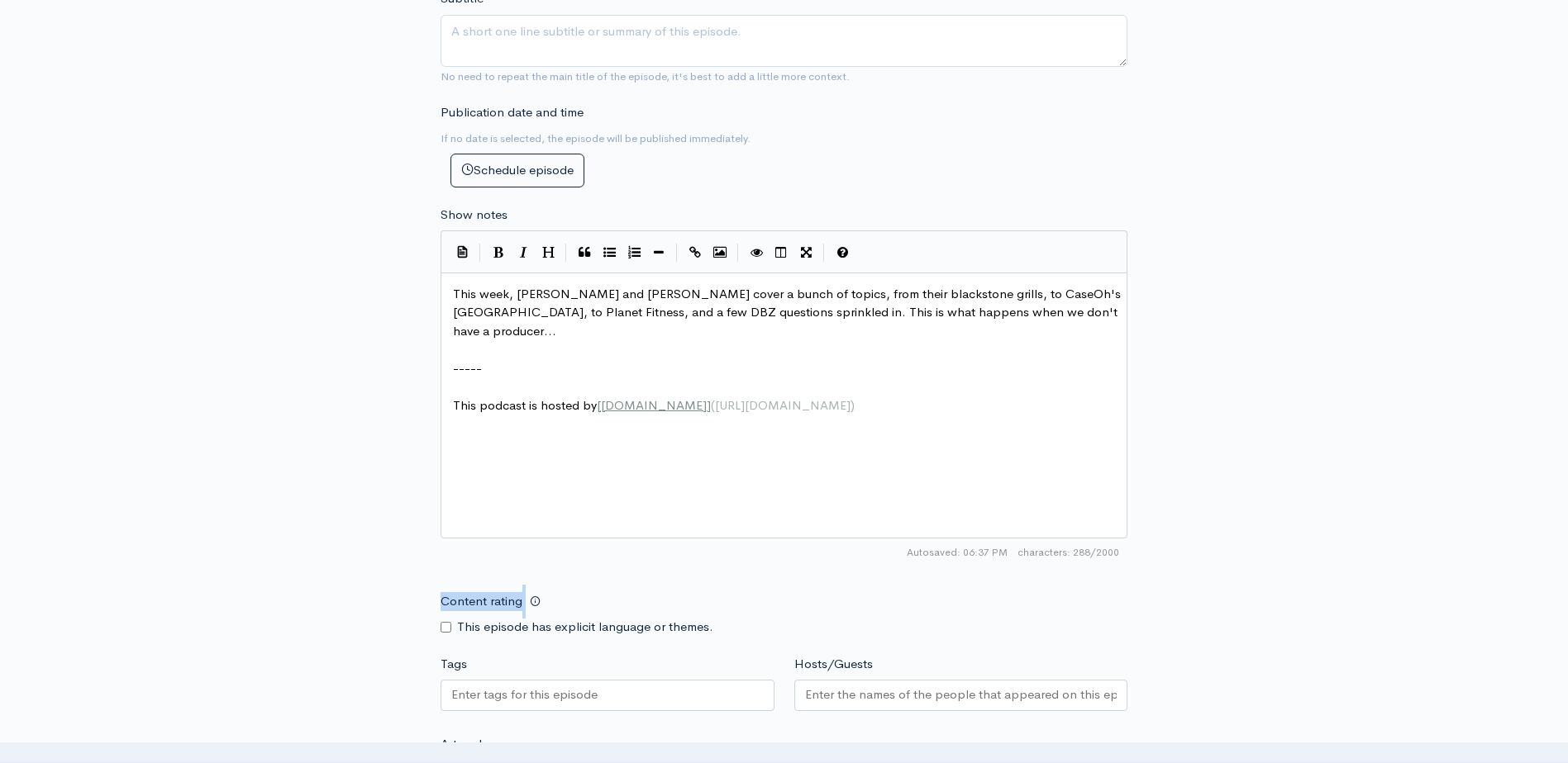
click at [444, 623] on div "Content rating This episode has explicit language or themes." at bounding box center [607, 611] width 354 height 52
click at [444, 625] on input "Content rating" at bounding box center [446, 627] width 11 height 11
click at [389, 593] on div "New episode Create a new episode Back to episodes Audio file Choose file S4E16 …" at bounding box center [784, 183] width 942 height 1819
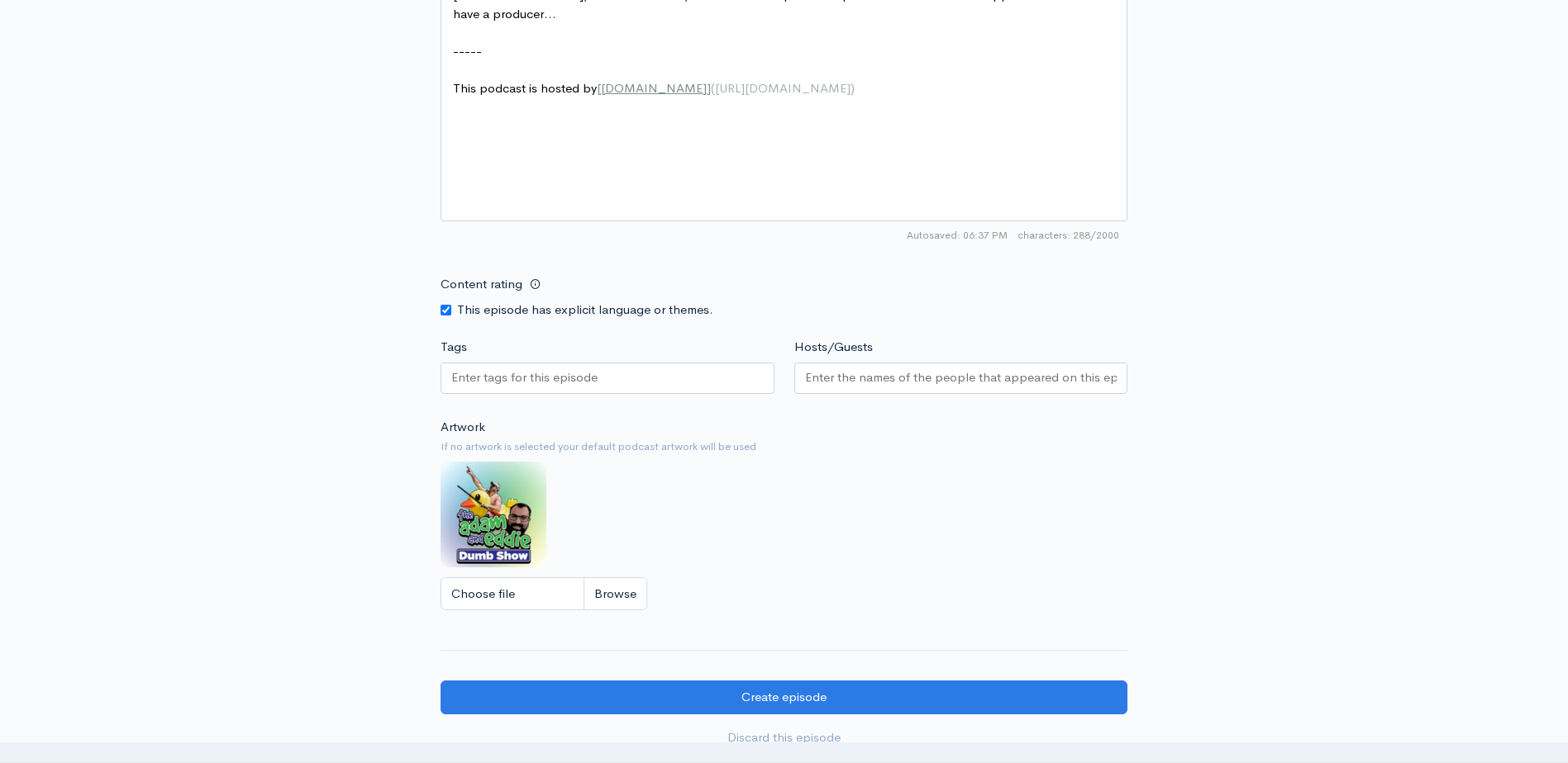
scroll to position [1196, 0]
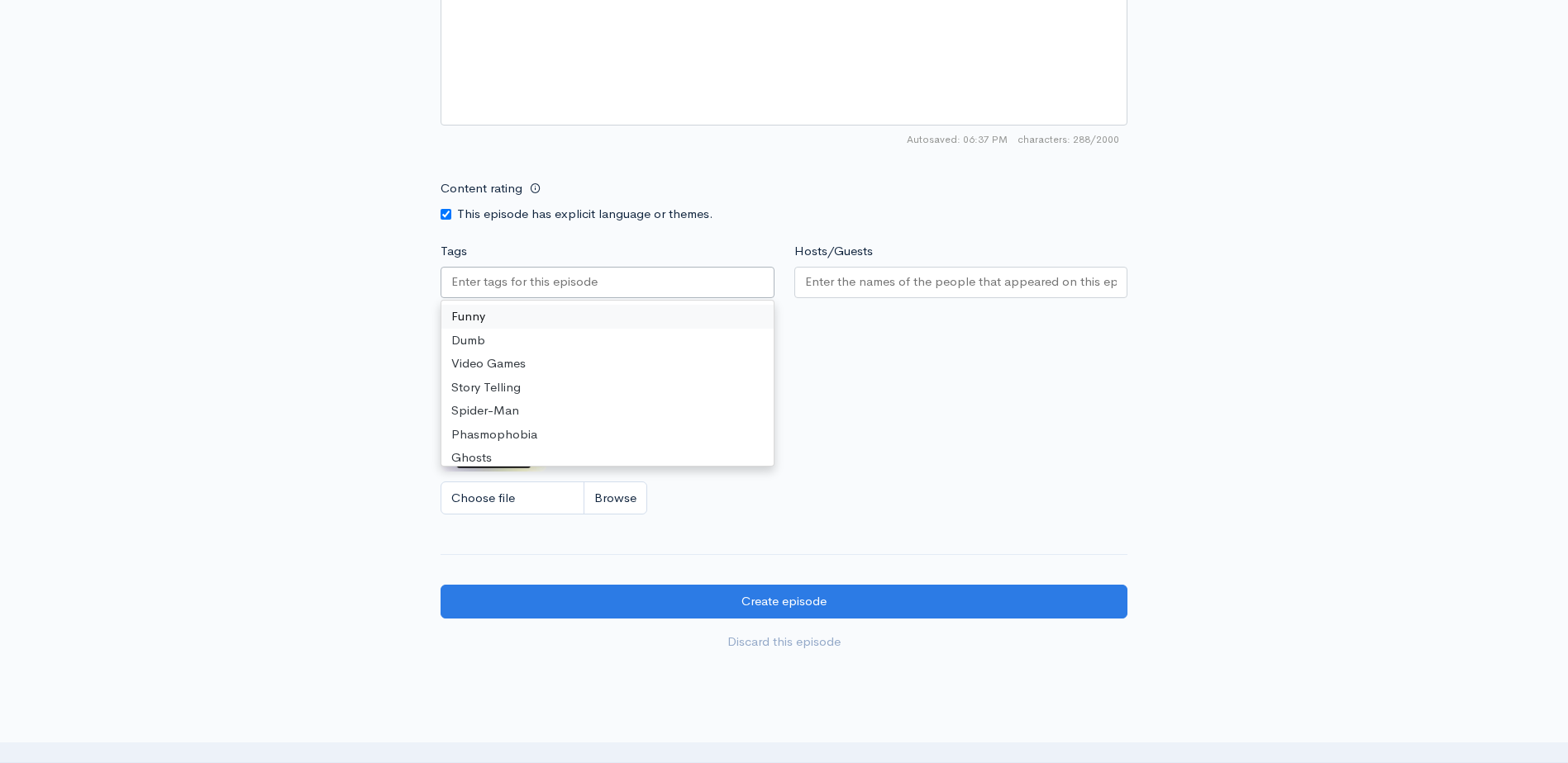
click at [560, 275] on input "Tags" at bounding box center [525, 282] width 149 height 19
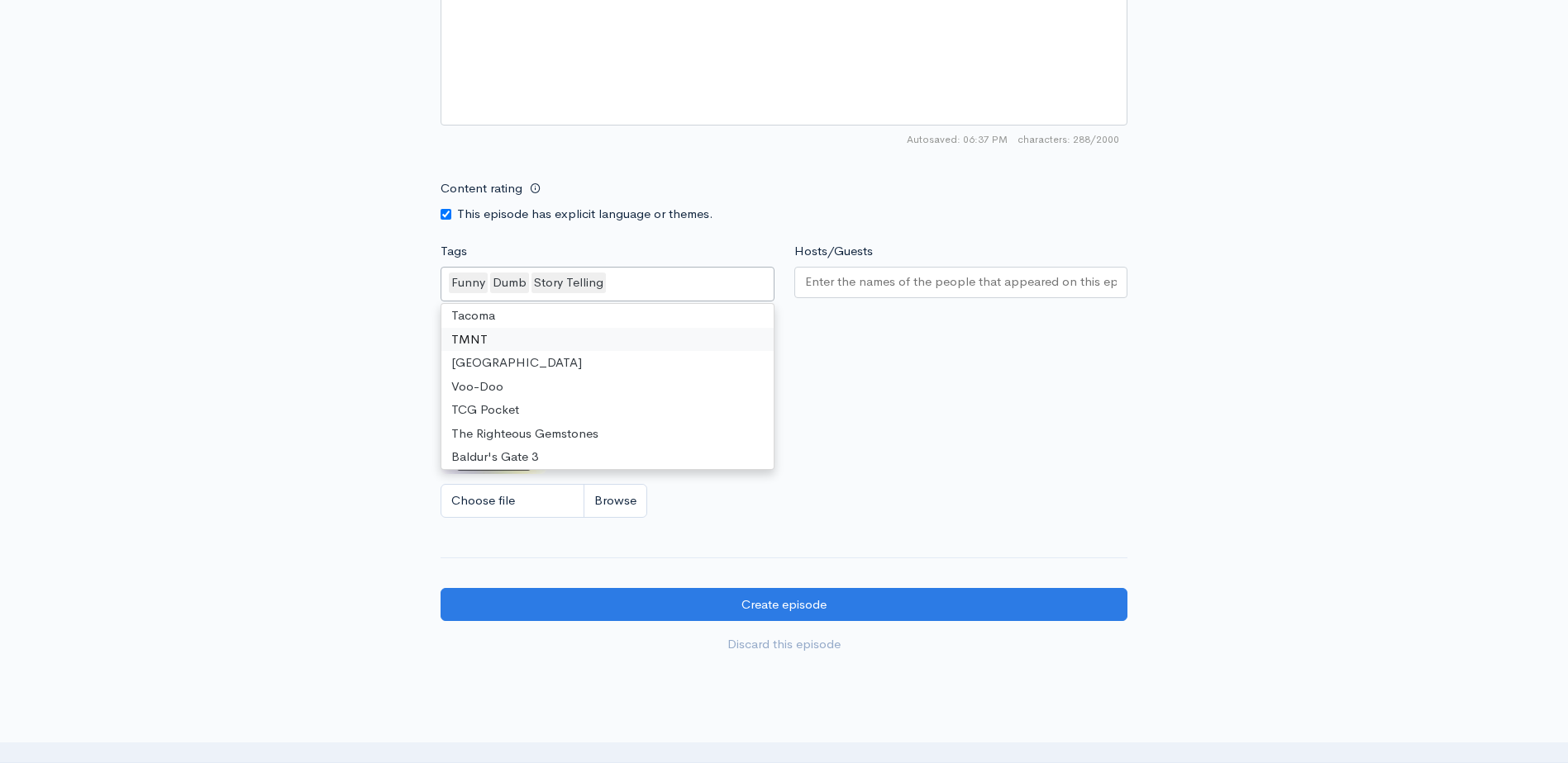
scroll to position [2009, 0]
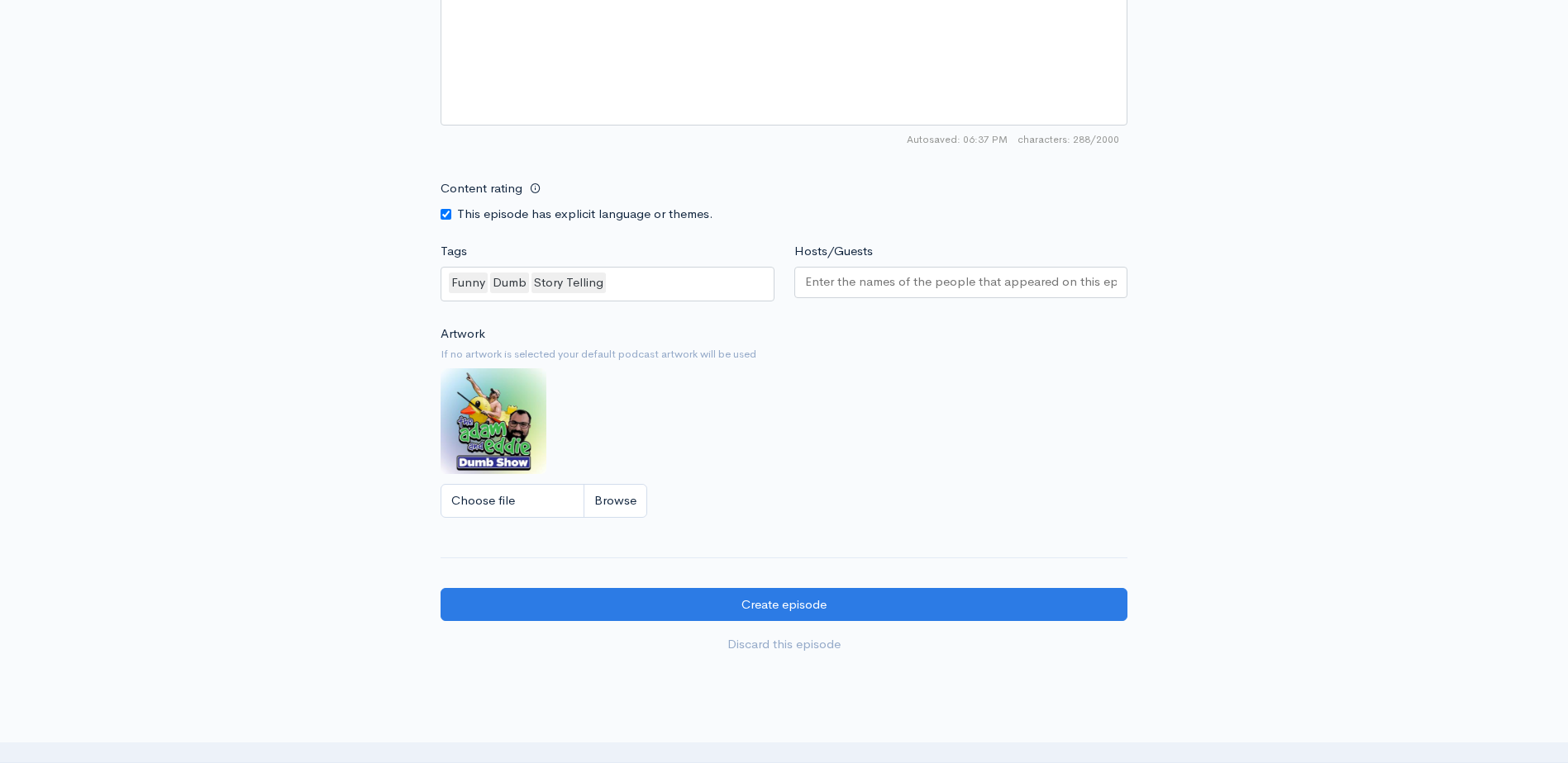
click at [853, 273] on input "Hosts/Guests" at bounding box center [961, 282] width 312 height 19
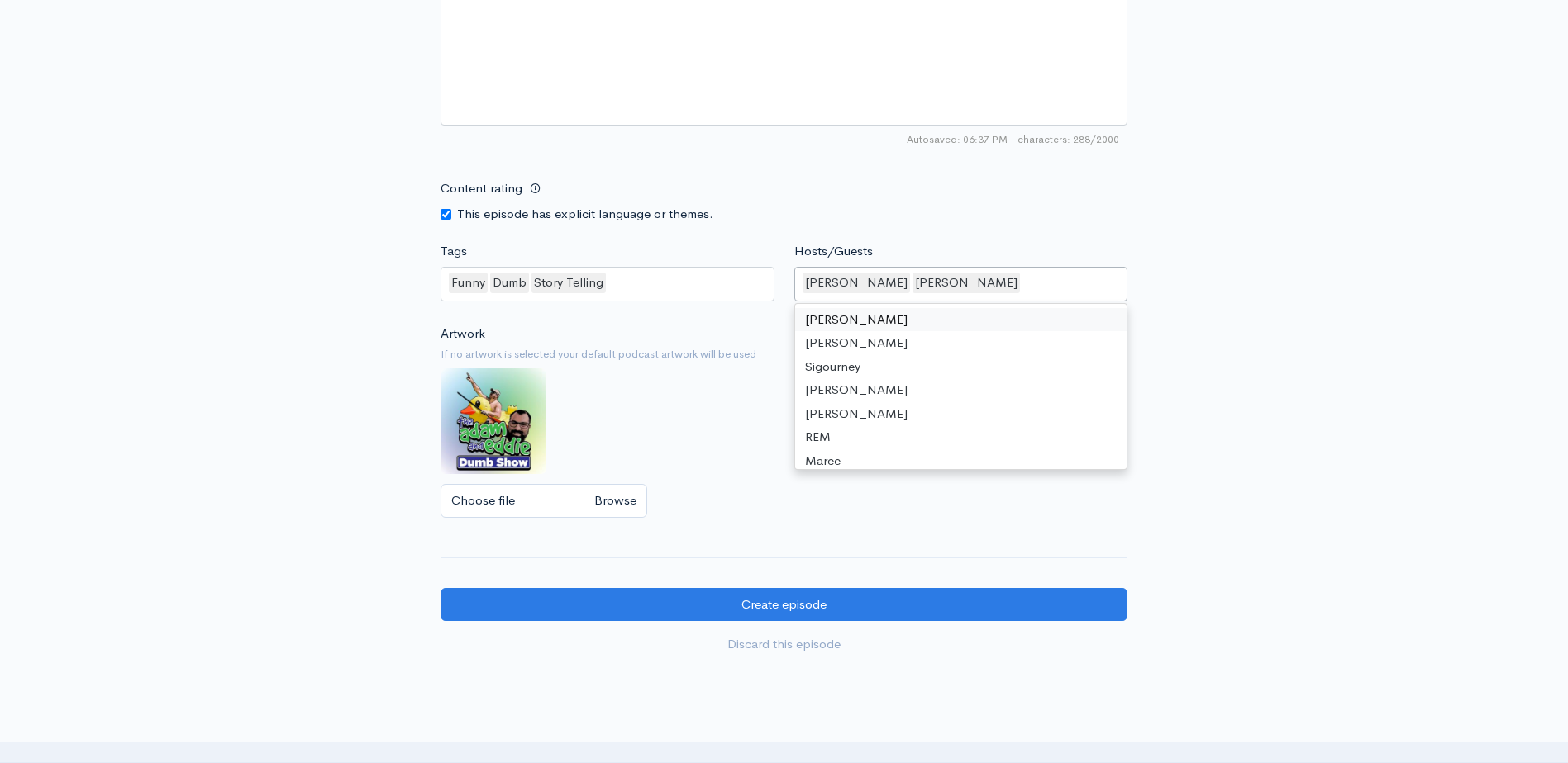
scroll to position [4, 0]
click at [661, 284] on div "Funny Dumb Story Telling" at bounding box center [607, 284] width 334 height 35
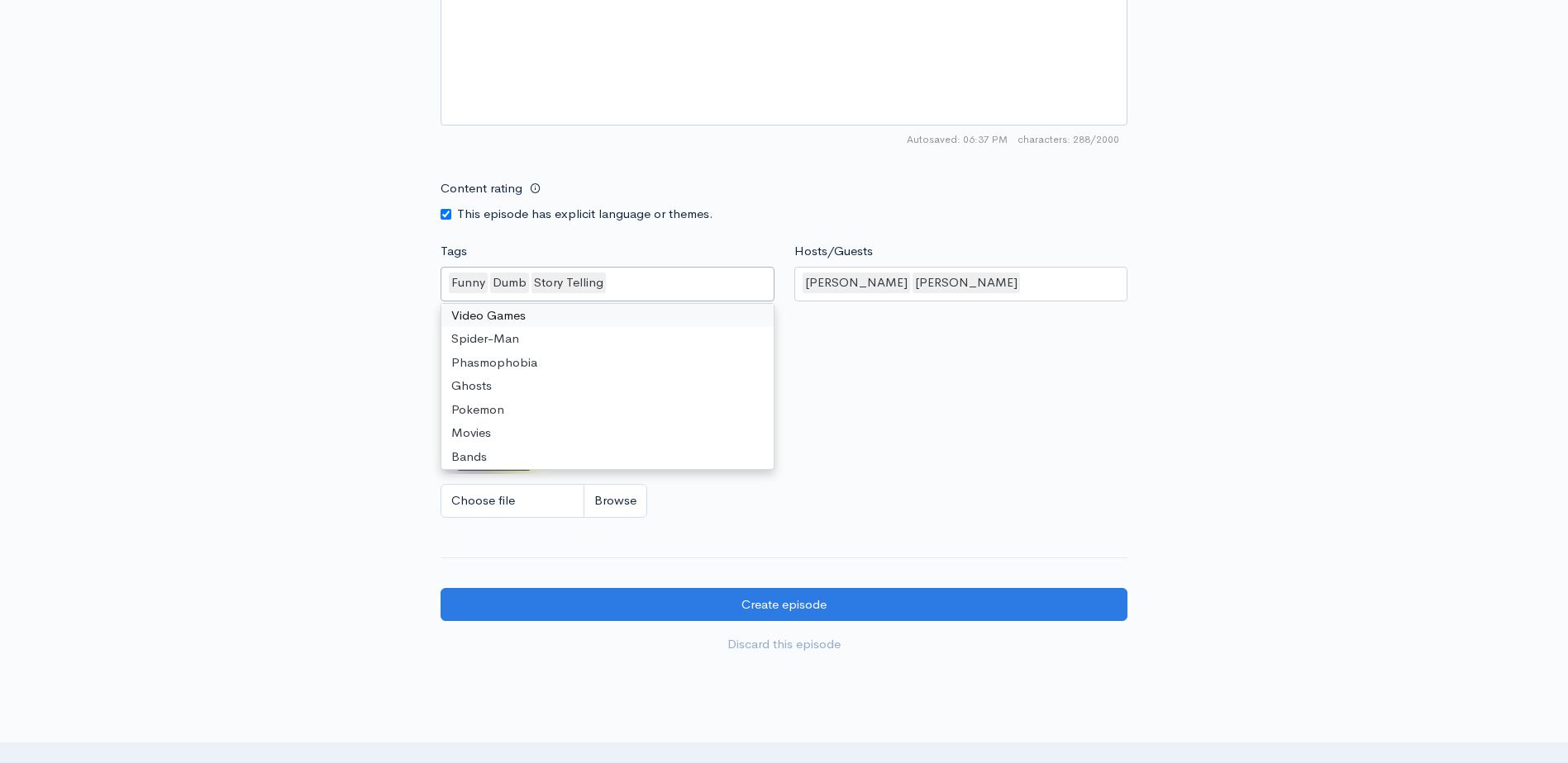
click at [669, 283] on div "Funny Dumb Story Telling" at bounding box center [607, 284] width 334 height 35
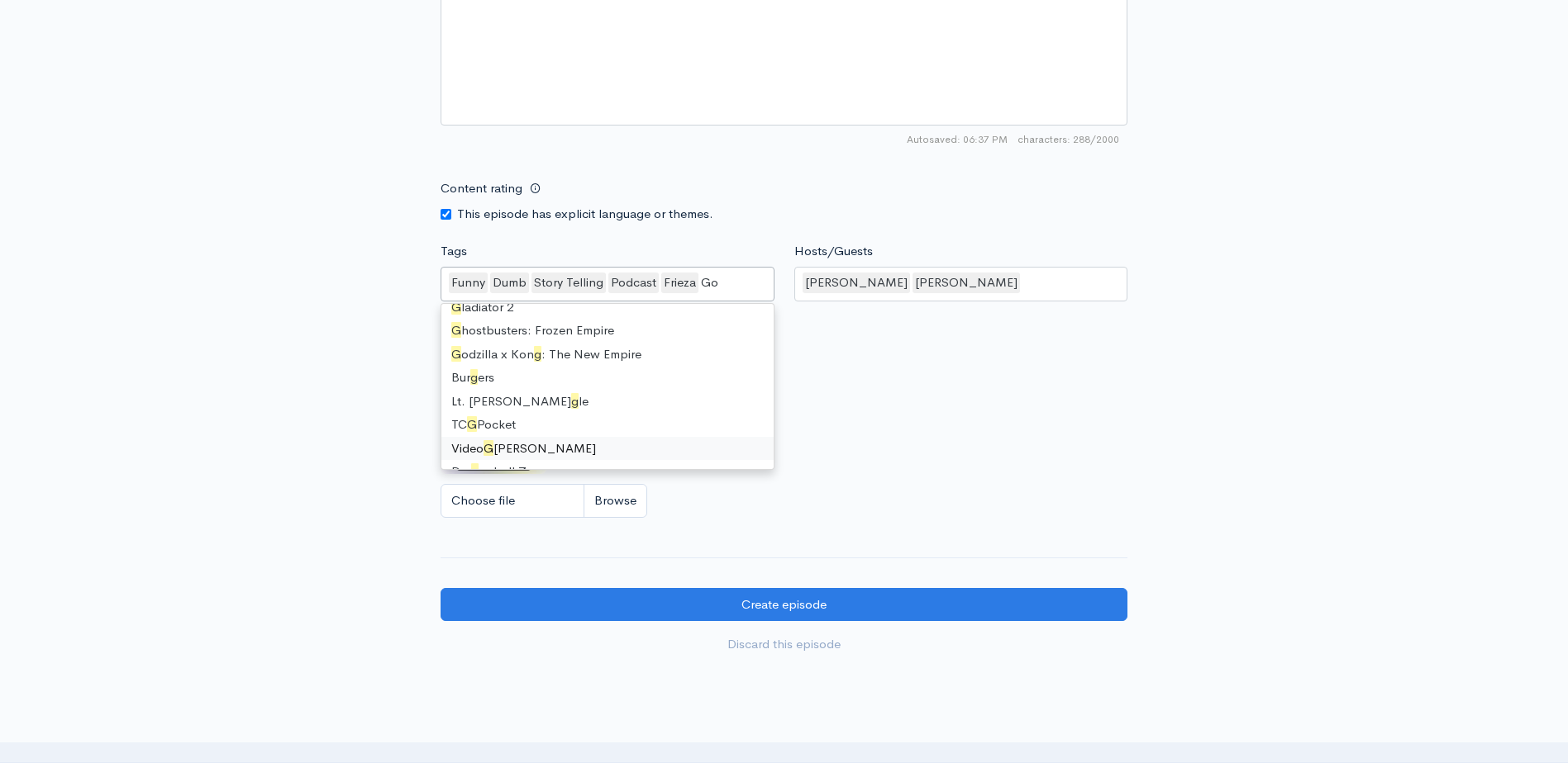
scroll to position [0, 0]
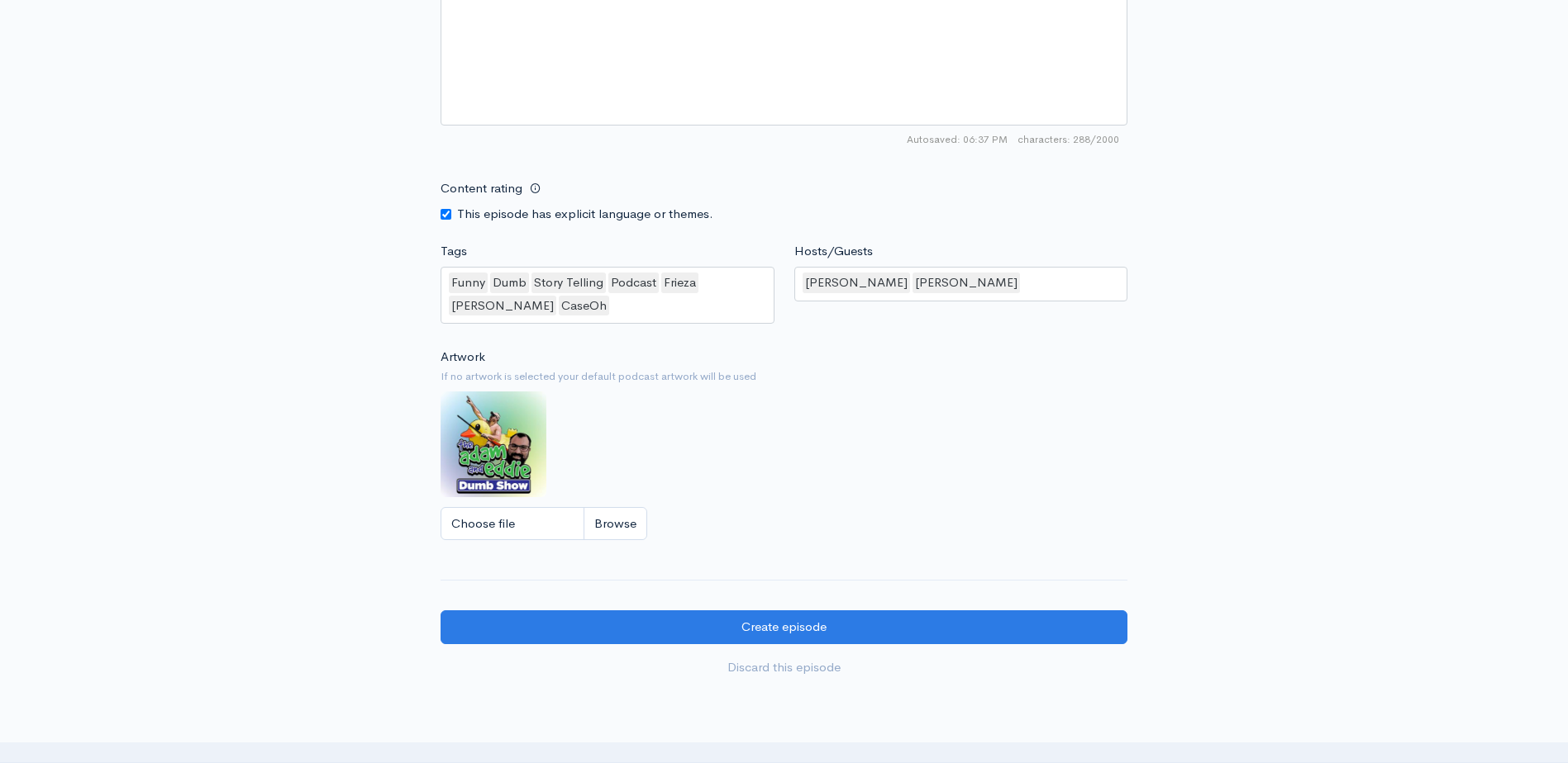
click at [677, 195] on div "Content rating This episode has explicit language or themes." at bounding box center [607, 197] width 354 height 52
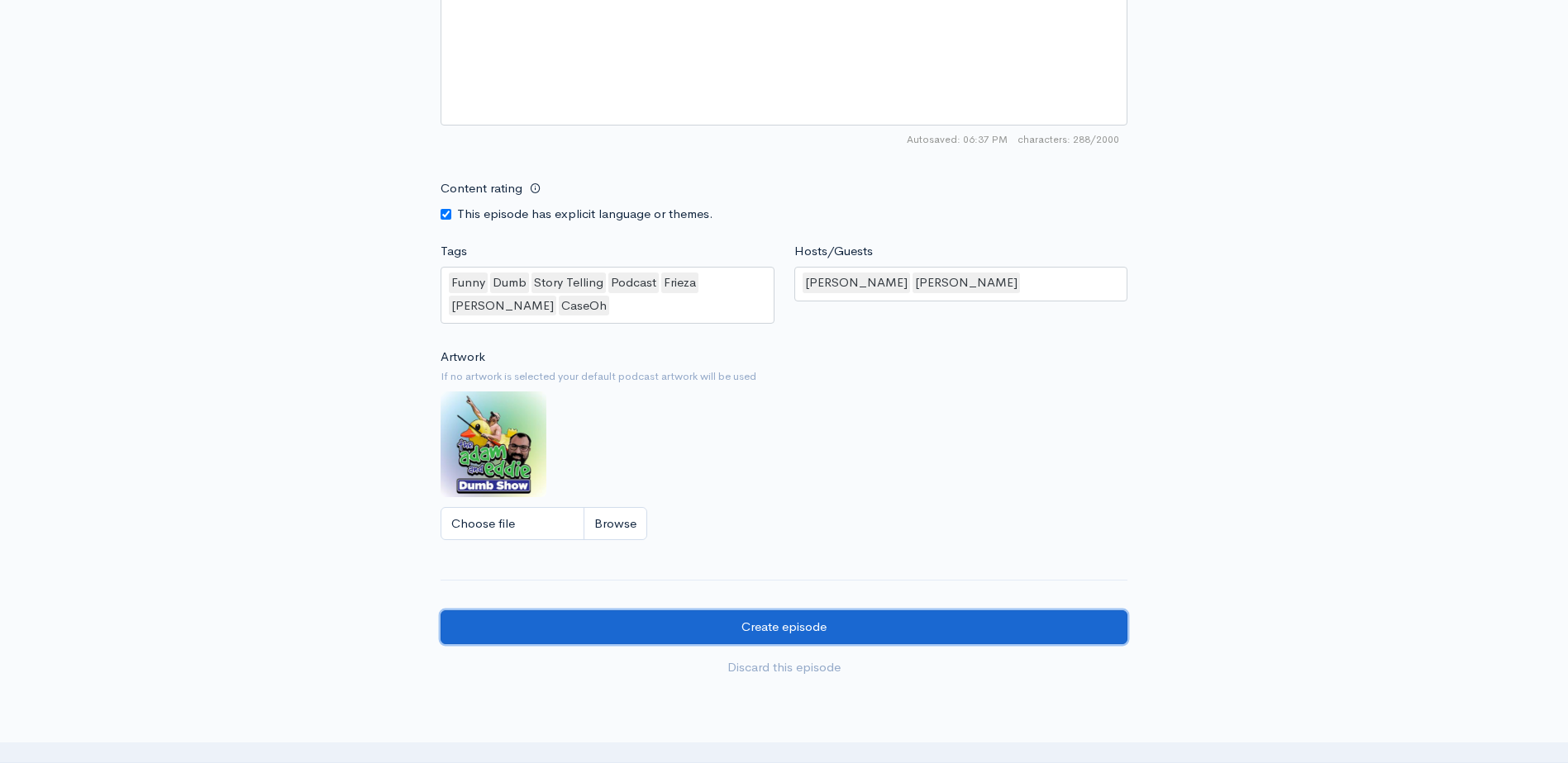
click at [782, 631] on input "Create episode" at bounding box center [784, 628] width 687 height 34
